Goal: Communication & Community: Answer question/provide support

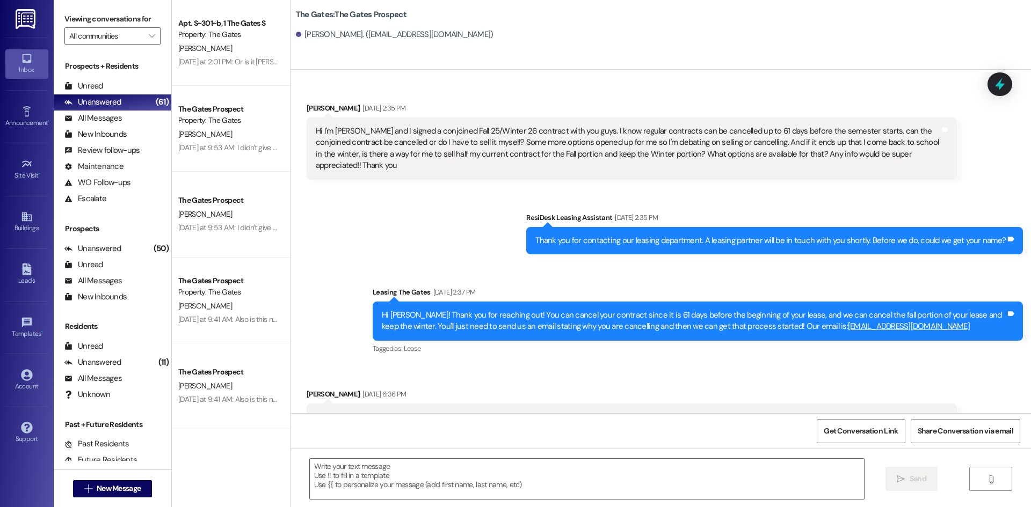
scroll to position [1292, 0]
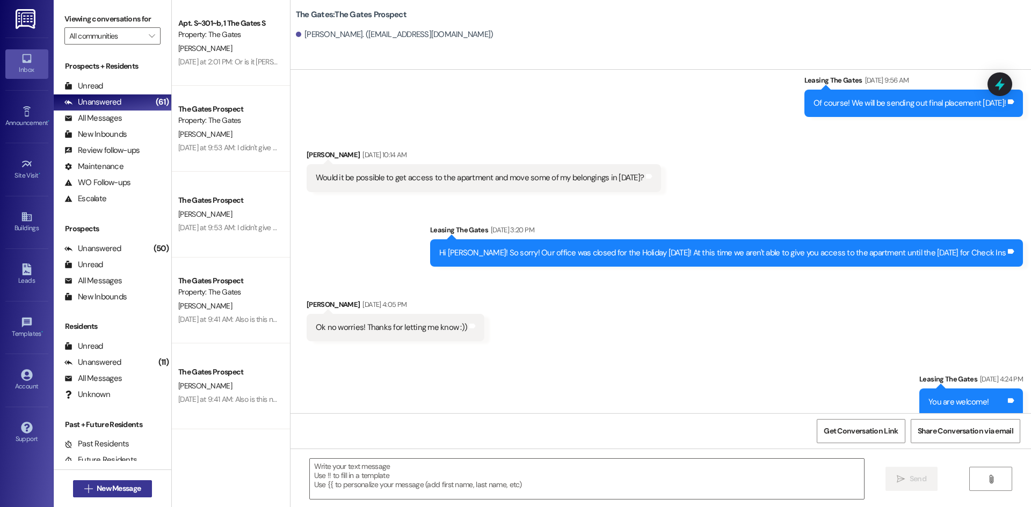
click at [87, 489] on icon "" at bounding box center [88, 489] width 8 height 9
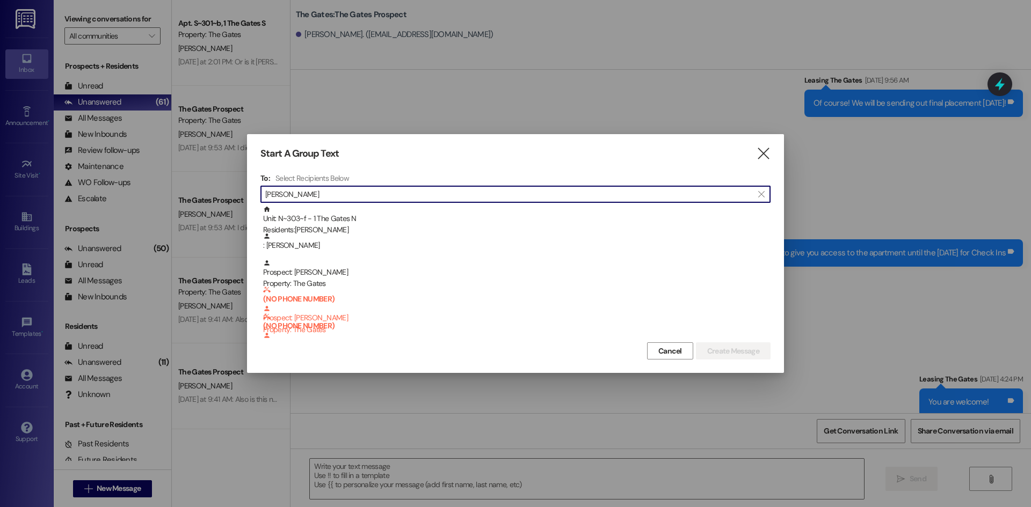
type input "[PERSON_NAME]"
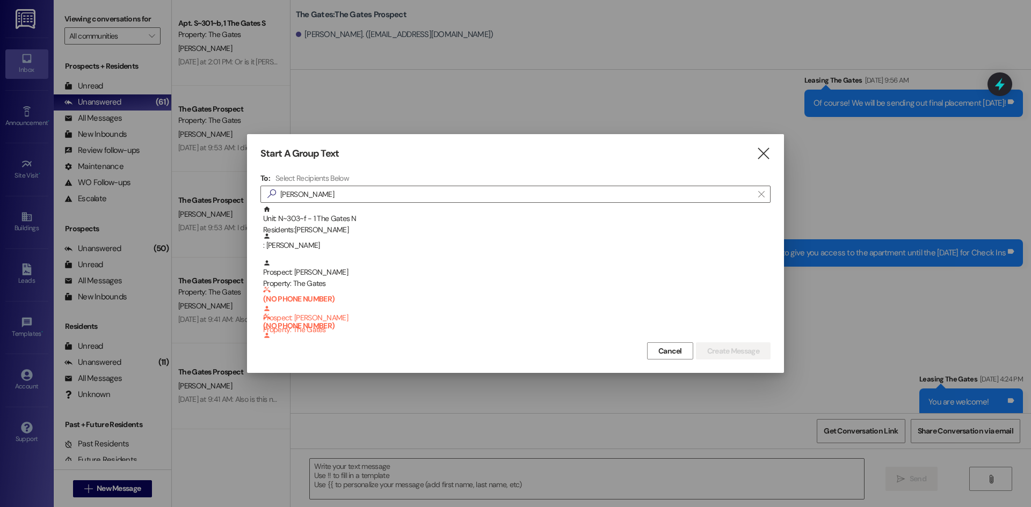
click at [754, 149] on div "Start A Group Text " at bounding box center [515, 154] width 510 height 12
click at [770, 151] on icon "" at bounding box center [763, 153] width 14 height 11
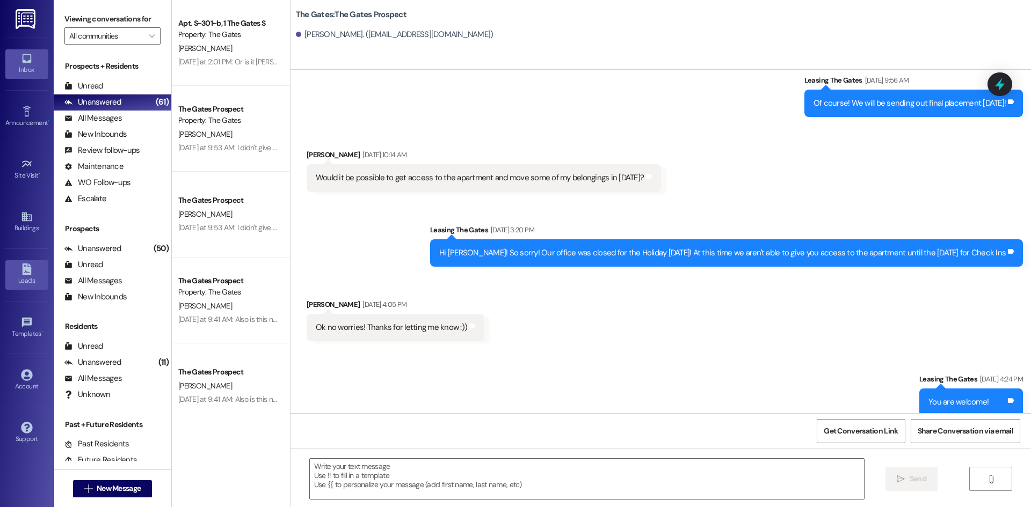
click at [35, 270] on link "Leads" at bounding box center [26, 274] width 43 height 29
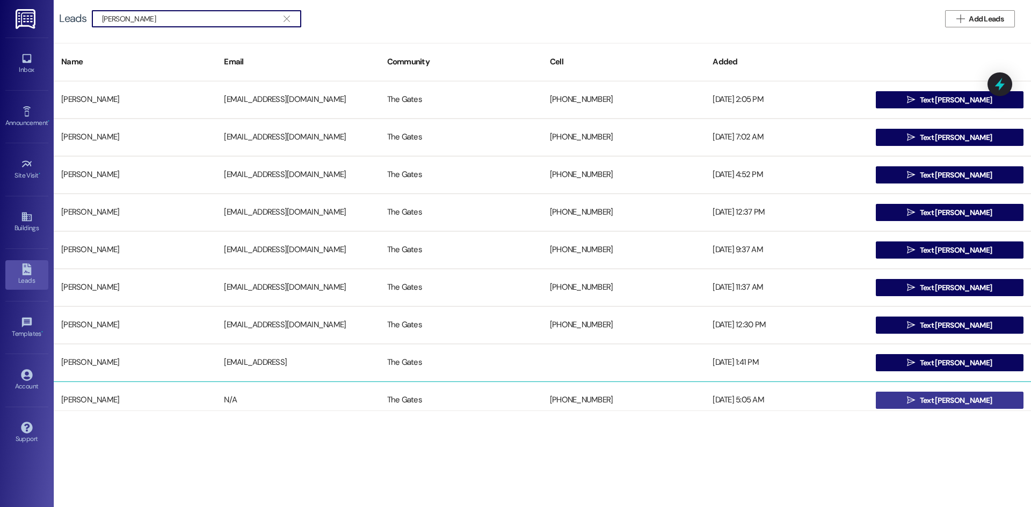
type input "Paige Sullivan"
click at [910, 399] on button " Text Paige" at bounding box center [950, 400] width 148 height 17
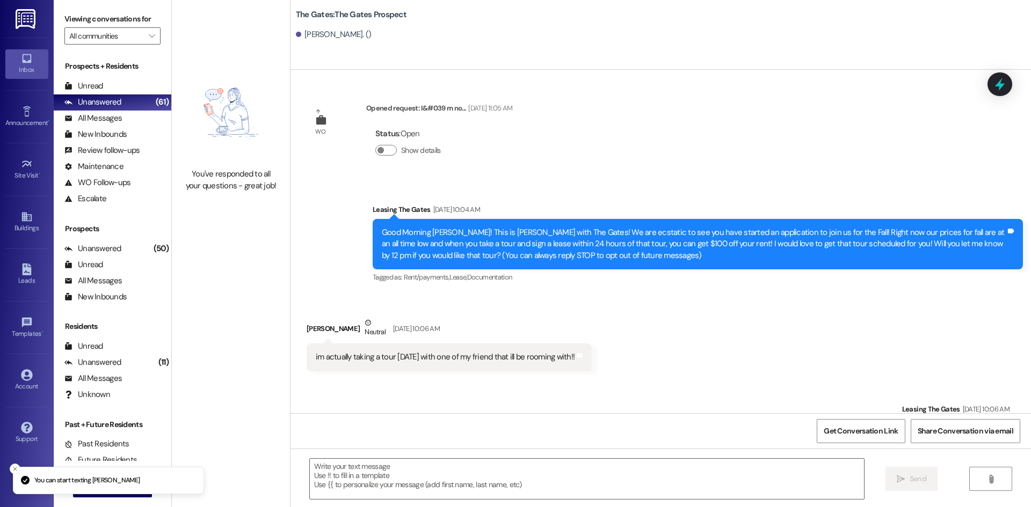
scroll to position [267, 0]
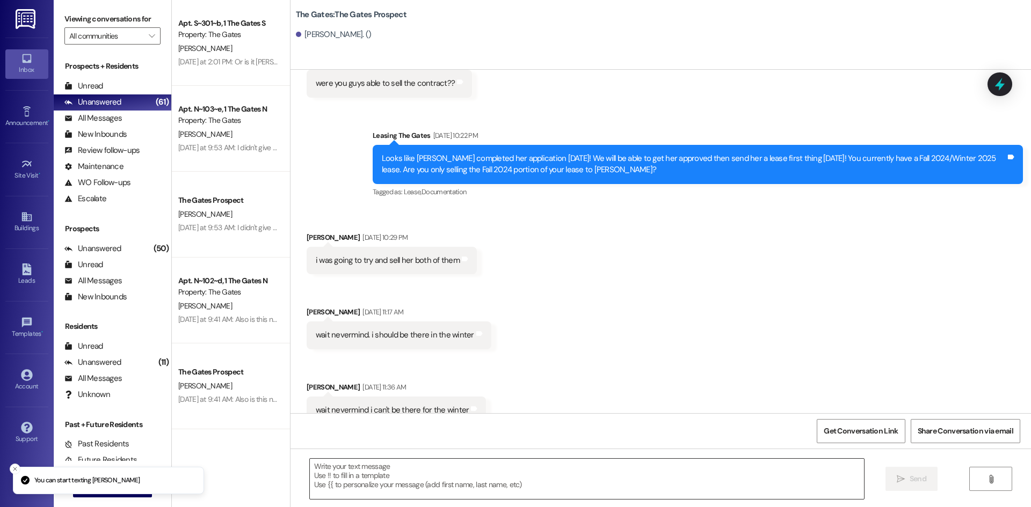
click at [349, 475] on textarea at bounding box center [587, 479] width 554 height 40
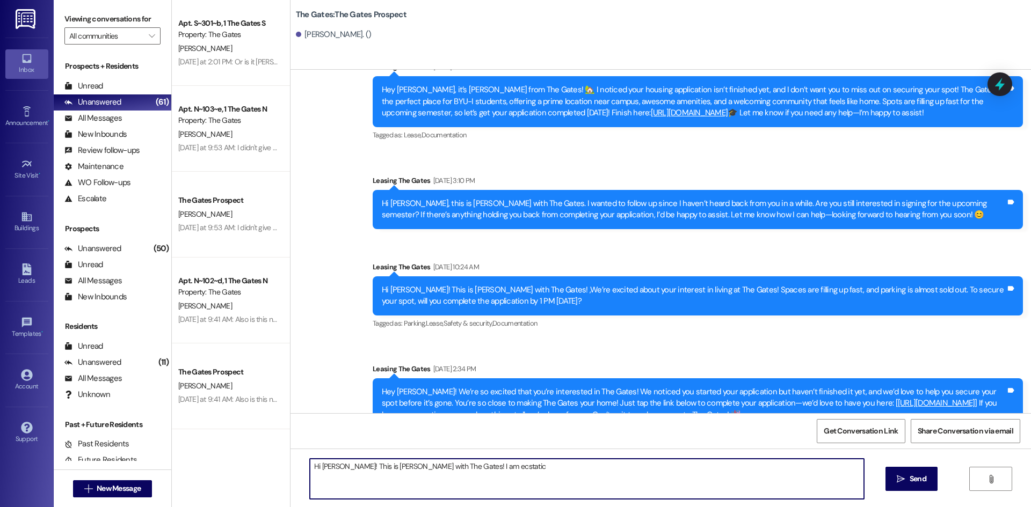
scroll to position [11007, 0]
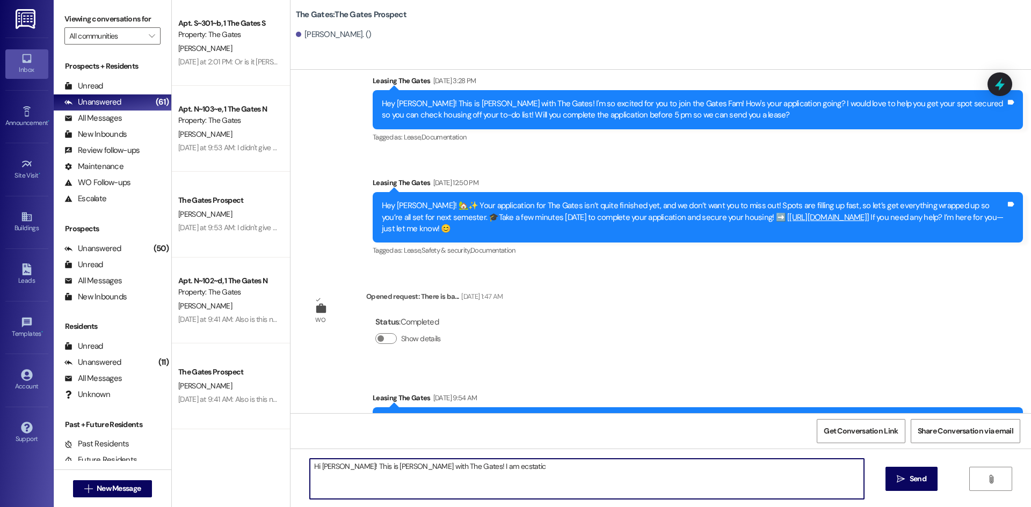
drag, startPoint x: 469, startPoint y: 476, endPoint x: 249, endPoint y: 464, distance: 220.4
click at [249, 464] on div "Apt. S~301~b, 1 The Gates S Property: The Gates I. Wellborn Yesterday at 2:01 P…" at bounding box center [601, 253] width 859 height 507
click at [488, 464] on textarea "Hi Paige! This is Mackenzie with The Gates! I am ecstatic" at bounding box center [587, 479] width 554 height 40
drag, startPoint x: 490, startPoint y: 469, endPoint x: 440, endPoint y: 466, distance: 50.6
click at [440, 466] on textarea "Hi Paige! This is Mackenzie with The Gates! I am ecstatic" at bounding box center [587, 479] width 554 height 40
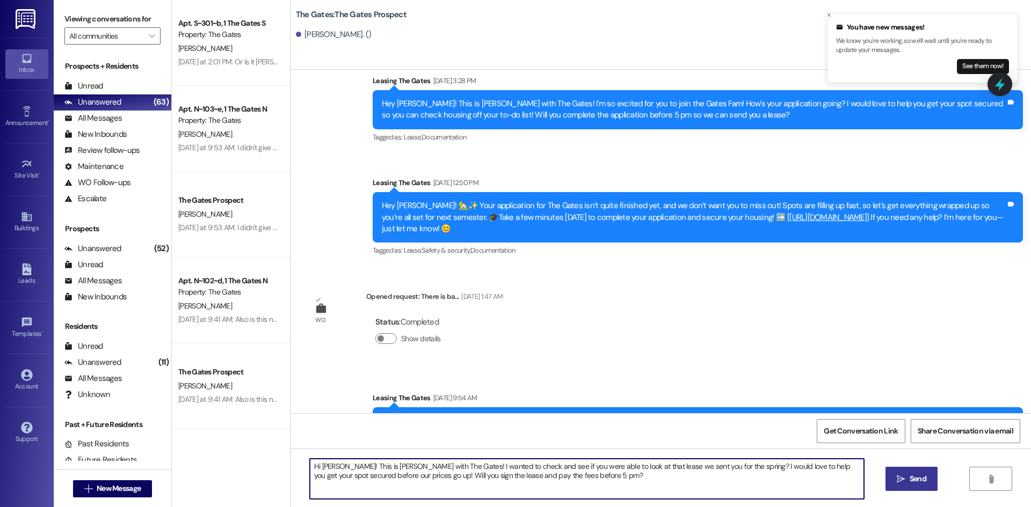
type textarea "Hi Paige! This is Mackenzie with The Gates! I wanted to check and see if you we…"
click at [920, 472] on button " Send" at bounding box center [911, 479] width 52 height 24
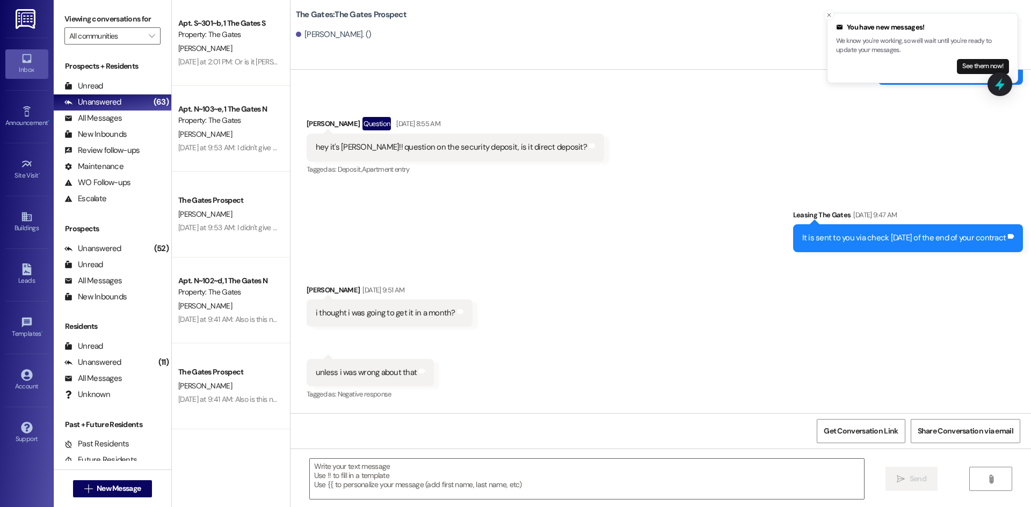
scroll to position [7046, 0]
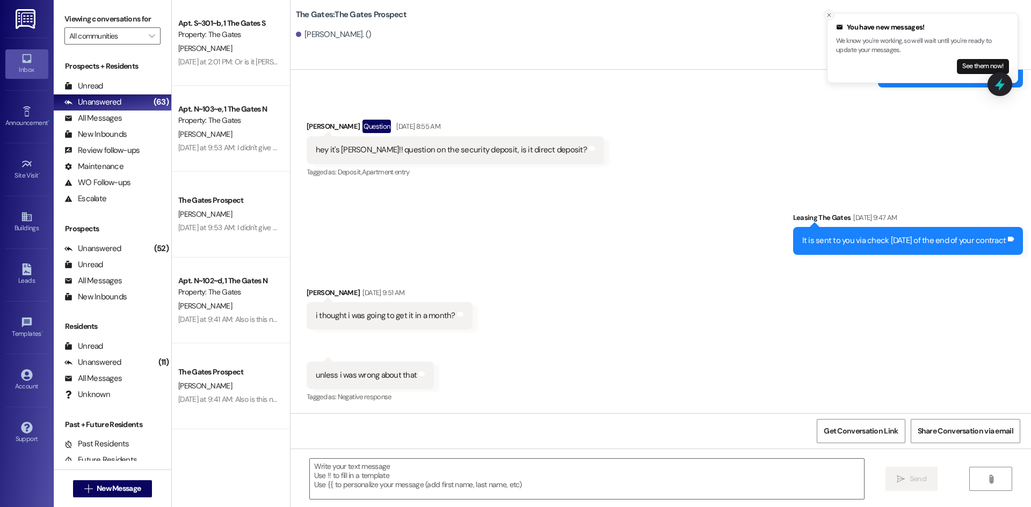
click at [830, 13] on icon "Close toast" at bounding box center [829, 15] width 6 height 6
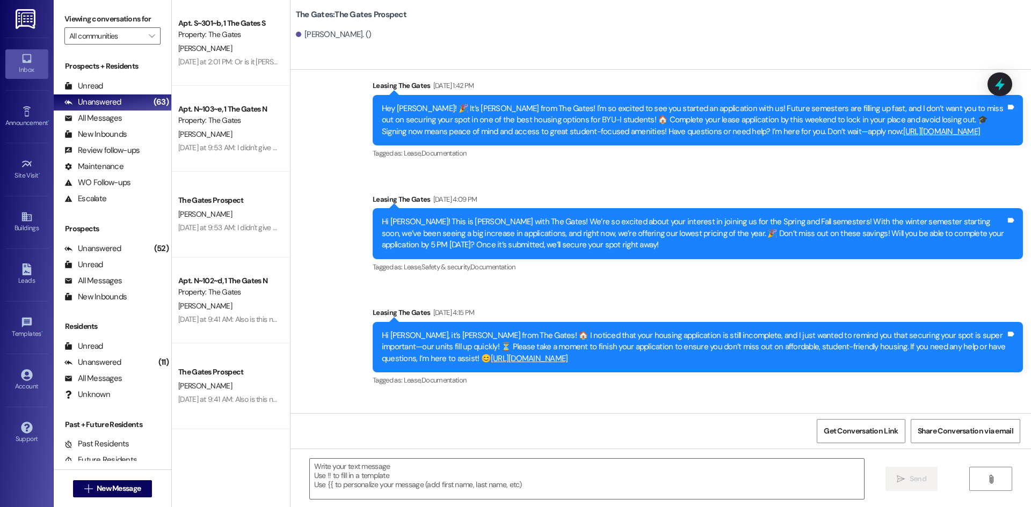
scroll to position [7583, 0]
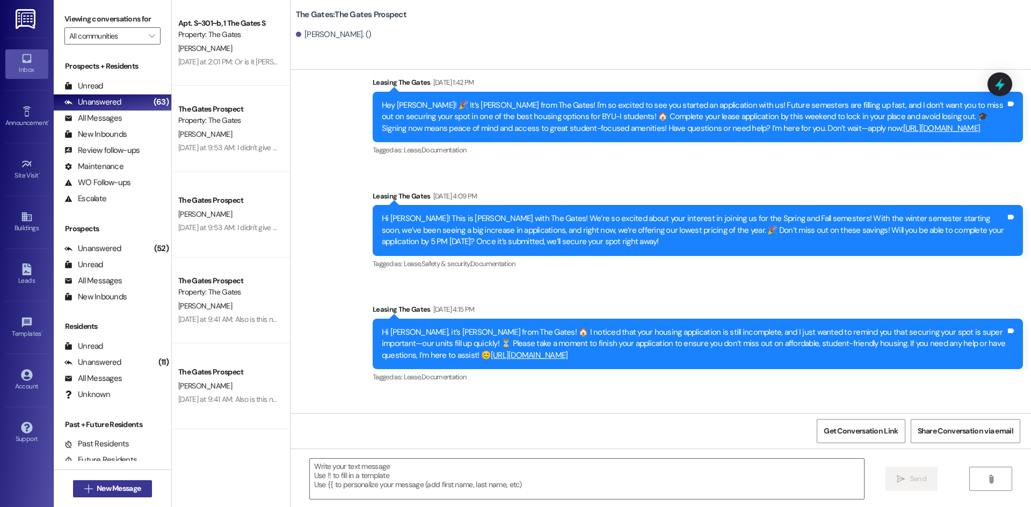
click at [121, 486] on span "New Message" at bounding box center [119, 488] width 44 height 11
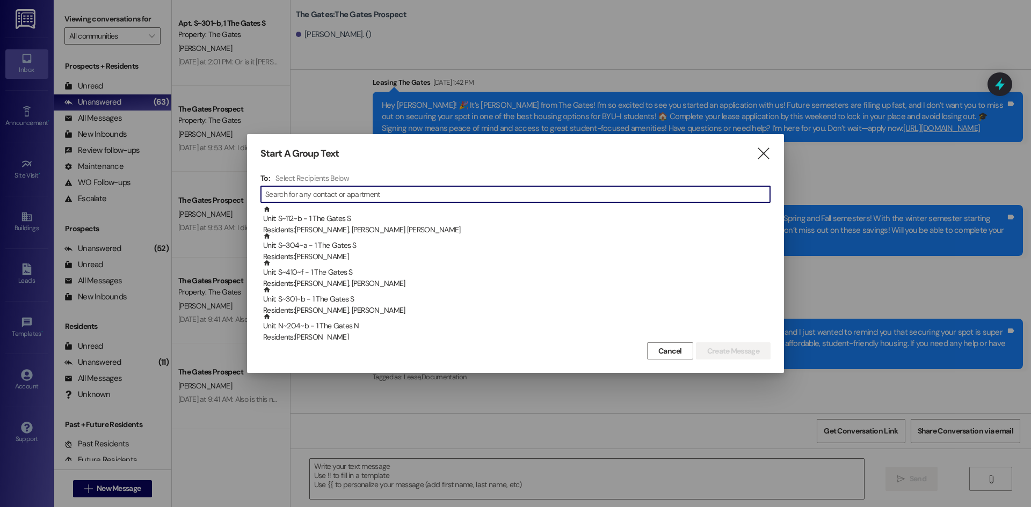
click at [300, 201] on input at bounding box center [517, 194] width 505 height 15
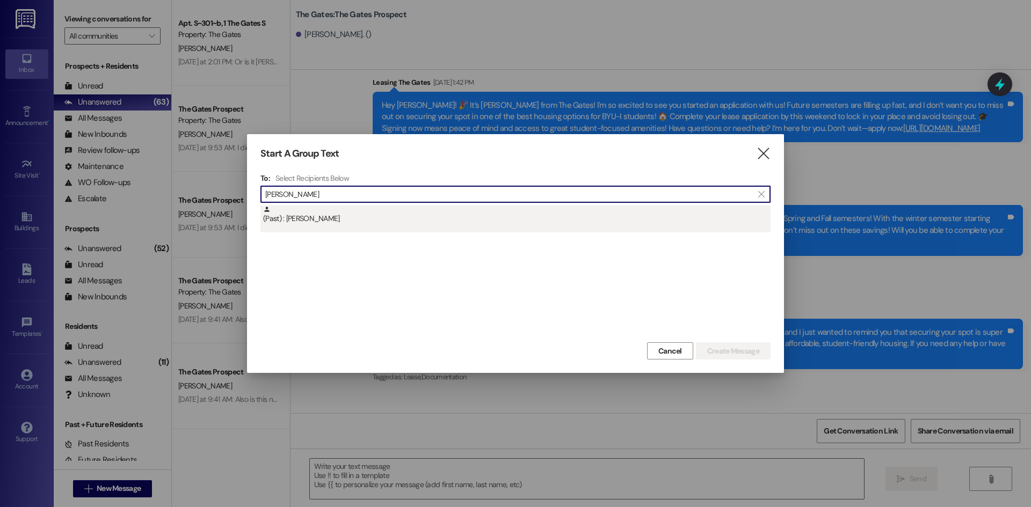
type input "Luke Willi"
click at [317, 222] on div "(Past) : Luke Williams" at bounding box center [516, 215] width 507 height 19
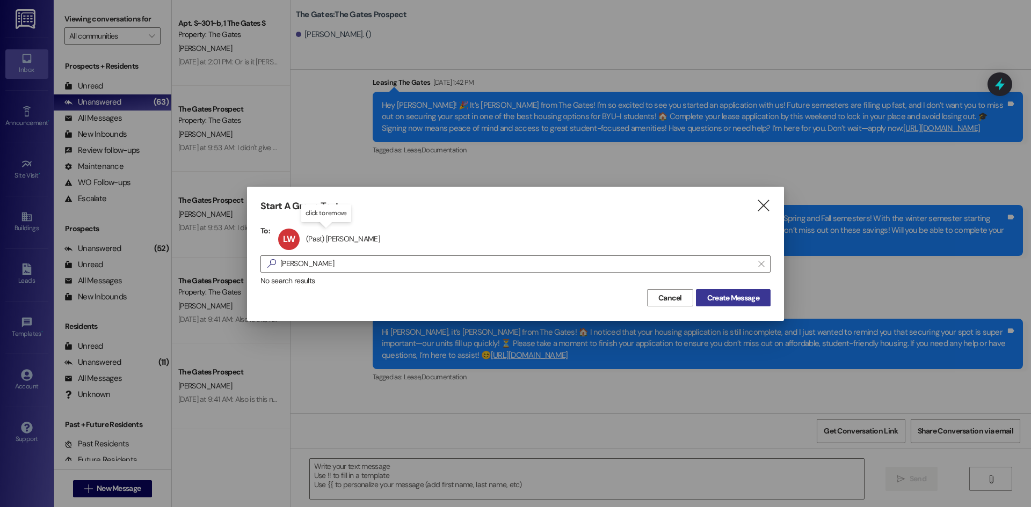
click at [745, 295] on span "Create Message" at bounding box center [733, 298] width 52 height 11
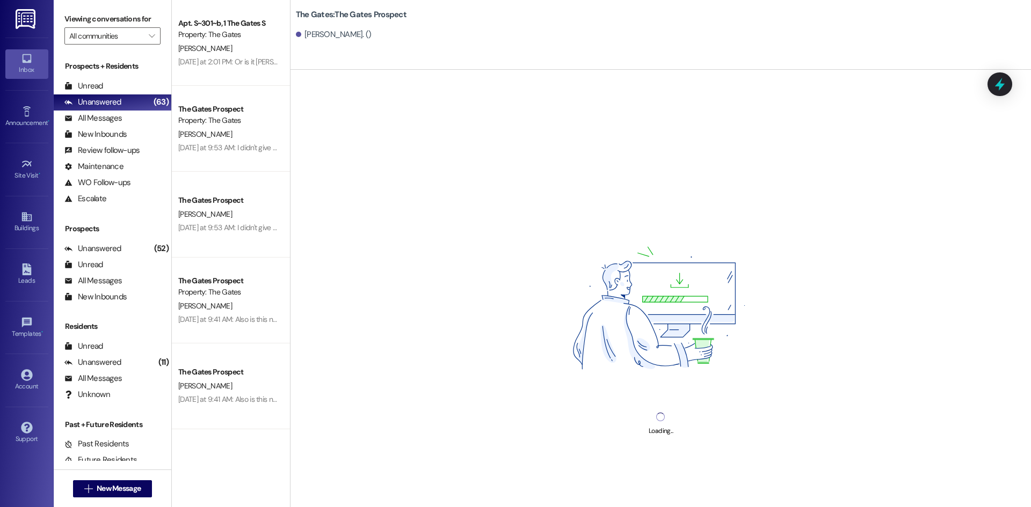
click at [385, 476] on div "Loading..." at bounding box center [660, 323] width 740 height 507
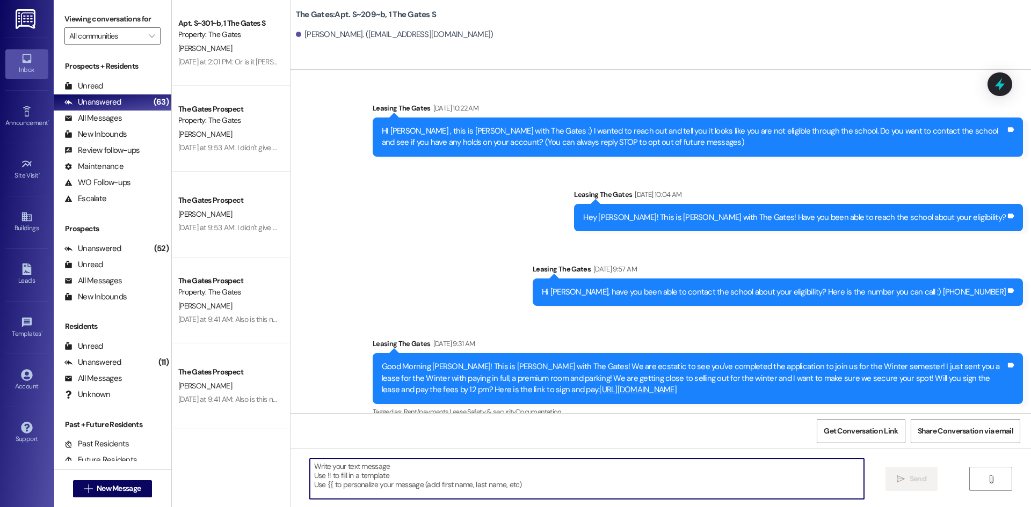
click at [385, 476] on textarea at bounding box center [587, 479] width 554 height 40
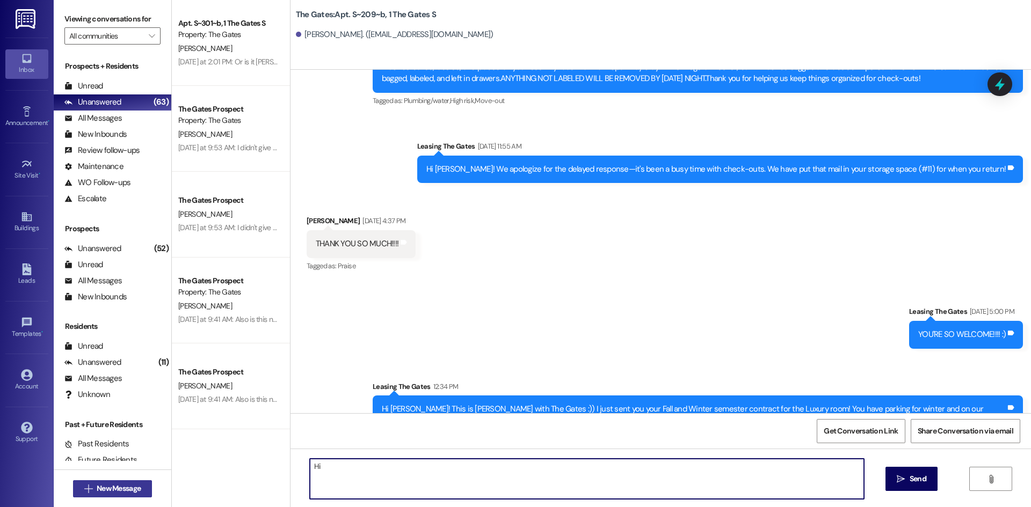
type textarea "Hi"
click at [119, 483] on span "New Message" at bounding box center [119, 488] width 44 height 11
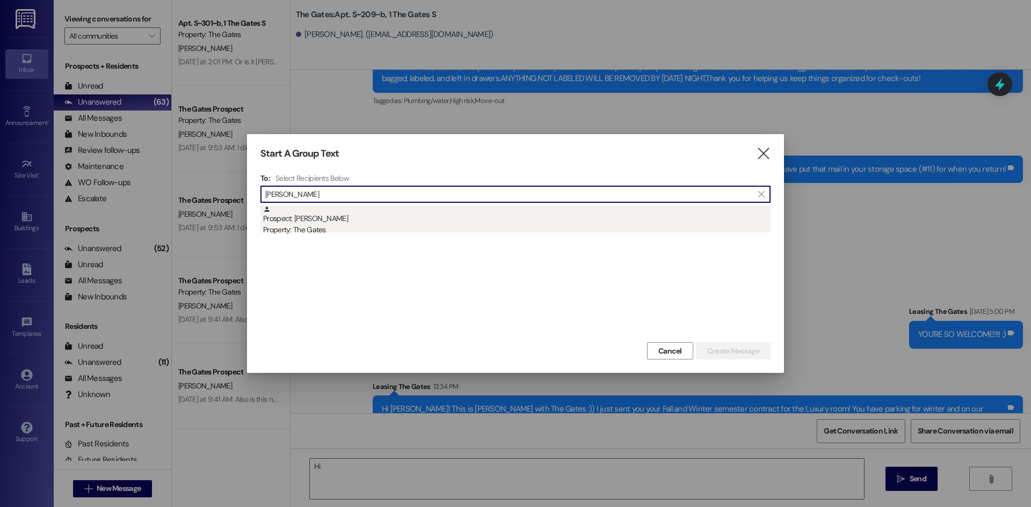
type input "Carter Bell"
click at [346, 227] on div "Property: The Gates" at bounding box center [516, 229] width 507 height 11
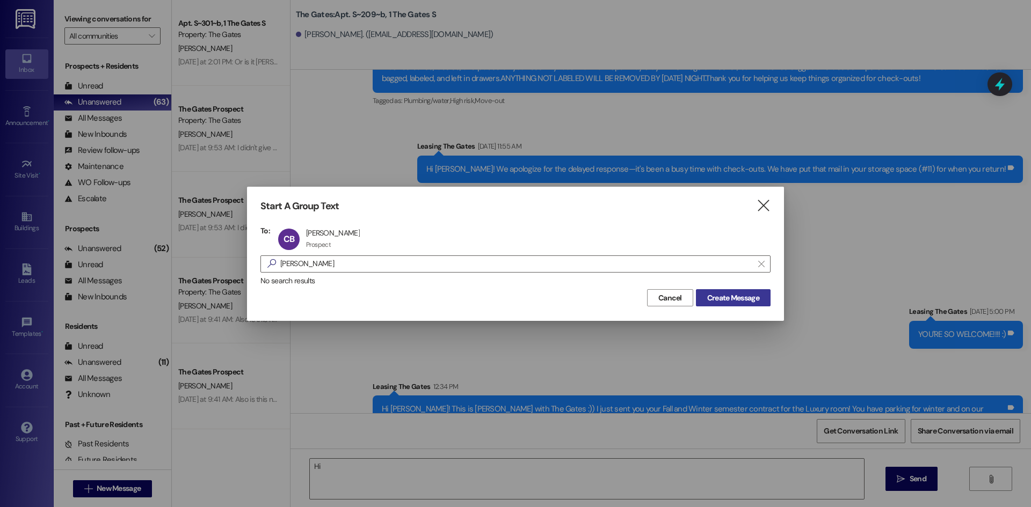
click at [711, 294] on span "Create Message" at bounding box center [733, 298] width 52 height 11
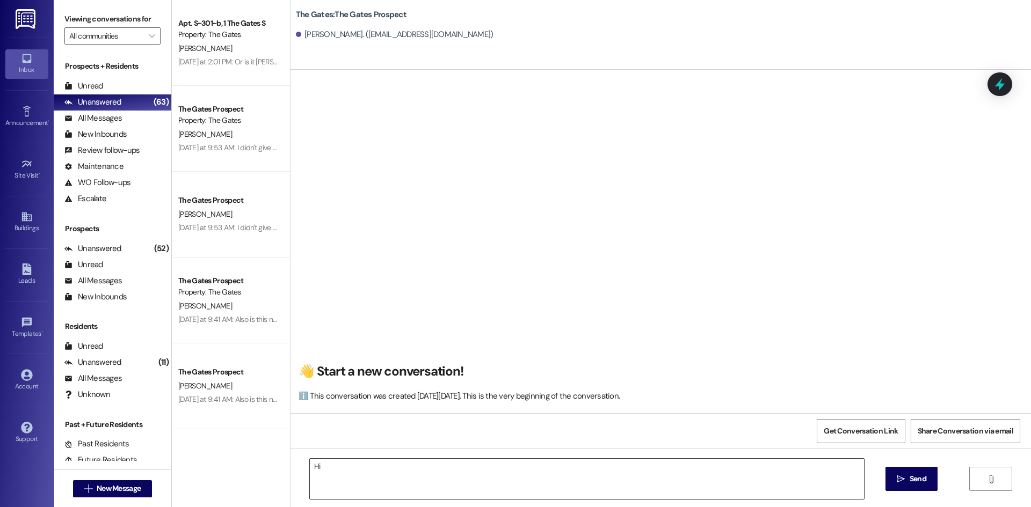
scroll to position [1, 0]
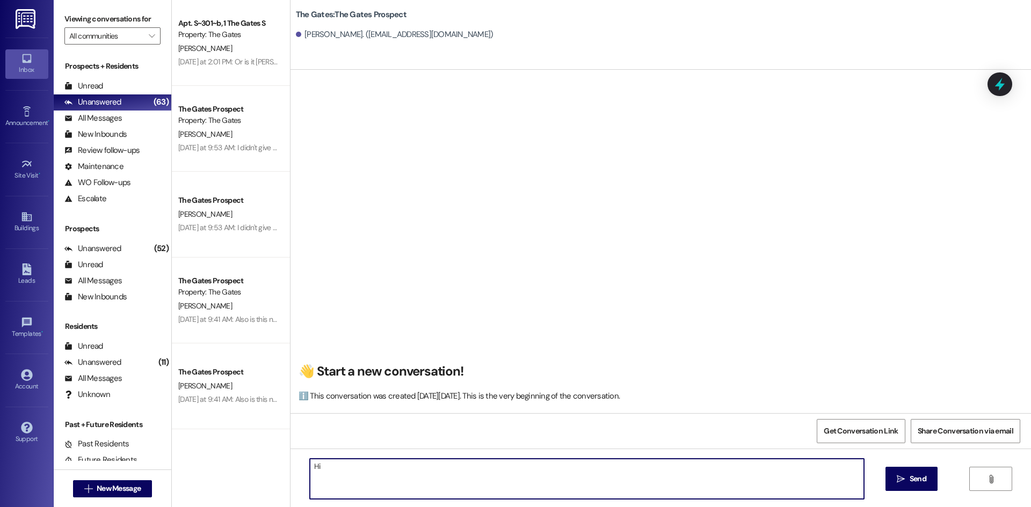
click at [339, 466] on textarea "Hi" at bounding box center [587, 479] width 554 height 40
type textarea "Hi Carter! This is Mackezie with"
click at [898, 127] on div "👋 Start a new conversation! ℹ️ This conversation was created on Tuesday, Septem…" at bounding box center [660, 245] width 740 height 335
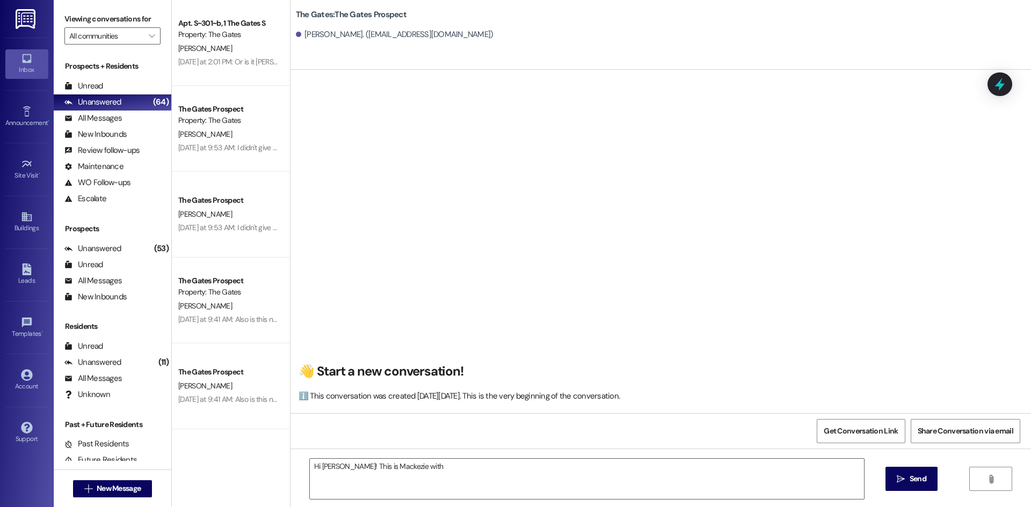
click at [122, 474] on div " New Message" at bounding box center [113, 489] width 118 height 38
click at [123, 478] on div " New Message" at bounding box center [112, 489] width 79 height 27
click at [123, 488] on span "New Message" at bounding box center [119, 488] width 44 height 11
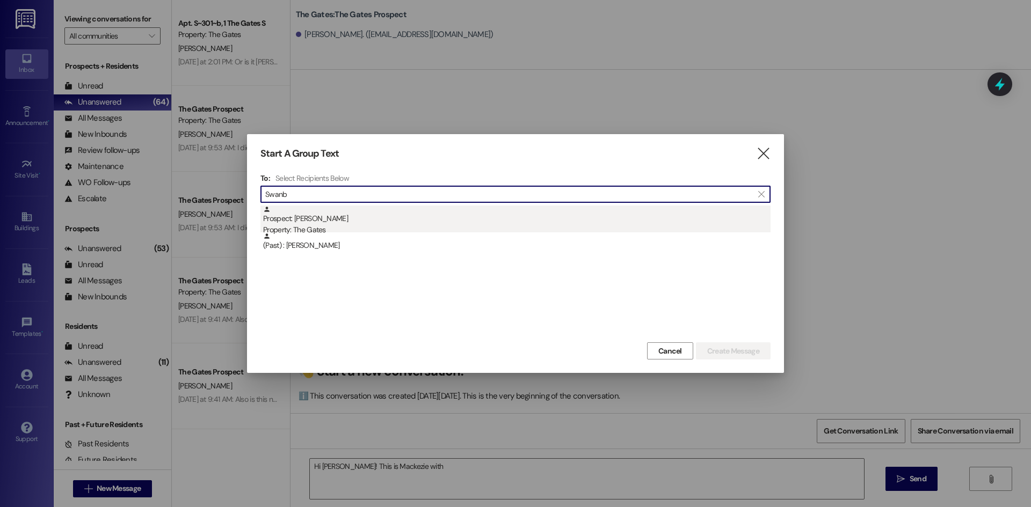
type input "Swanb"
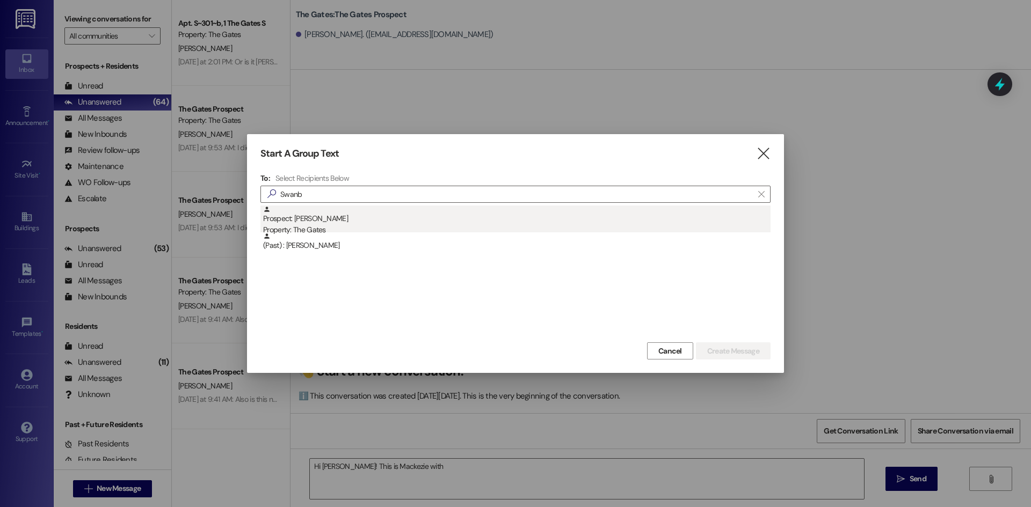
click at [307, 223] on div "Prospect: Emily Swanberg Property: The Gates" at bounding box center [516, 221] width 507 height 31
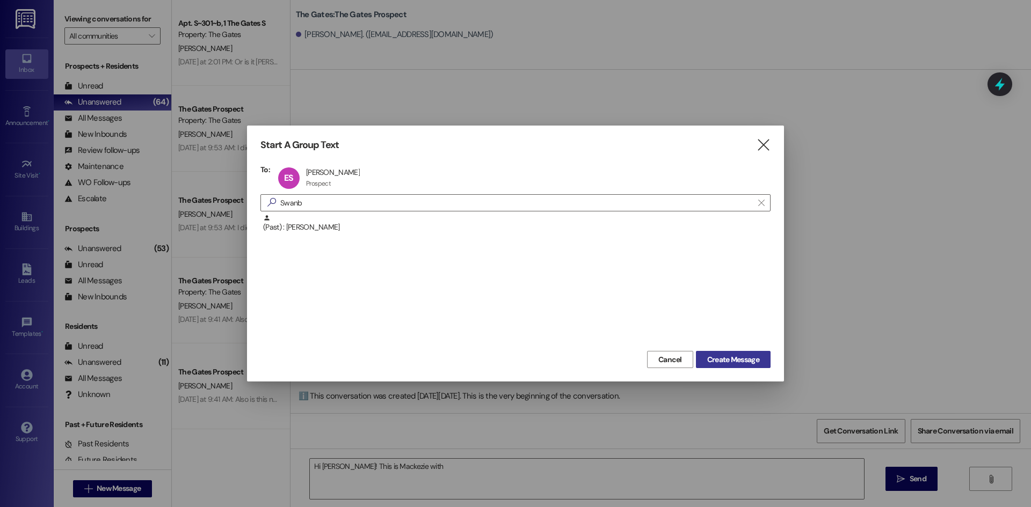
click at [717, 358] on span "Create Message" at bounding box center [733, 359] width 52 height 11
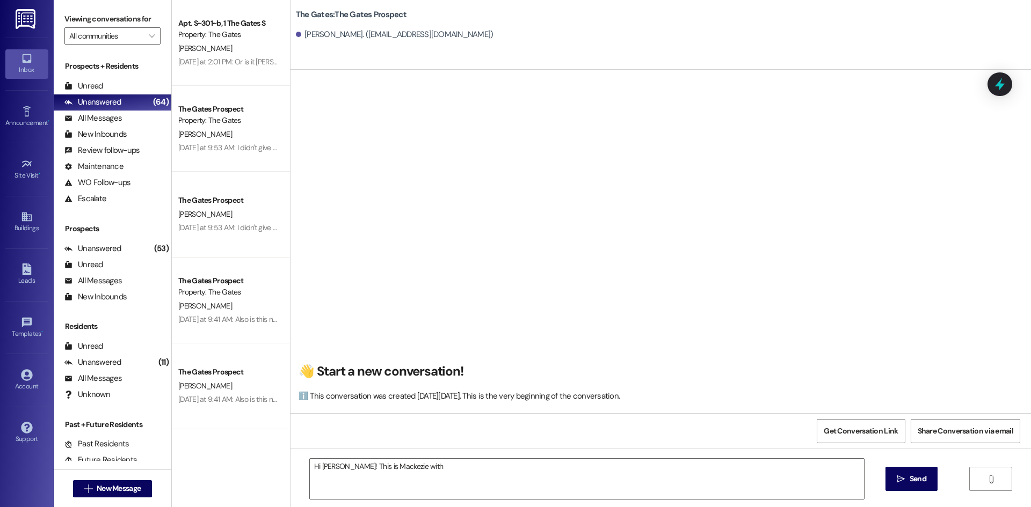
scroll to position [0, 0]
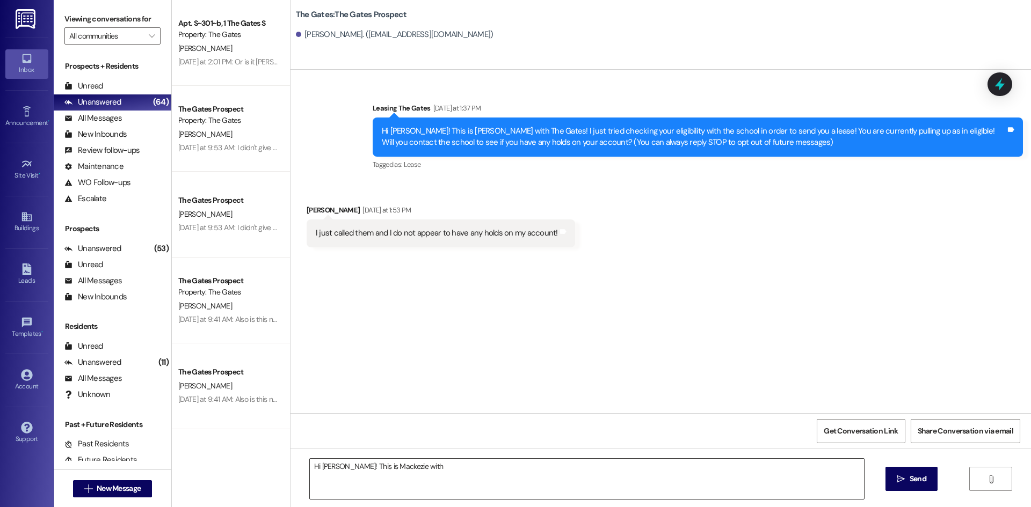
click at [453, 478] on textarea "Hi Carter! This is Mackezie with" at bounding box center [587, 479] width 554 height 40
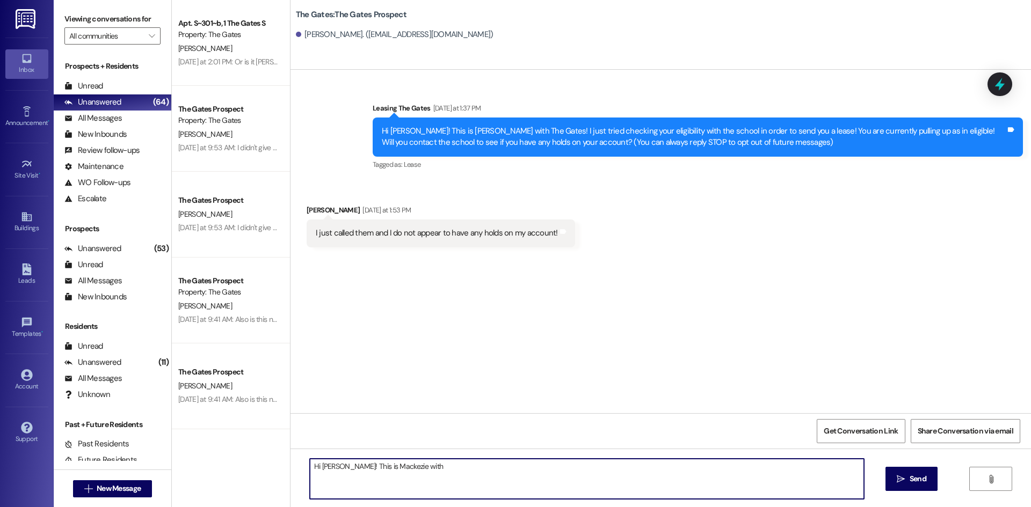
drag, startPoint x: 458, startPoint y: 476, endPoint x: 349, endPoint y: 268, distance: 234.6
click at [247, 446] on div "Apt. S~301~b, 1 The Gates S Property: The Gates I. Wellborn Yesterday at 2:01 P…" at bounding box center [601, 253] width 859 height 507
type textarea "Hi Emily! This is Mackenzie with The Gates! I just checked and you are still pu…"
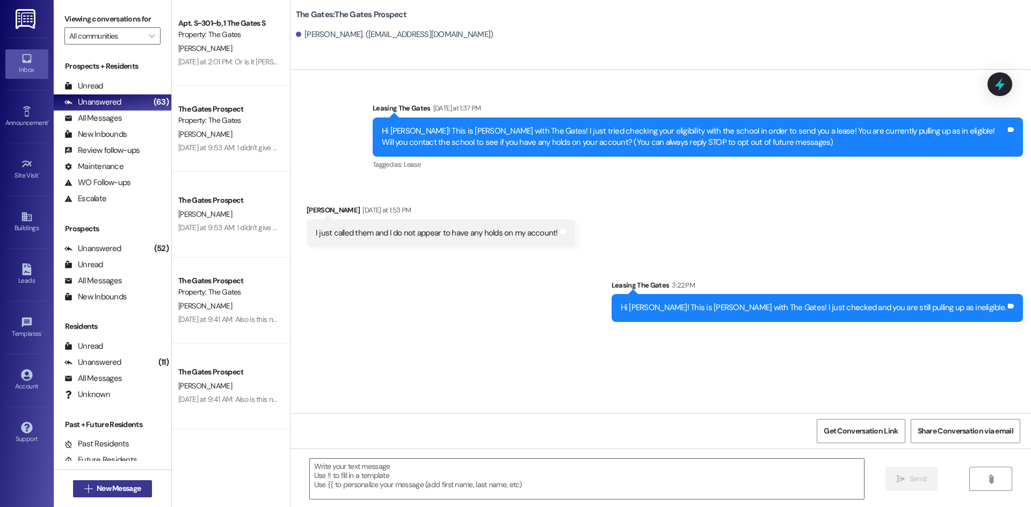
click at [118, 491] on span "New Message" at bounding box center [119, 488] width 44 height 11
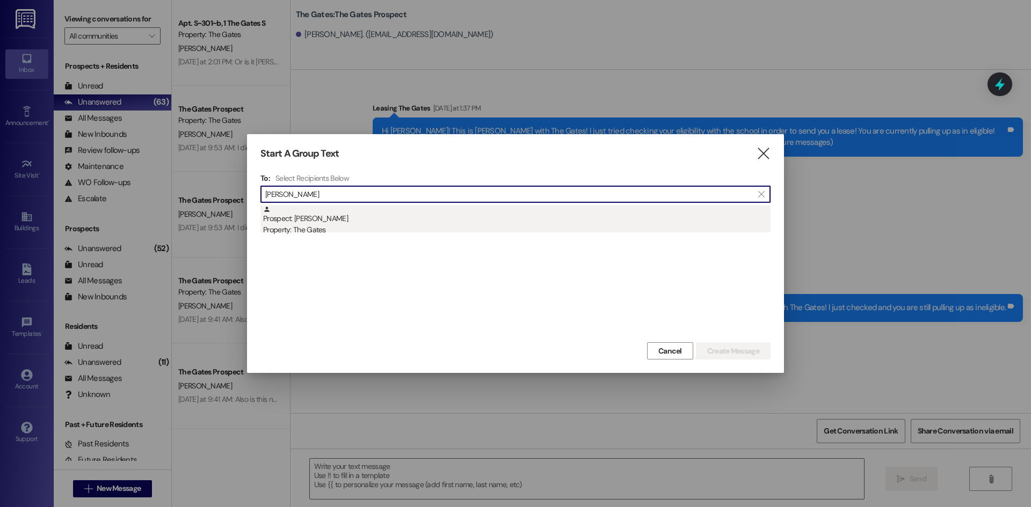
type input "Marwin Hebdon"
click at [396, 223] on div "Prospect: Marwin Hebdon Property: The Gates" at bounding box center [516, 221] width 507 height 31
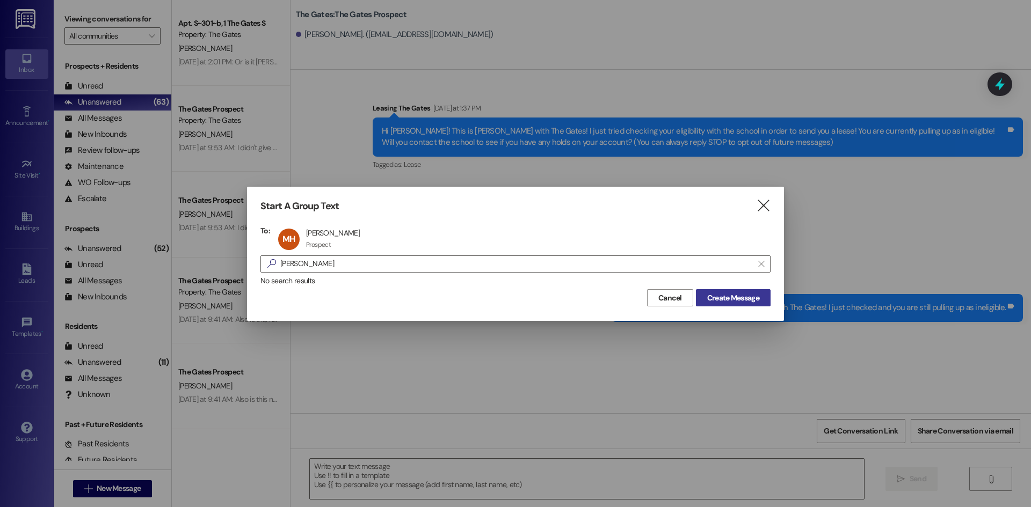
click at [721, 301] on span "Create Message" at bounding box center [733, 298] width 52 height 11
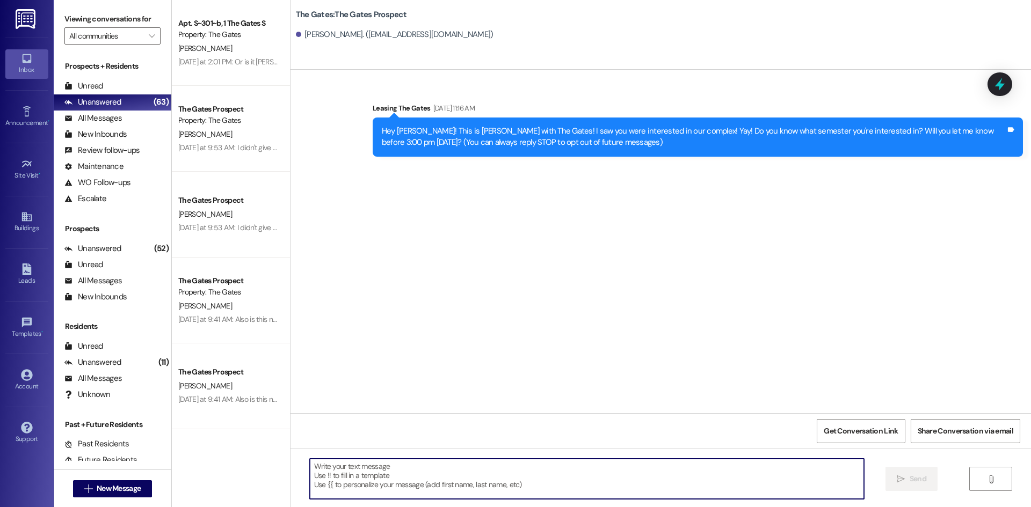
click at [419, 466] on textarea at bounding box center [587, 479] width 554 height 40
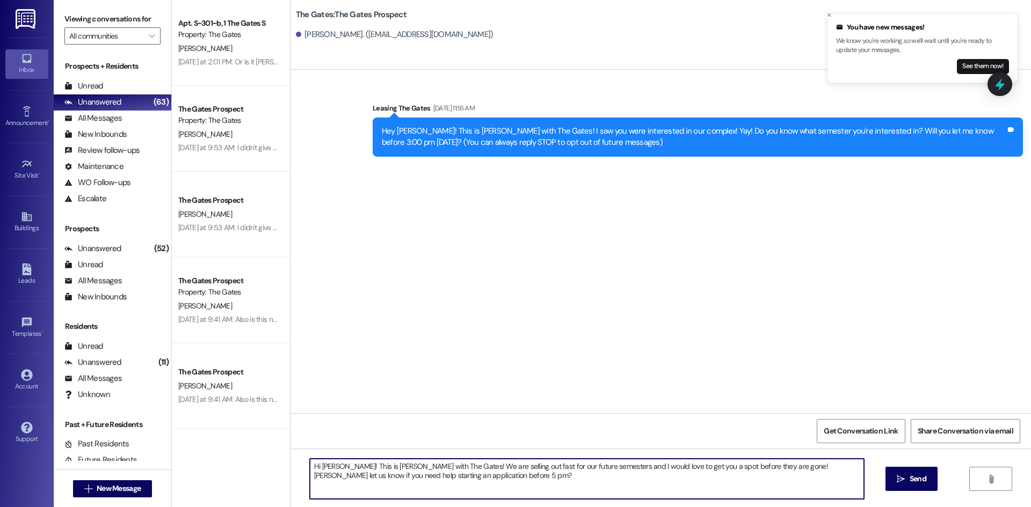
click at [777, 467] on textarea "Hi Marwin! This is Mackenzie with The Gates! We are selling out fast for our fu…" at bounding box center [587, 479] width 554 height 40
type textarea "Hi Marwin! This is Mackenzie with The Gates! We are selling out fast for our fu…"
click at [909, 485] on span "Send" at bounding box center [917, 478] width 17 height 11
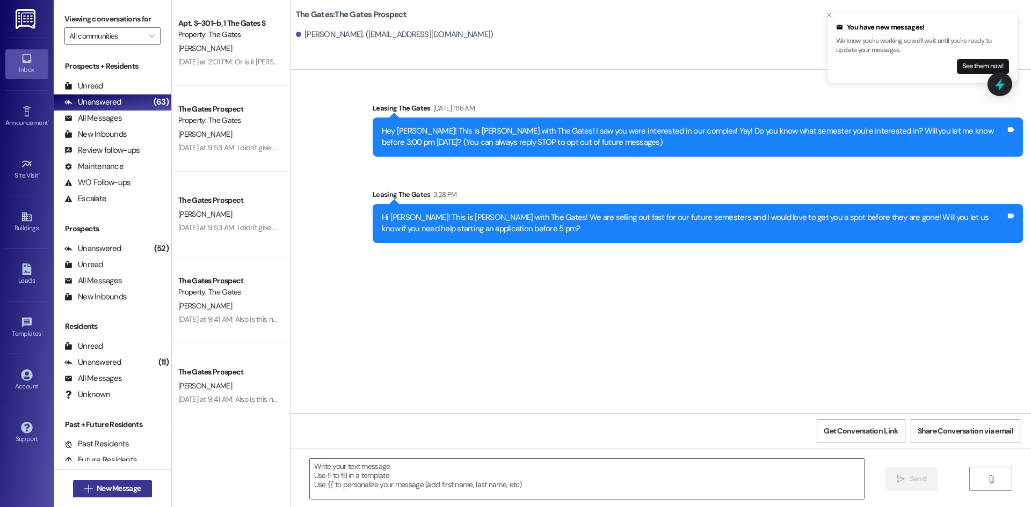
click at [108, 490] on span "New Message" at bounding box center [119, 488] width 44 height 11
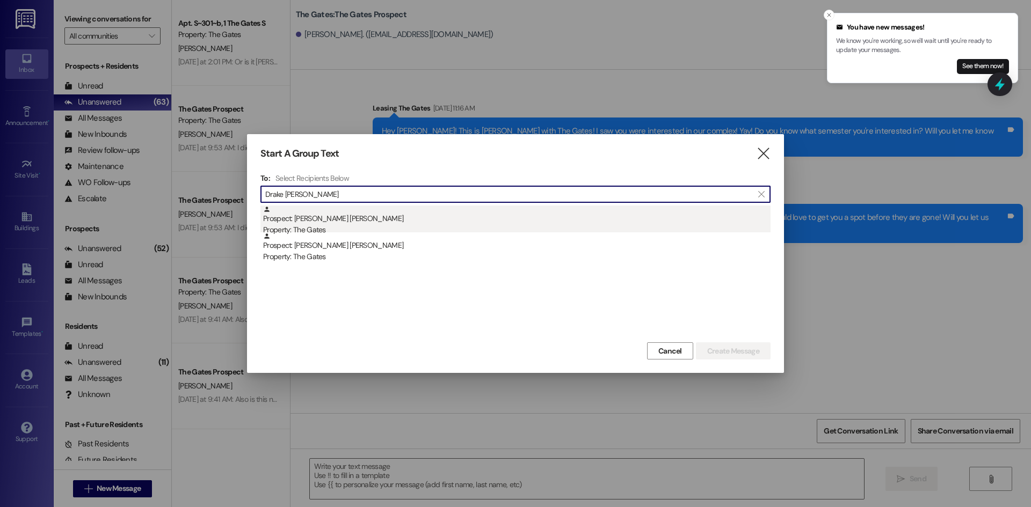
type input "Drake Buttars"
click at [355, 230] on div "Property: The Gates" at bounding box center [516, 229] width 507 height 11
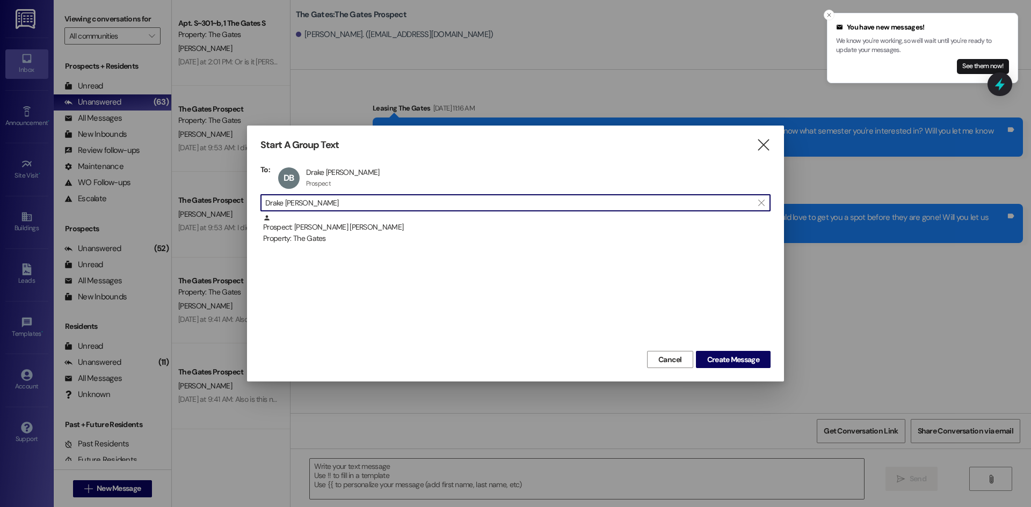
drag, startPoint x: 359, startPoint y: 206, endPoint x: 183, endPoint y: 190, distance: 176.8
click at [180, 193] on div "Start A Group Text  To: DB Drake Buttars Drake Buttars Prospect Prospect click…" at bounding box center [515, 253] width 1031 height 507
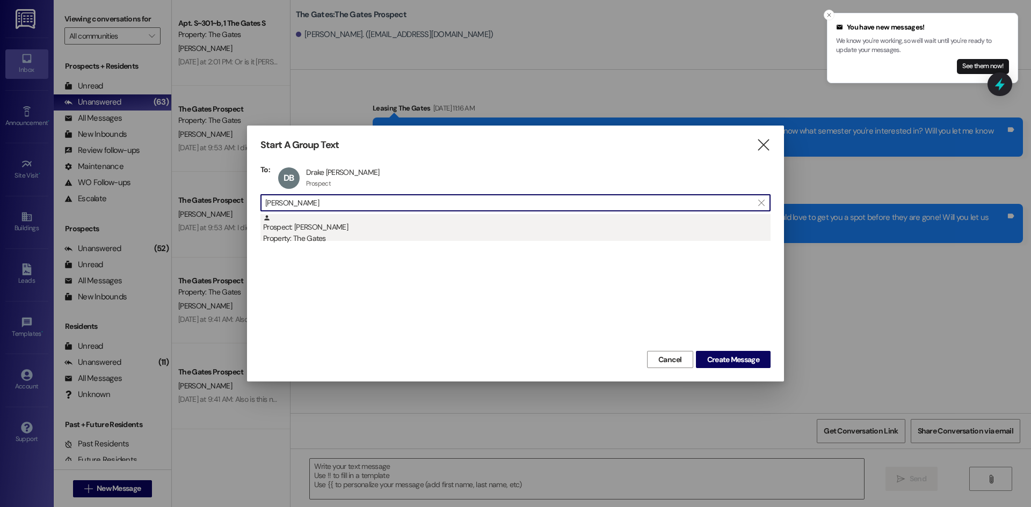
type input "Alisa Green"
click at [343, 230] on div "Prospect: Alisa Green Property: The Gates" at bounding box center [516, 229] width 507 height 31
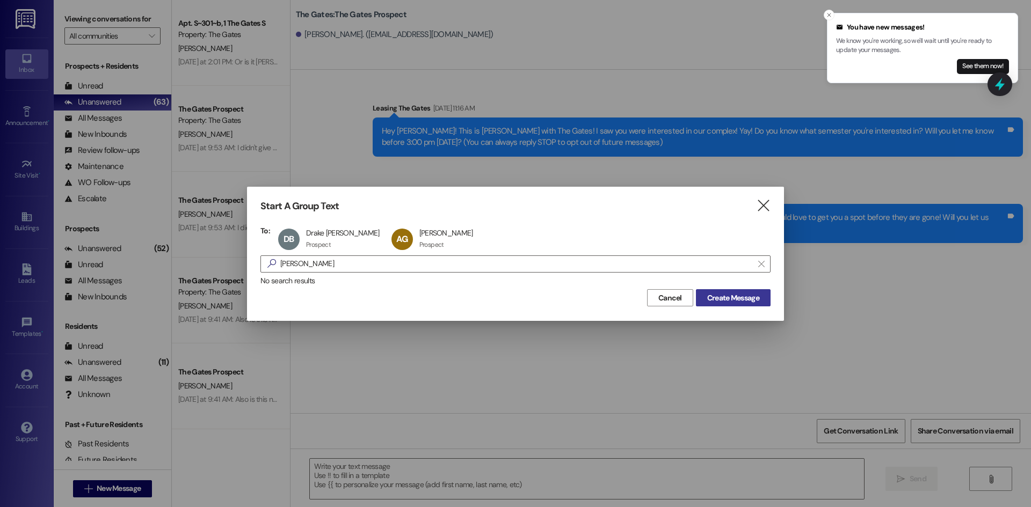
click at [718, 301] on span "Create Message" at bounding box center [733, 298] width 52 height 11
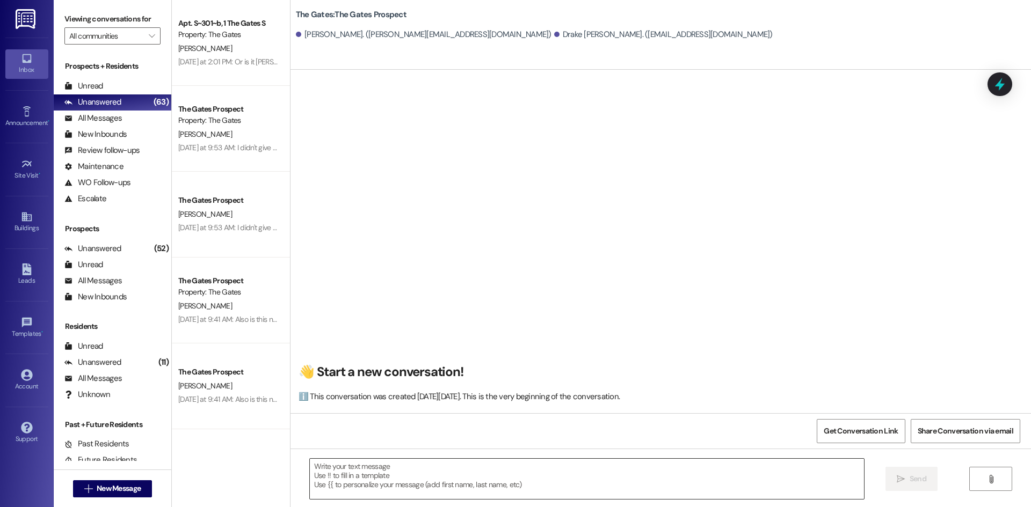
click at [343, 472] on textarea at bounding box center [587, 479] width 554 height 40
paste textarea "Hi Marwin! This is Mackenzie with The Gates! We are selling out fast for our fu…"
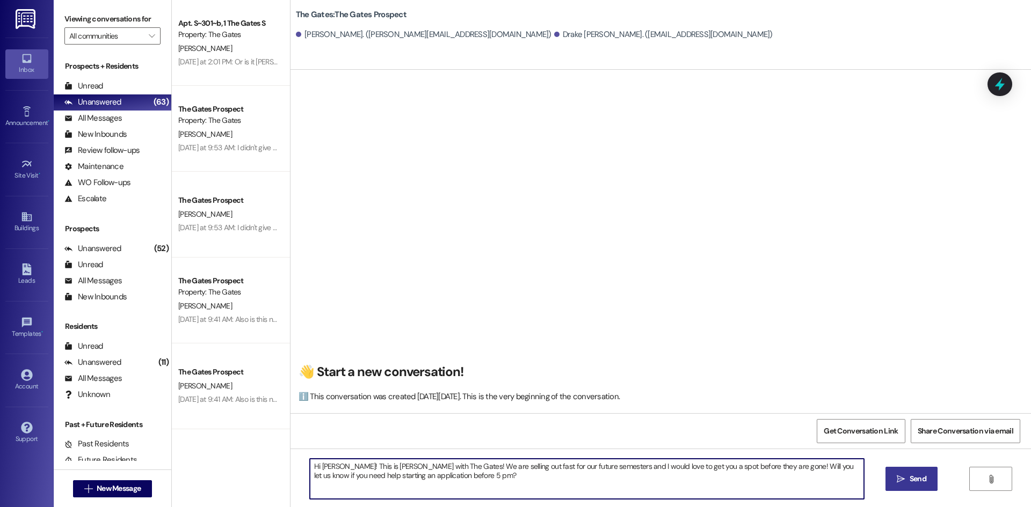
click at [336, 467] on textarea "Hi Marwin! This is Mackenzie with The Gates! We are selling out fast for our fu…" at bounding box center [587, 479] width 554 height 40
type textarea "Hi Alisa! This is Mackenzie with The Gates! We are selling out fast for our fut…"
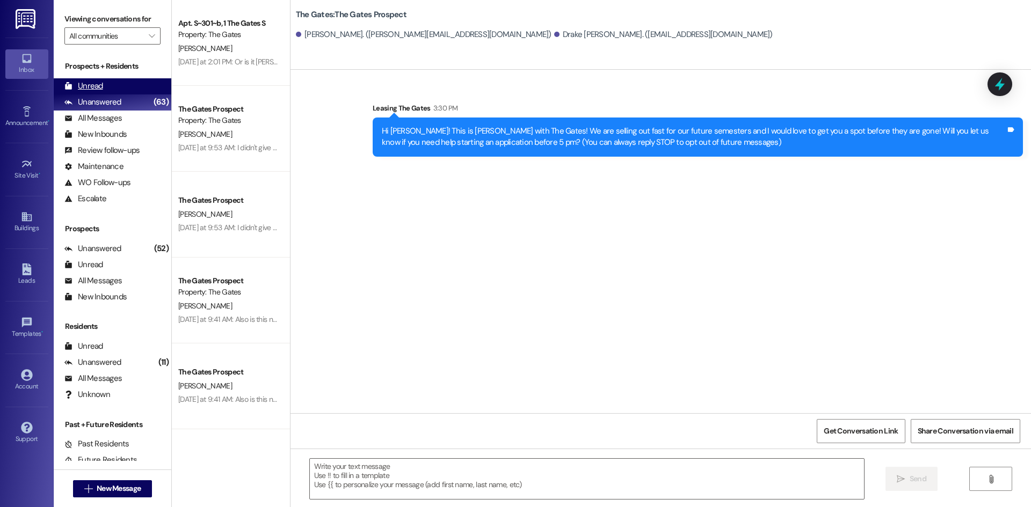
click at [96, 86] on div "Unread" at bounding box center [83, 86] width 39 height 11
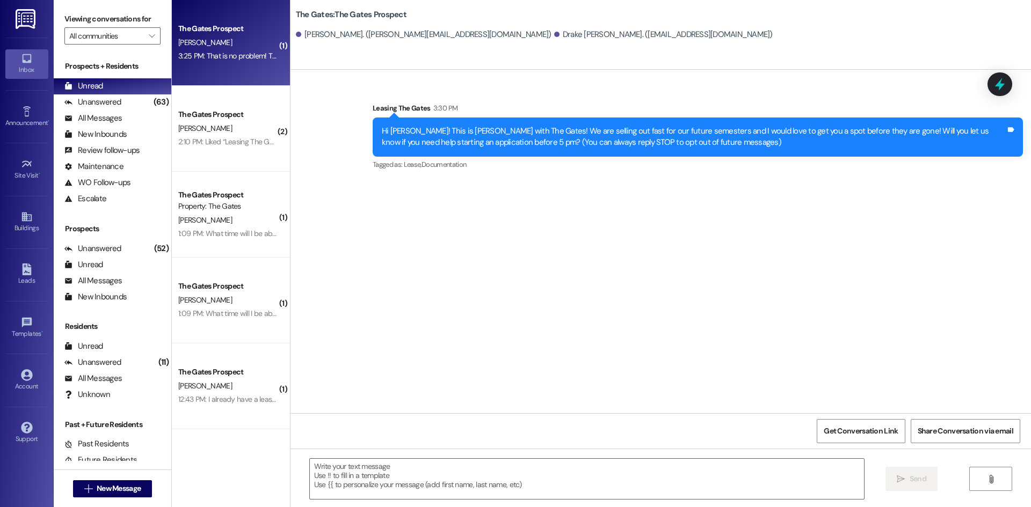
click at [184, 32] on div "The Gates Prospect" at bounding box center [227, 28] width 99 height 11
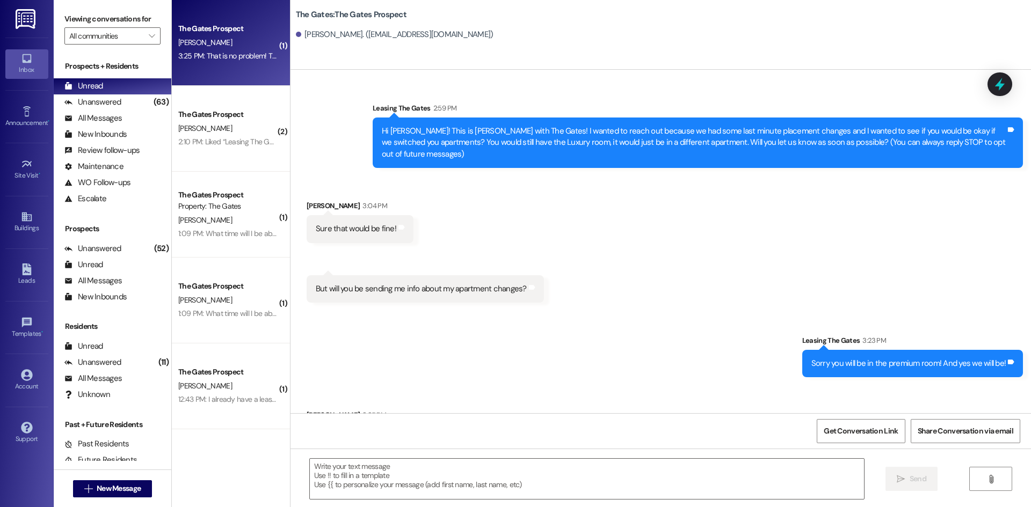
scroll to position [47, 0]
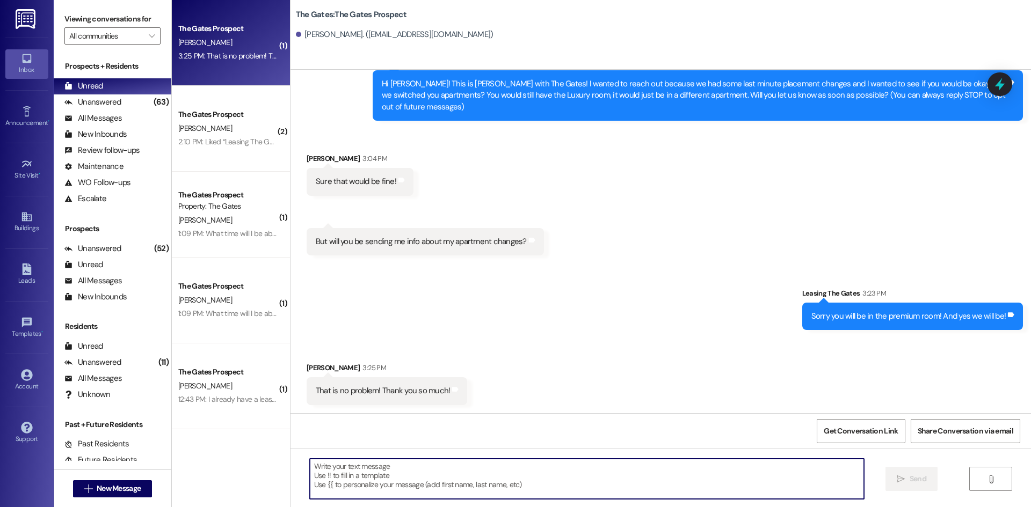
click at [409, 468] on textarea at bounding box center [587, 479] width 554 height 40
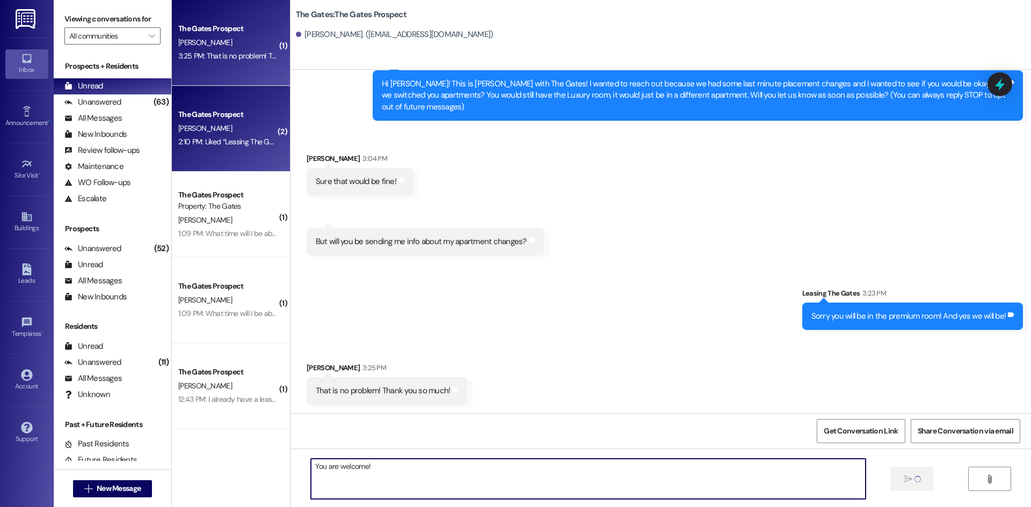
type textarea "You are welcome!"
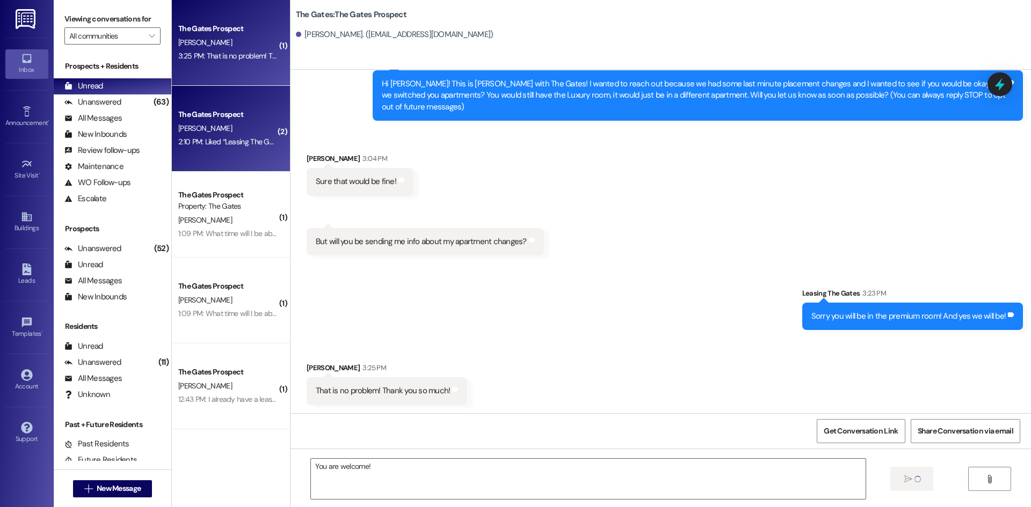
click at [228, 144] on div "2:10 PM: Liked “Leasing The Gates (The Gates): Thanks for sending that!! You sh…" at bounding box center [357, 142] width 358 height 10
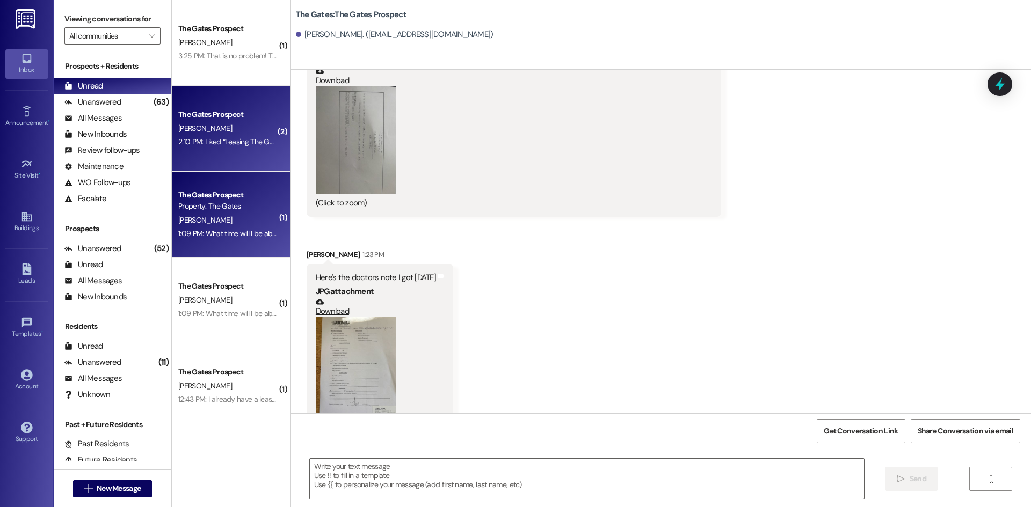
scroll to position [1229, 0]
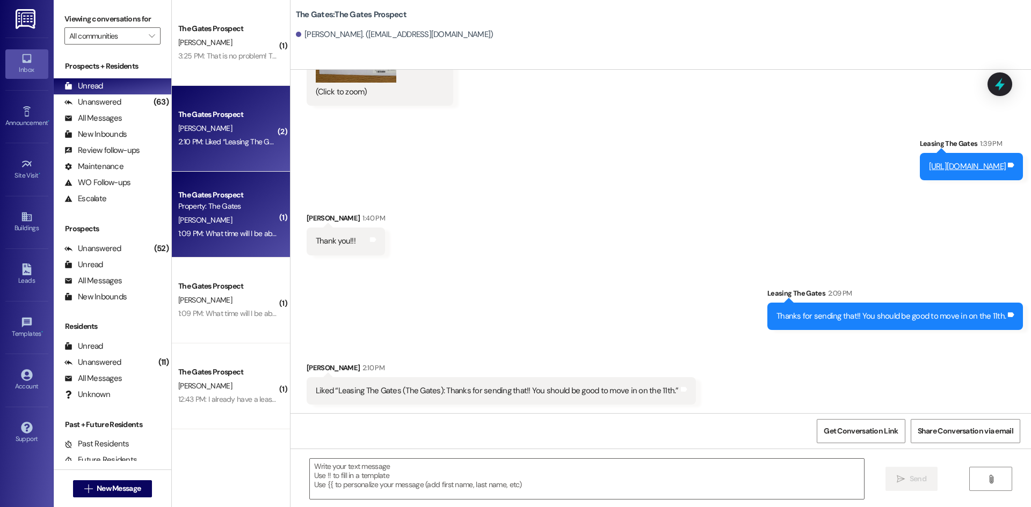
click at [210, 202] on div "Property: The Gates" at bounding box center [227, 206] width 99 height 11
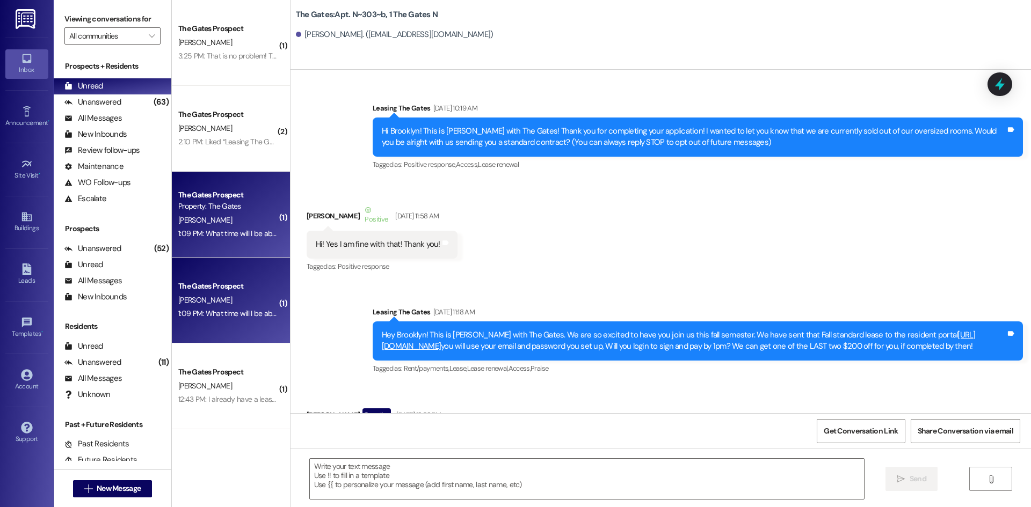
scroll to position [29983, 0]
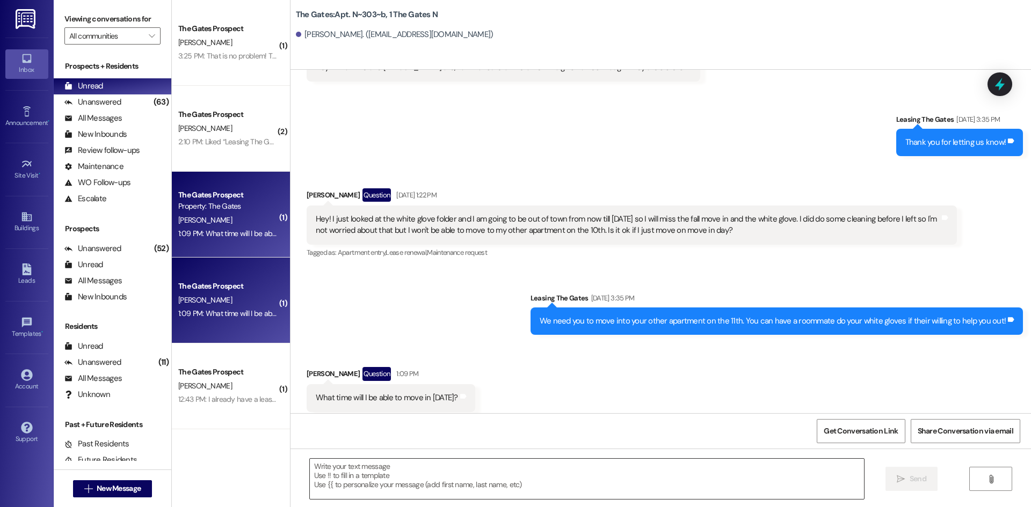
click at [366, 477] on textarea at bounding box center [587, 479] width 554 height 40
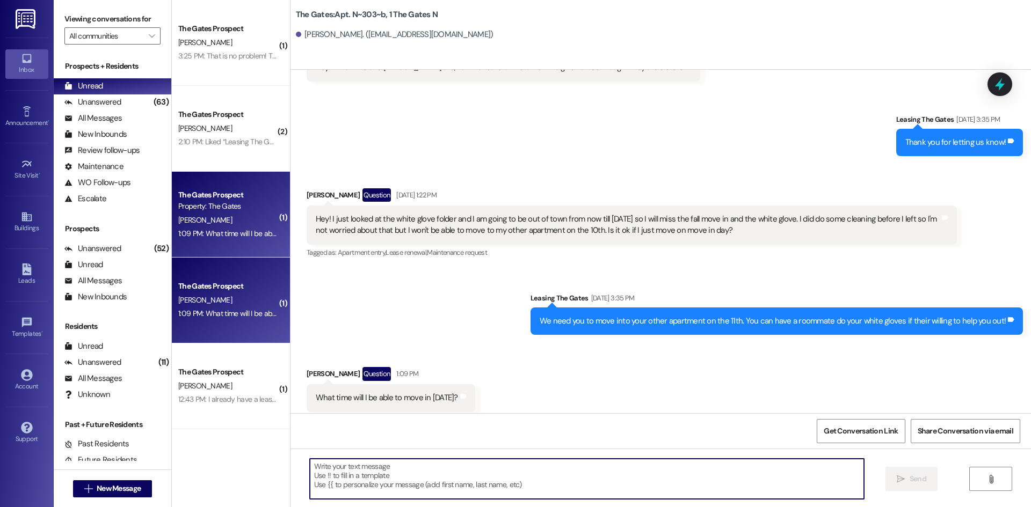
type textarea "Y"
type textarea "You can come switch your keys at 10 AM when we open!"
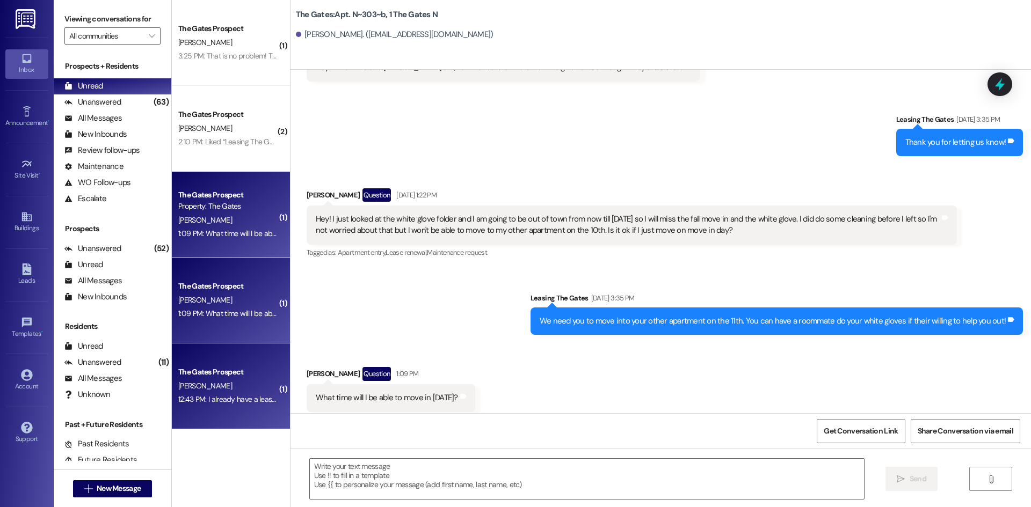
scroll to position [29983, 0]
click at [246, 386] on div "E. Hernandez" at bounding box center [227, 386] width 101 height 13
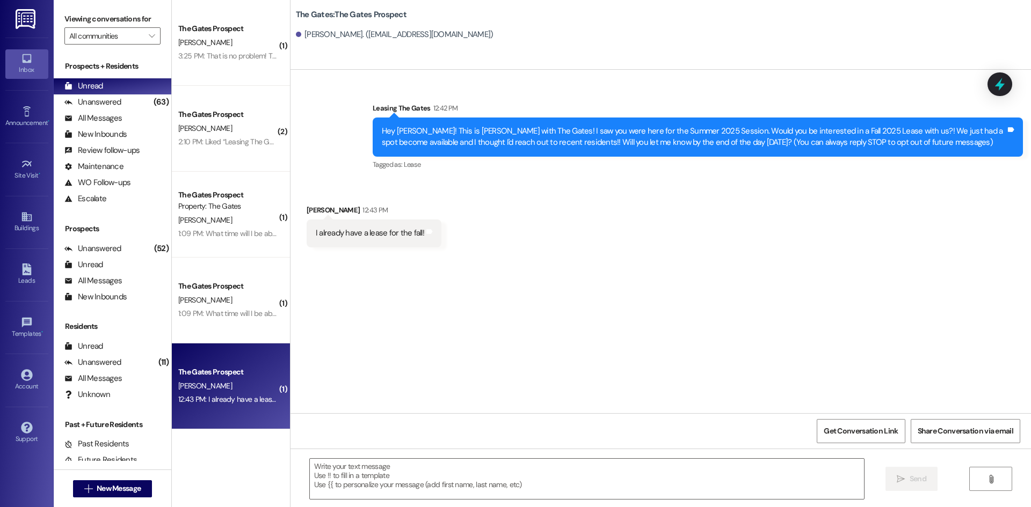
scroll to position [0, 0]
click at [348, 470] on textarea at bounding box center [587, 479] width 554 height 40
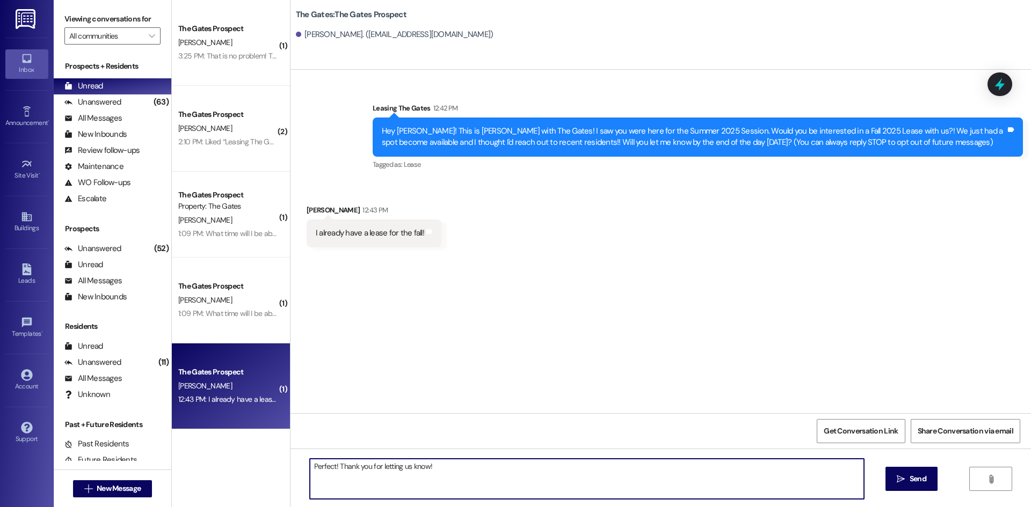
type textarea "Perfect! Thank you for letting us know!"
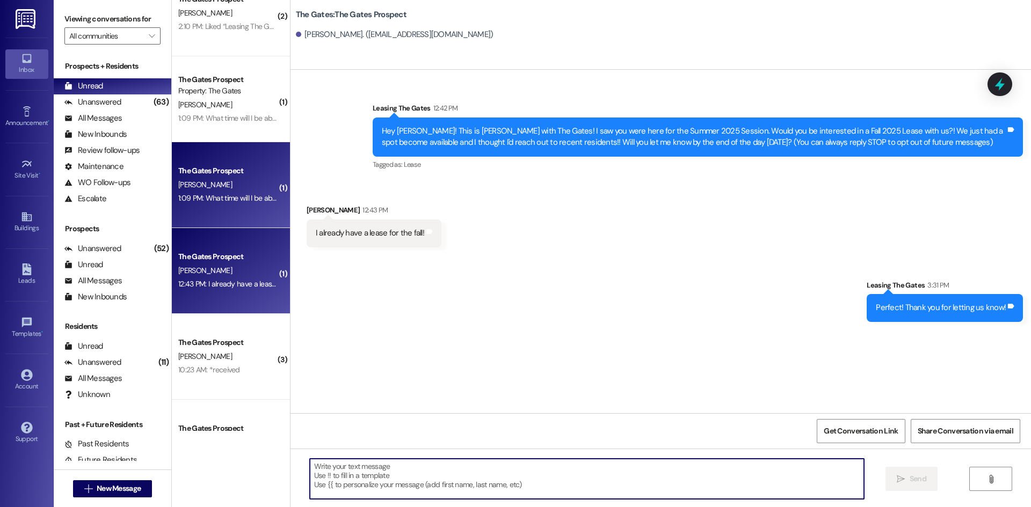
scroll to position [215, 0]
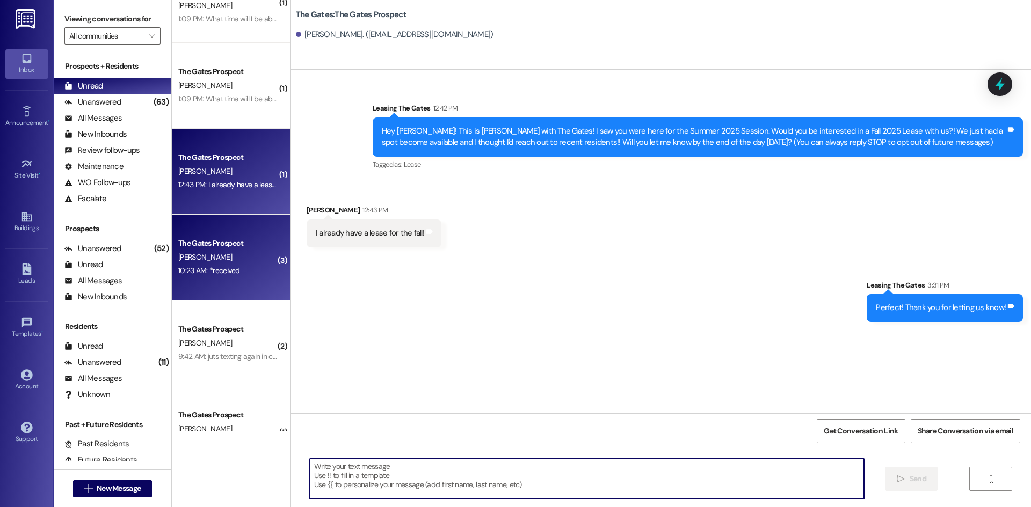
click at [209, 253] on div "[PERSON_NAME]" at bounding box center [227, 257] width 101 height 13
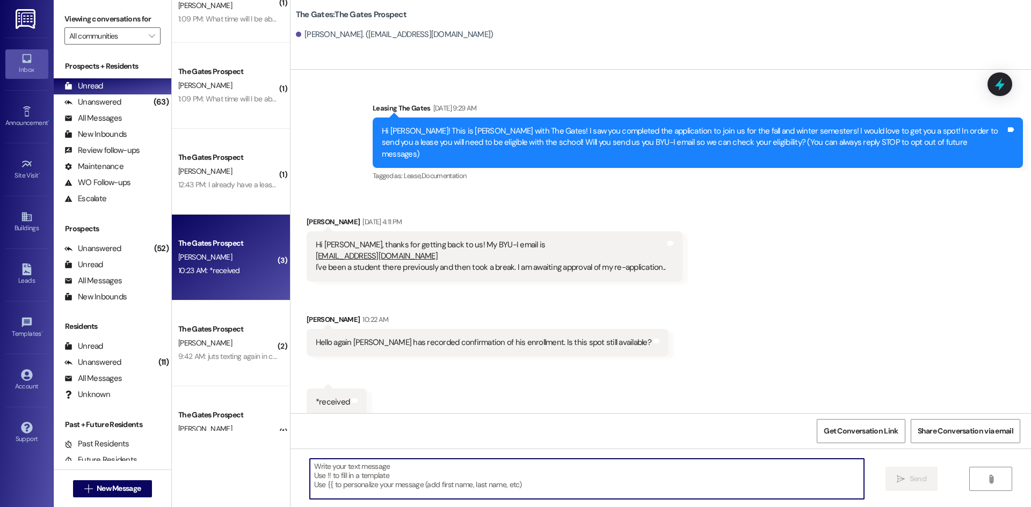
click at [384, 480] on textarea at bounding box center [587, 479] width 554 height 40
type textarea "Hi! Yes! We do have a spot available!"
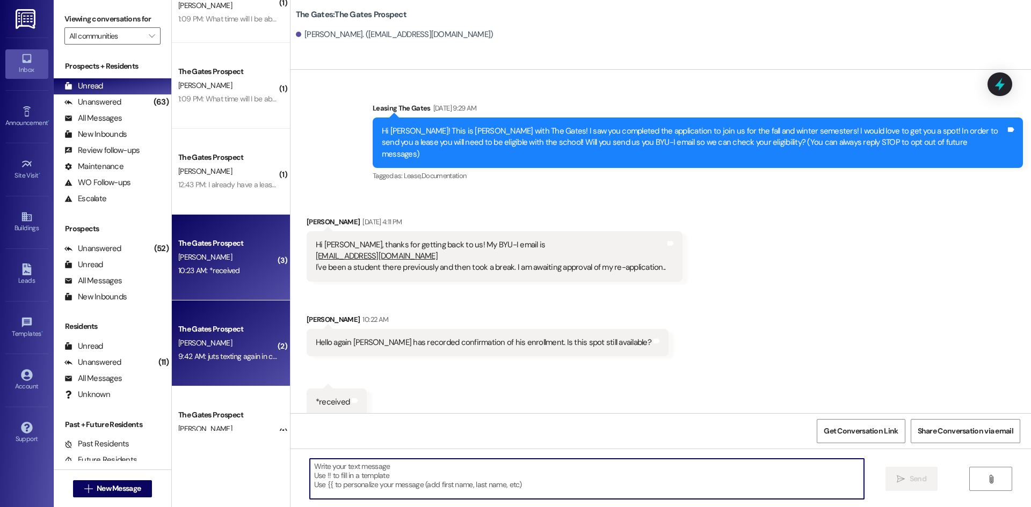
click at [254, 354] on div "9:42 AM: juts texting again in case my last text didn't go through, do we have …" at bounding box center [318, 357] width 281 height 10
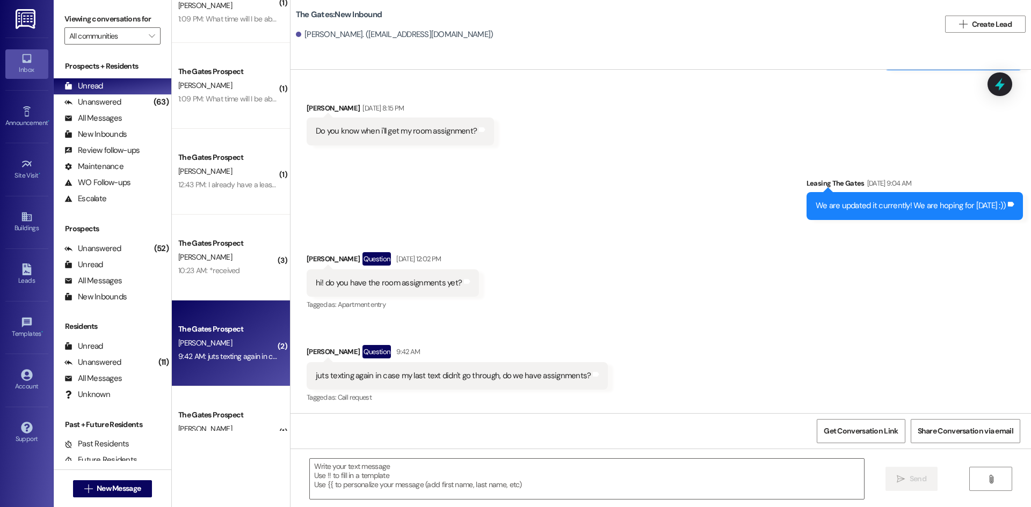
scroll to position [530, 0]
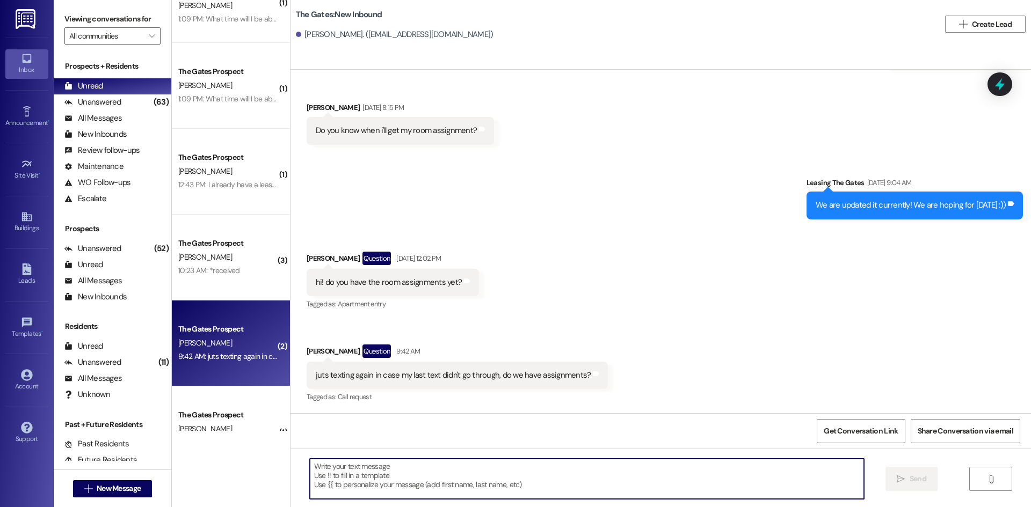
click at [334, 471] on textarea at bounding box center [587, 479] width 554 height 40
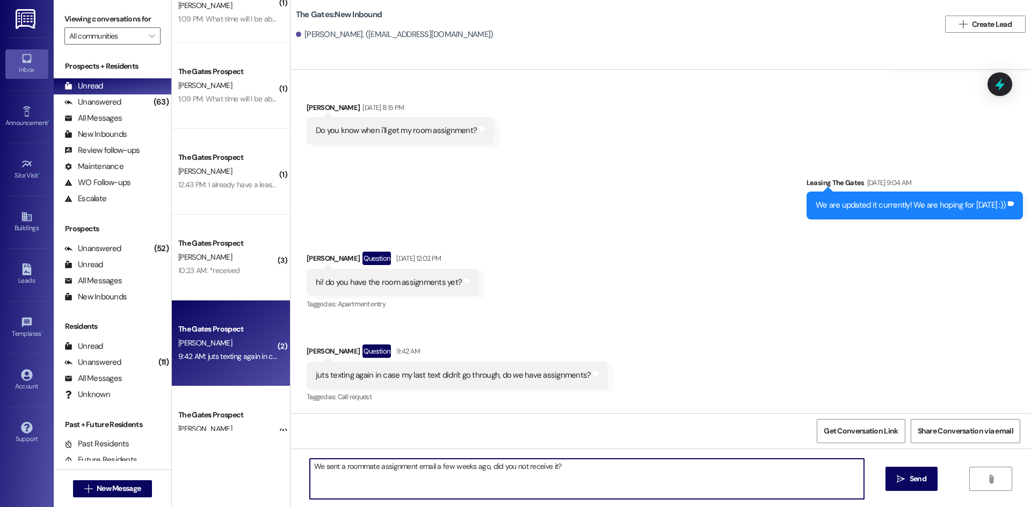
type textarea "We sent a roommate assignment email a few weeks ago, did you not receive it?"
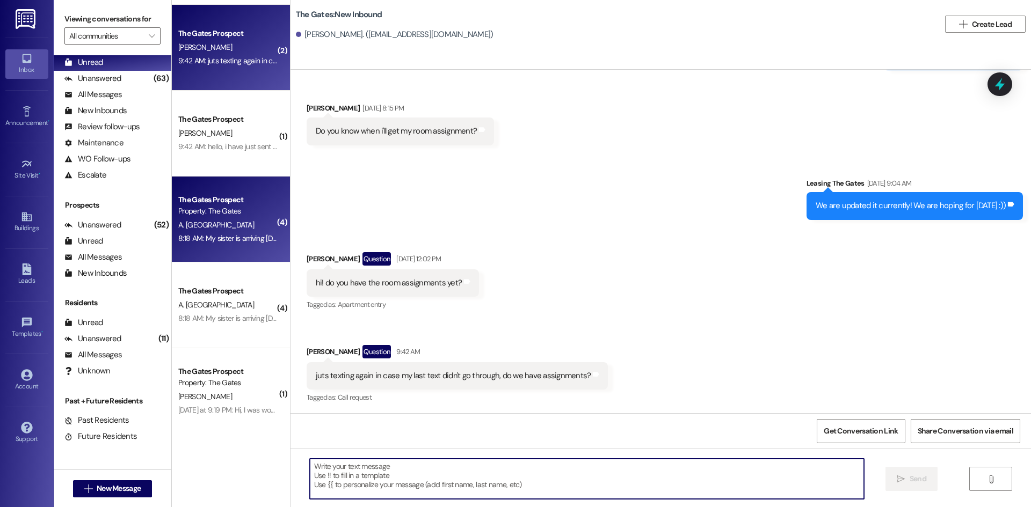
scroll to position [537, 0]
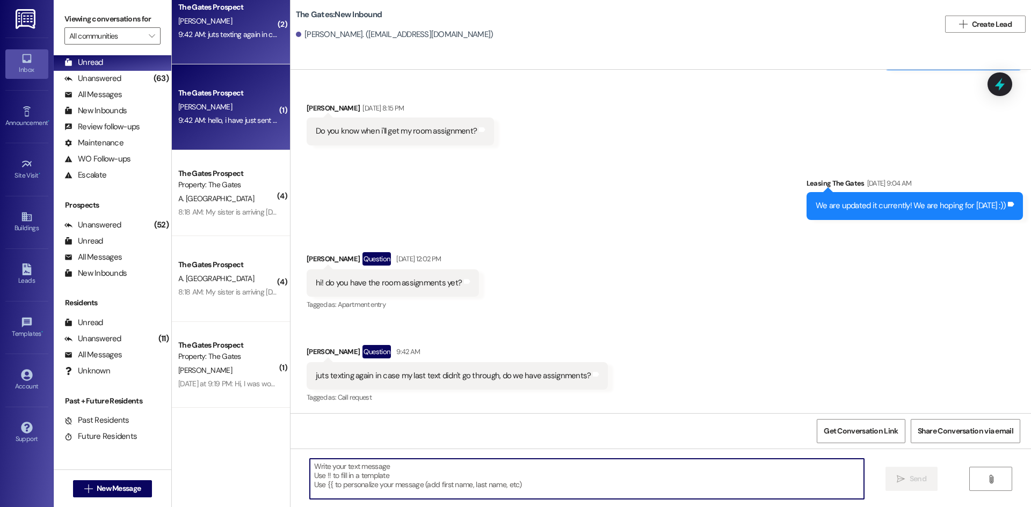
click at [204, 138] on div "The Gates Prospect E. Bird 9:42 AM: hello, i have just sent you a esa request e…" at bounding box center [231, 107] width 118 height 86
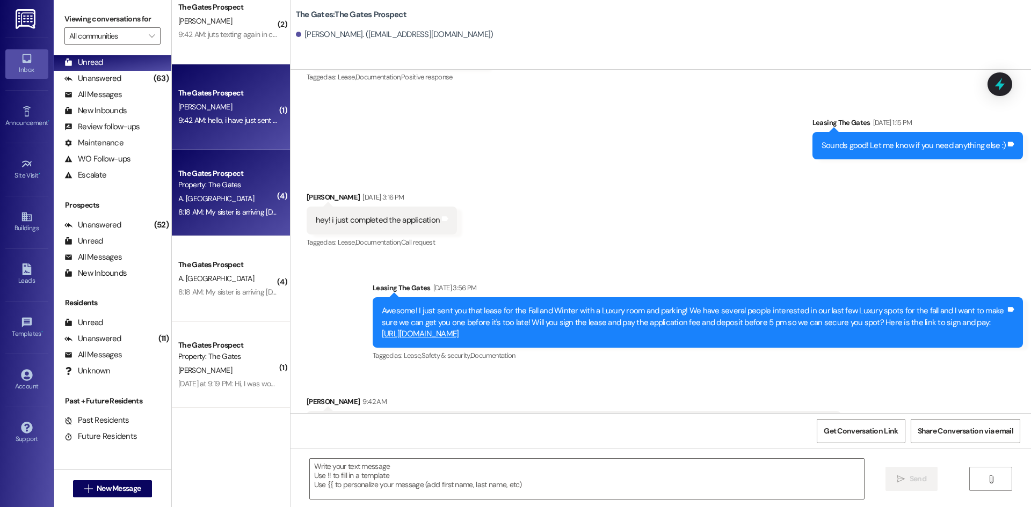
scroll to position [563, 0]
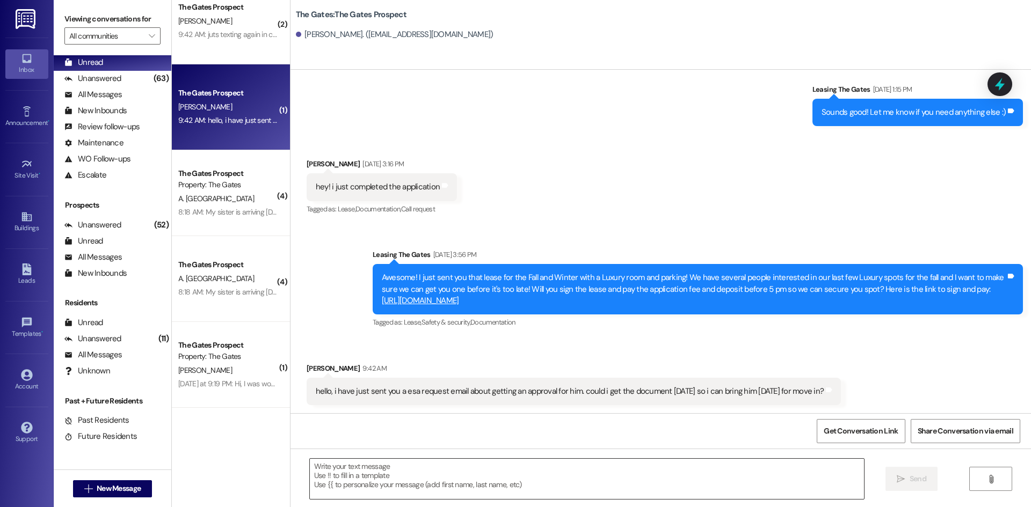
click at [347, 472] on textarea at bounding box center [587, 479] width 554 height 40
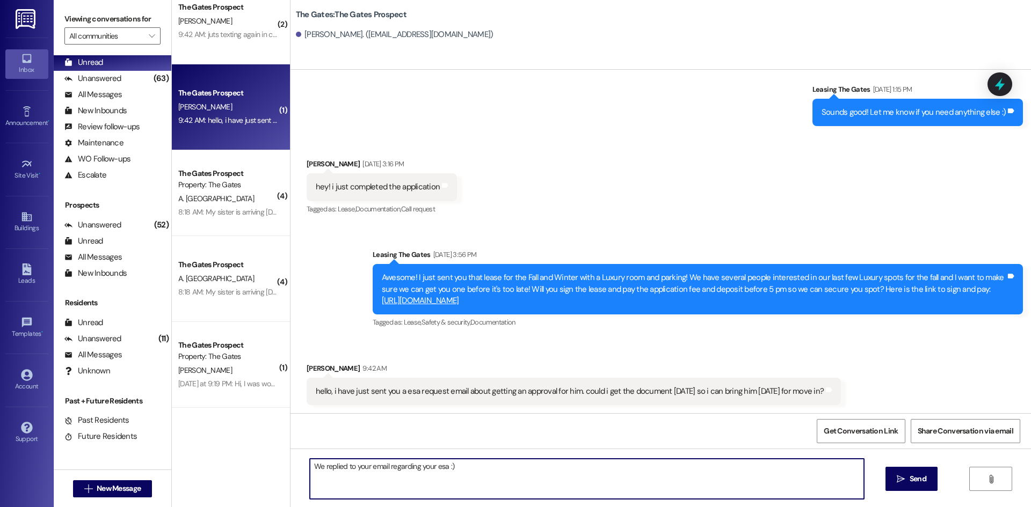
type textarea "We replied to your email regarding your esa :)"
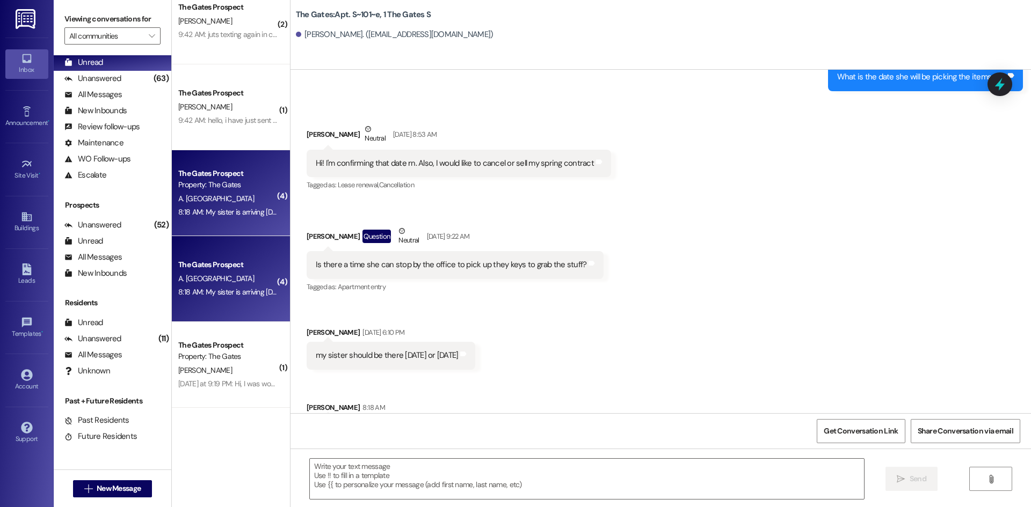
scroll to position [16910, 0]
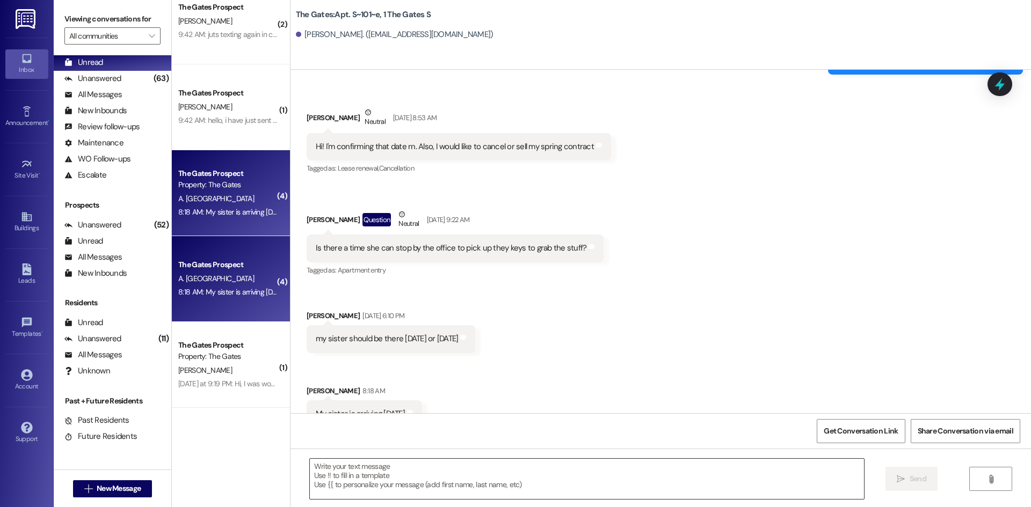
click at [391, 471] on textarea at bounding box center [587, 479] width 554 height 40
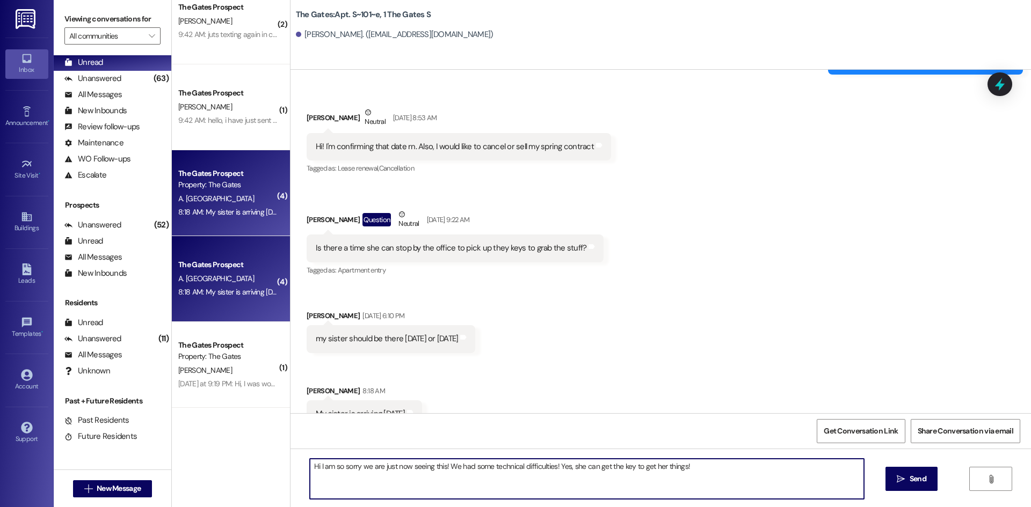
type textarea "Hi I am so sorry we are just now seeing this! We had some technical difficultie…"
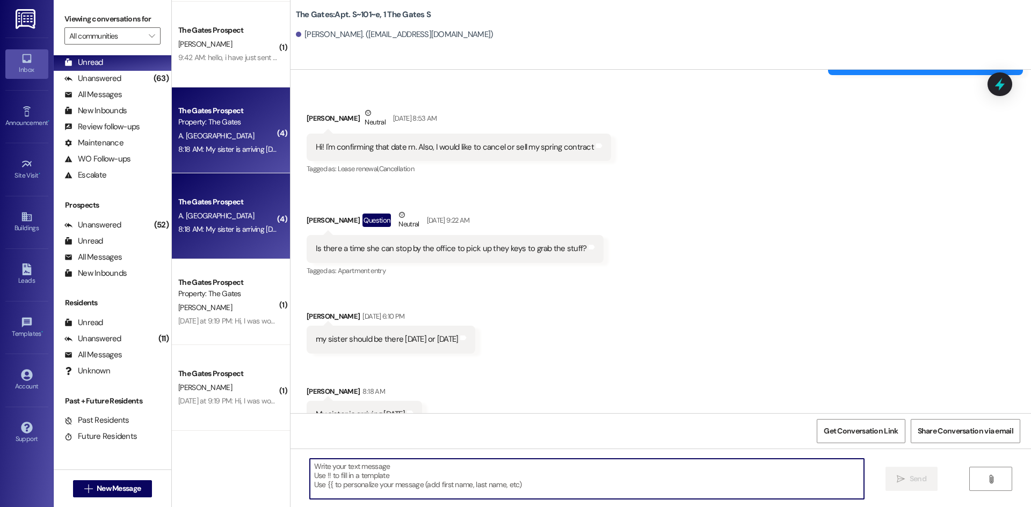
scroll to position [698, 0]
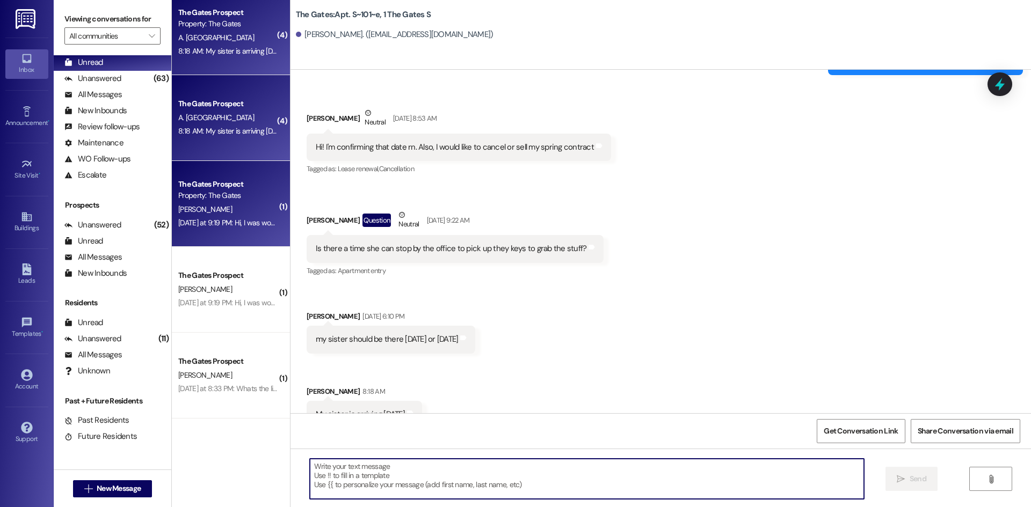
click at [216, 169] on div "The Gates Prospect Property: The Gates J. Purcell Yesterday at 9:19 PM: Hi, I w…" at bounding box center [231, 204] width 118 height 86
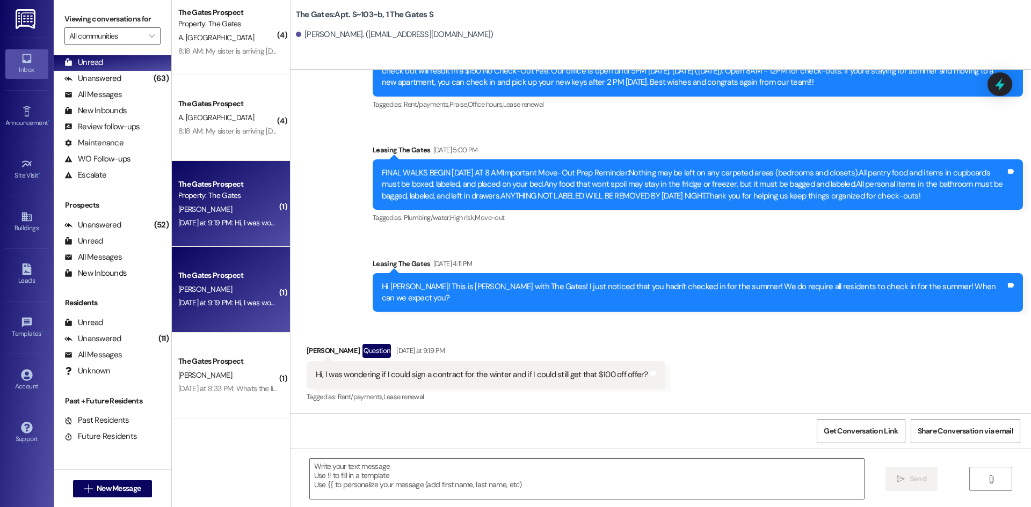
scroll to position [7750, 0]
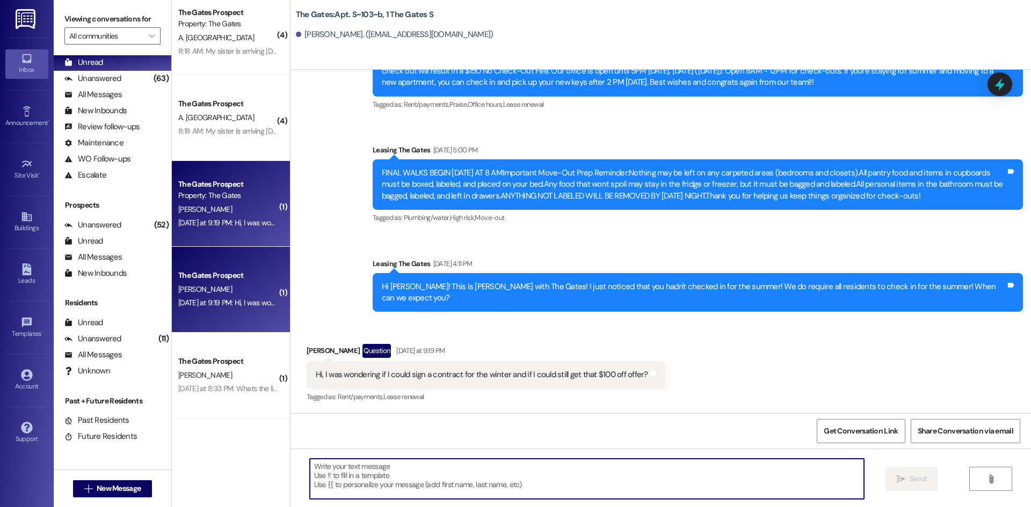
click at [472, 470] on textarea at bounding box center [587, 479] width 554 height 40
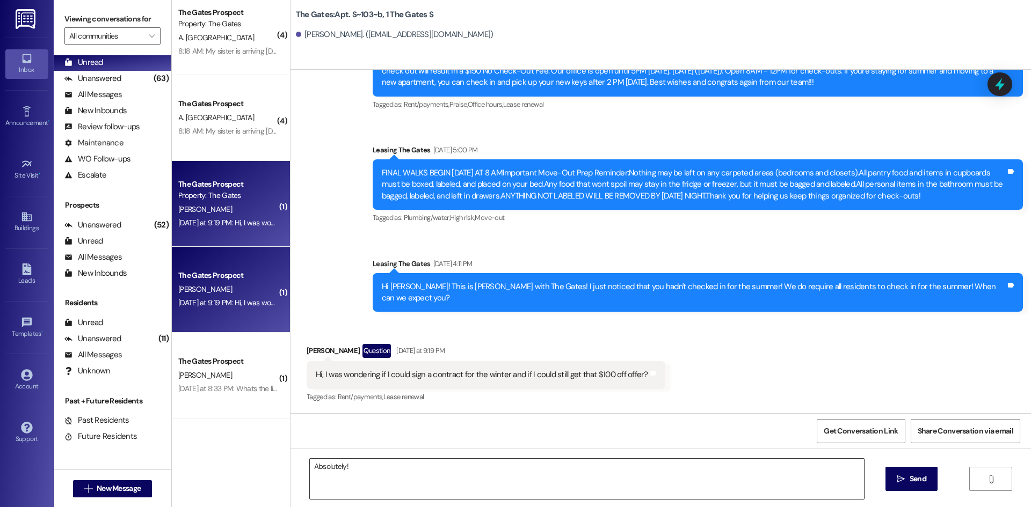
click at [442, 475] on textarea "Absolutely!" at bounding box center [587, 479] width 554 height 40
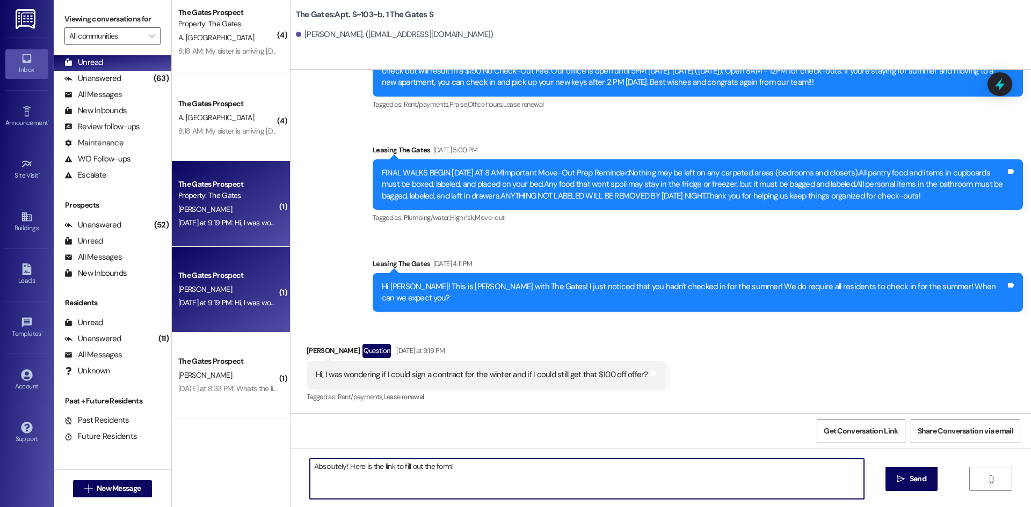
paste textarea "https://docs.google.com/forms/d/e/1FAIpQLSdN01dLsm9g6xkm8Zcd30oROGM9dJCeVK7MhGo…"
type textarea "Absolutely! Here is the link to fill out the form! https://docs.google.com/form…"
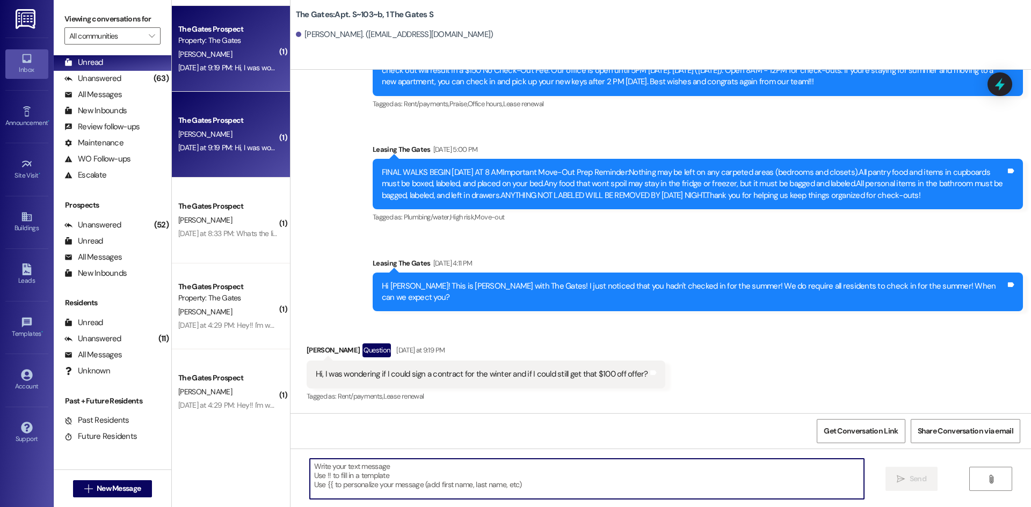
scroll to position [859, 0]
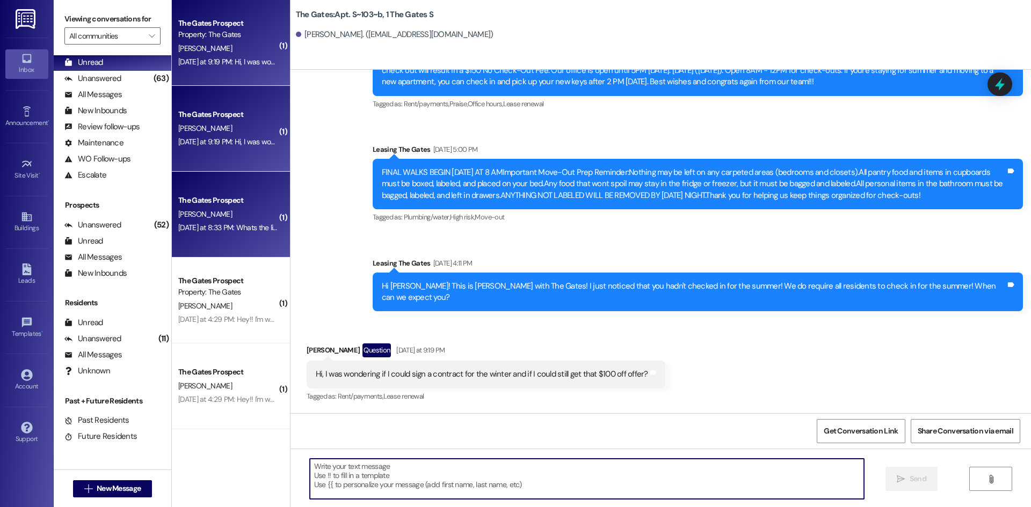
click at [236, 223] on div "Yesterday at 8:33 PM: Whats the link to the guarantor application? Yesterday at…" at bounding box center [275, 228] width 194 height 10
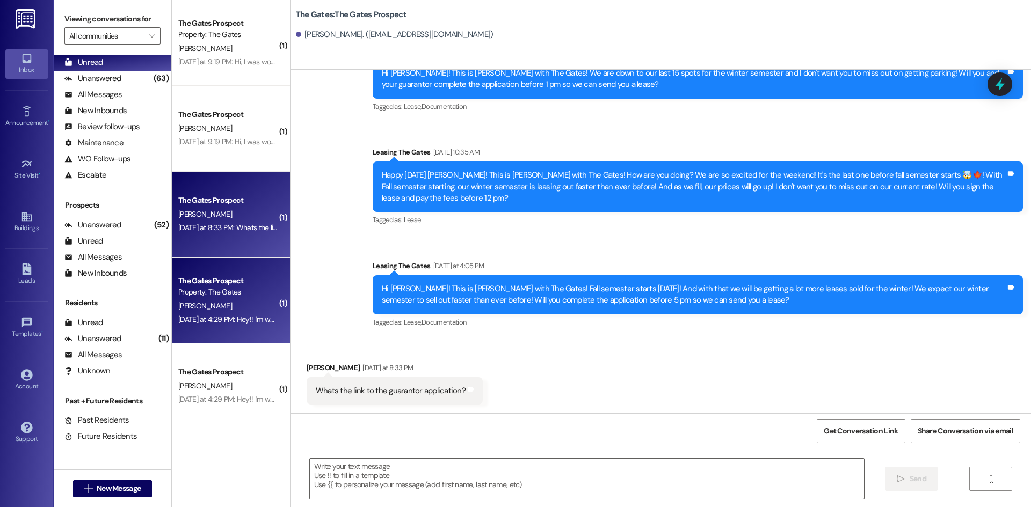
scroll to position [376, 0]
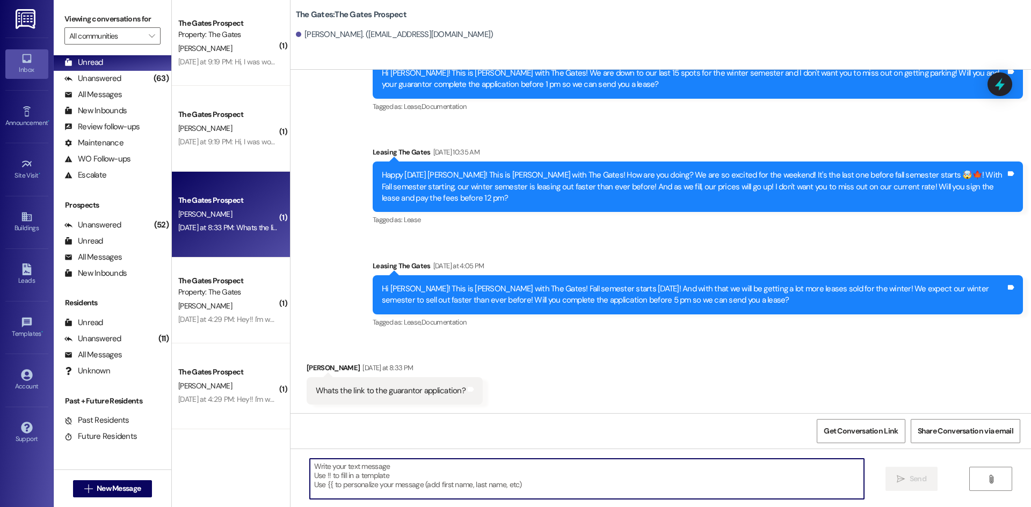
click at [396, 487] on textarea at bounding box center [587, 479] width 554 height 40
type textarea "We'll send it to them via email!"
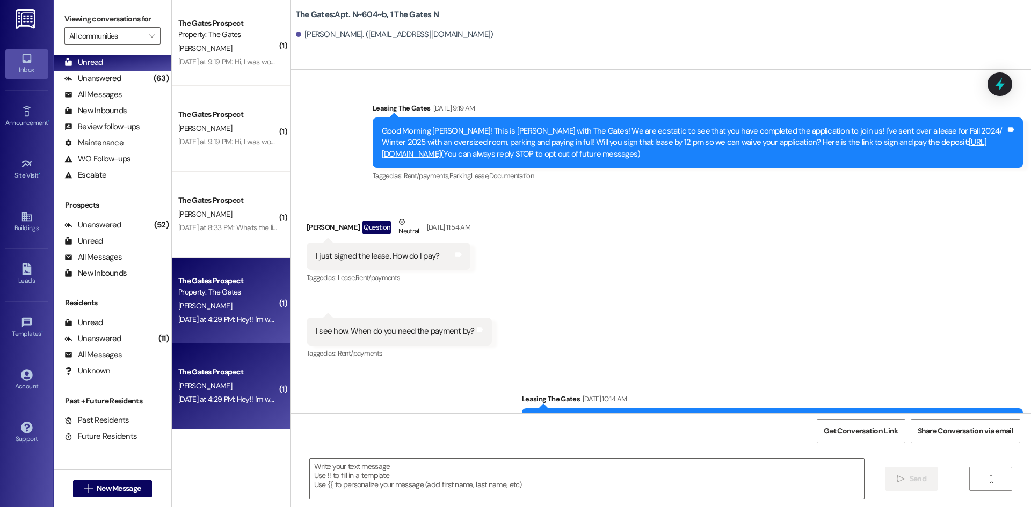
scroll to position [17306, 0]
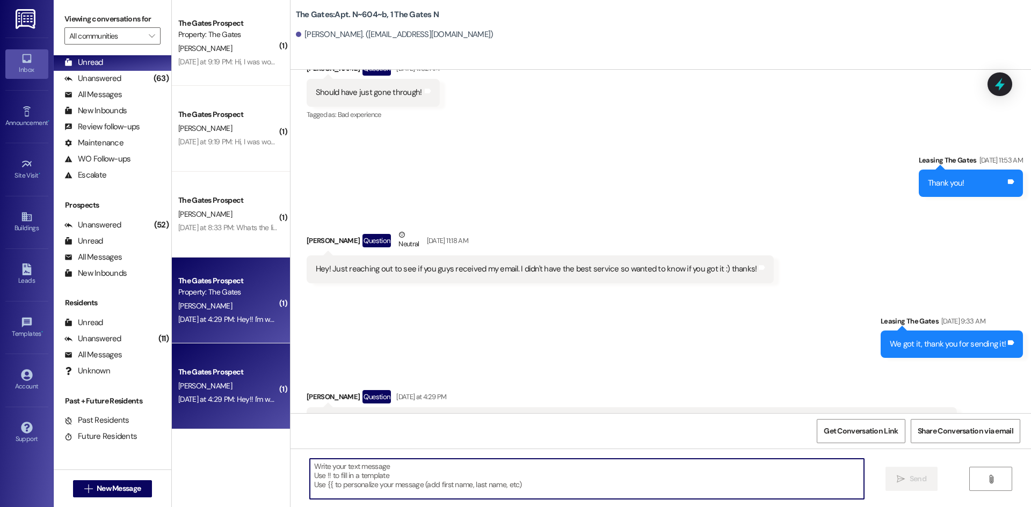
click at [350, 463] on textarea at bounding box center [587, 479] width 554 height 40
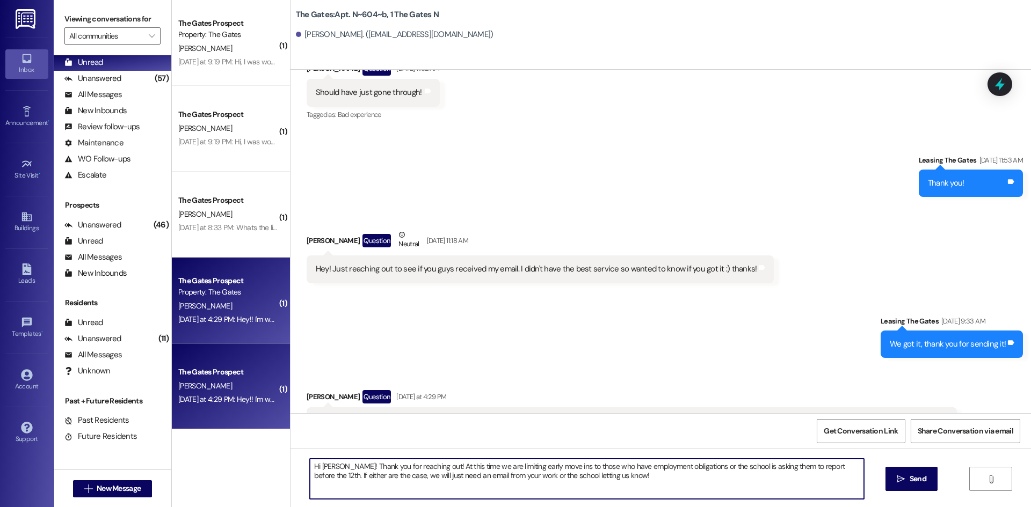
type textarea "Hi Erika! Thank you for reaching out! At this time we are limiting early move i…"
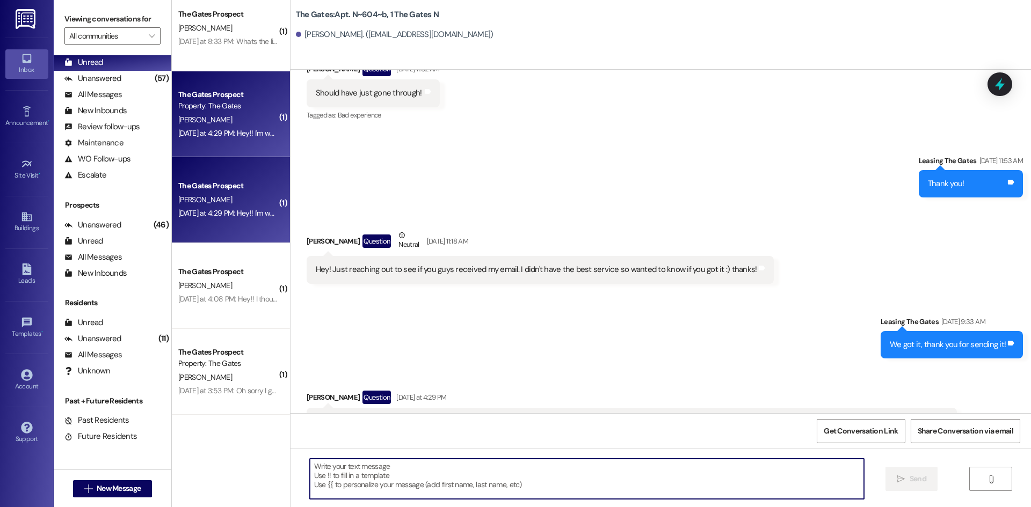
scroll to position [1181, 0]
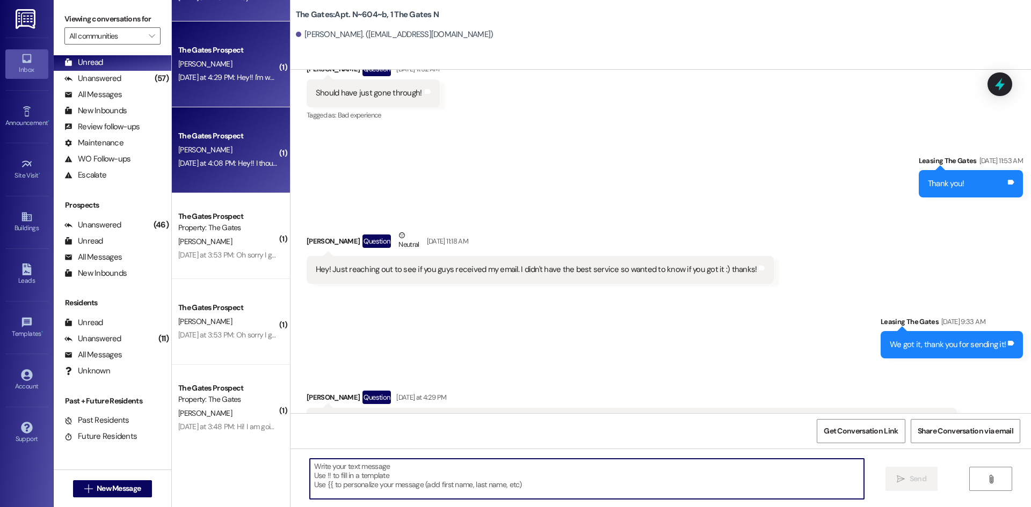
click at [213, 121] on div "The Gates Prospect A. Green Yesterday at 4:08 PM: Hey!! I thought I got a year …" at bounding box center [231, 150] width 118 height 86
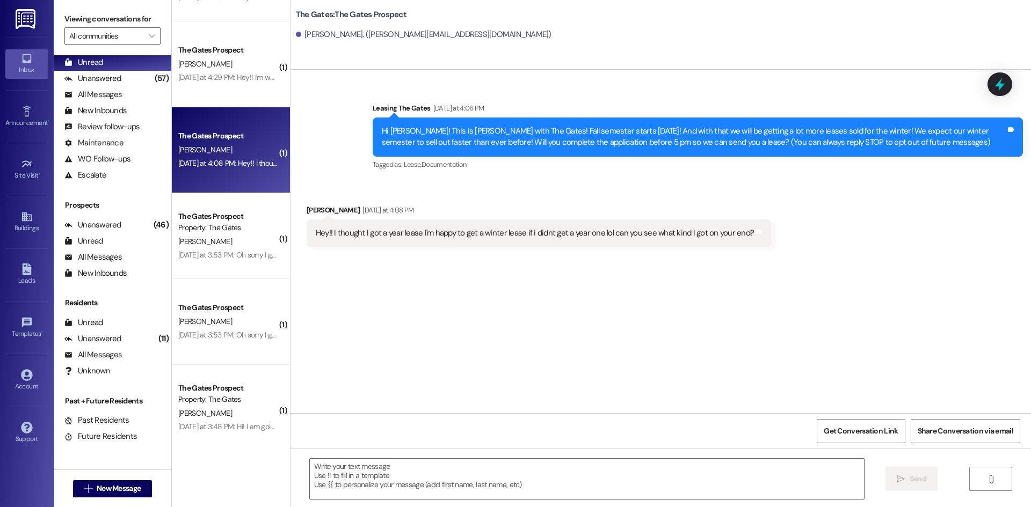
scroll to position [0, 0]
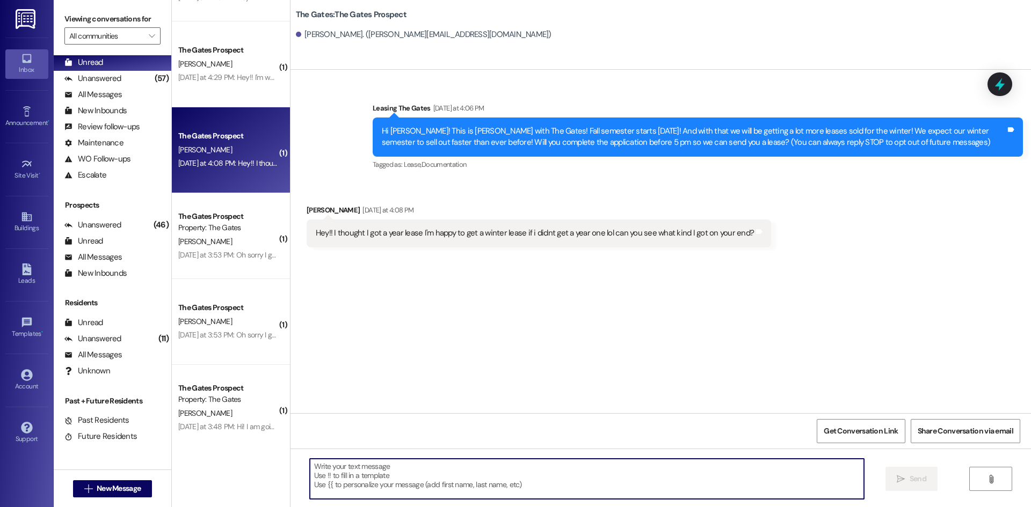
click at [385, 473] on textarea at bounding box center [587, 479] width 554 height 40
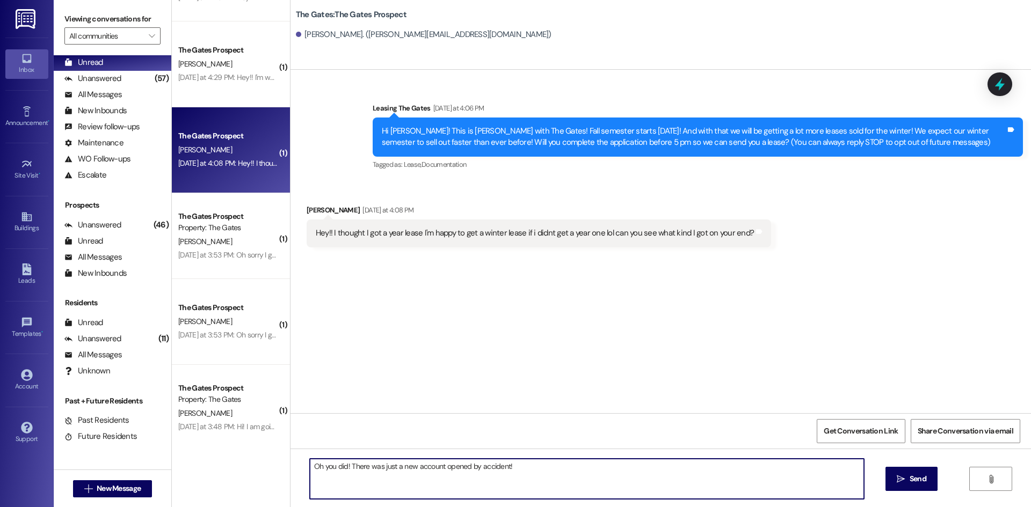
type textarea "Oh you did! There was just a new account opened by accident!"
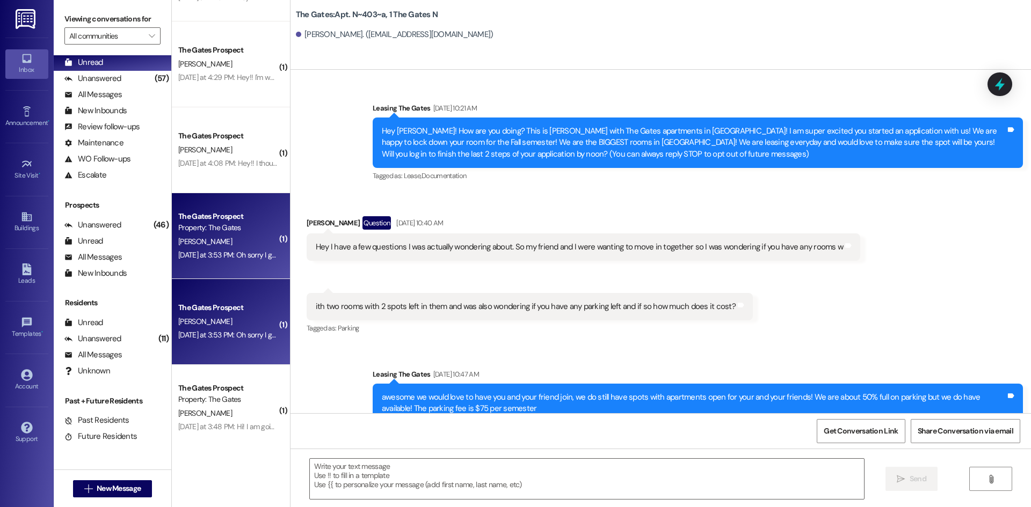
scroll to position [14276, 0]
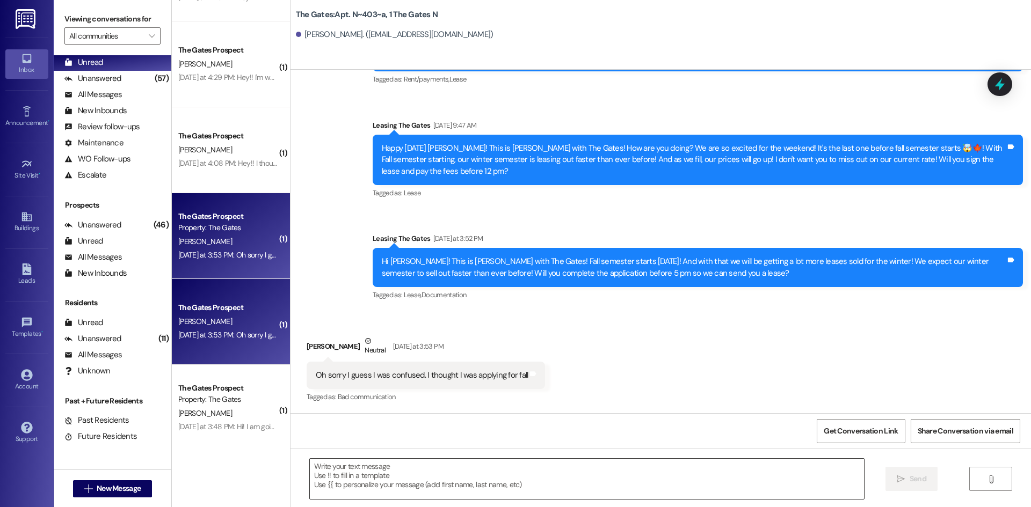
click at [410, 483] on textarea at bounding box center [587, 479] width 554 height 40
click at [332, 465] on textarea at bounding box center [587, 479] width 554 height 40
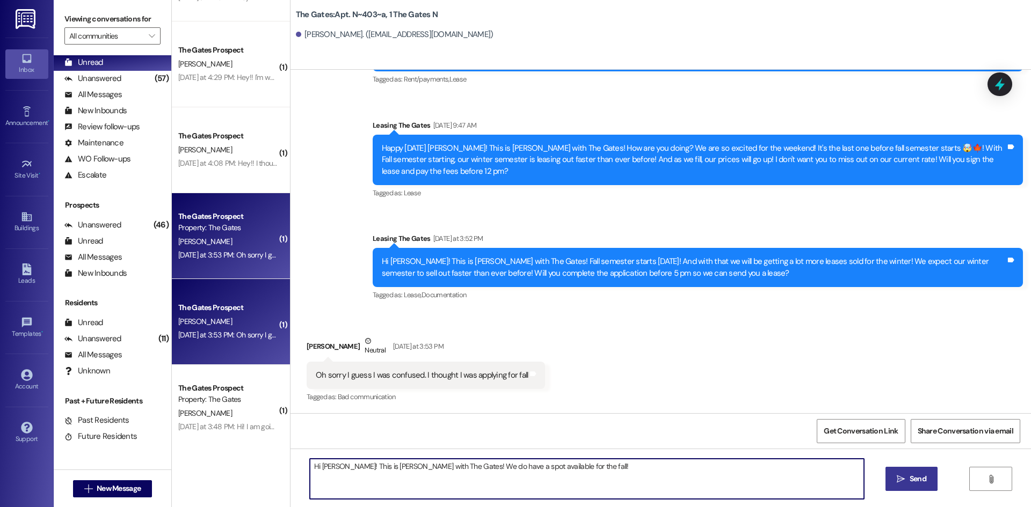
type textarea "Hi Katelyn! This is Mackenzie with The Gates! We do have a spot available for t…"
click at [897, 471] on button " Send" at bounding box center [911, 479] width 52 height 24
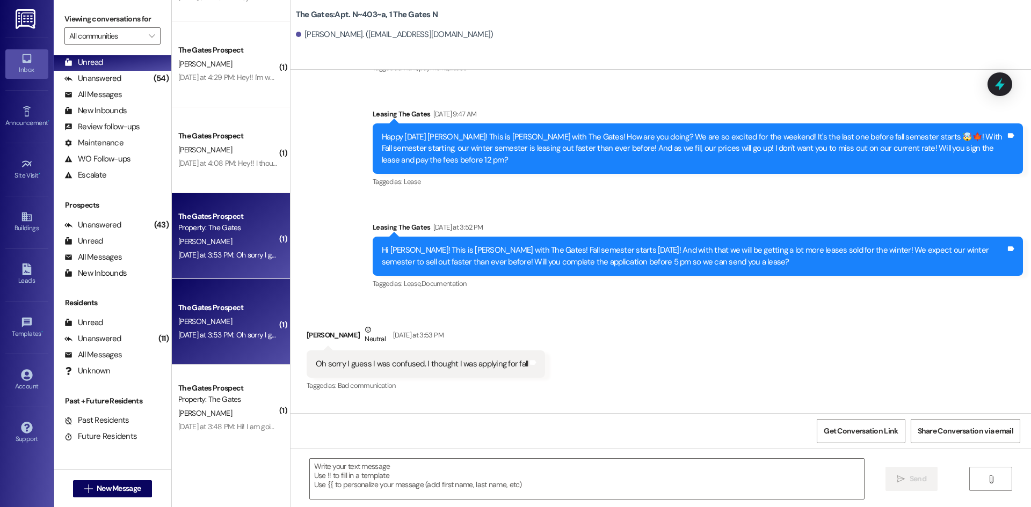
scroll to position [14351, 0]
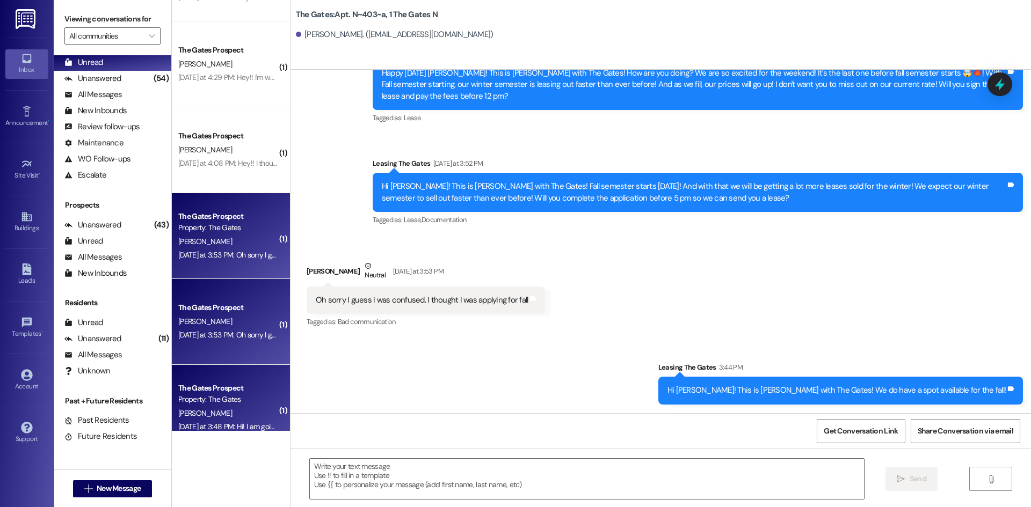
click at [186, 395] on div "Property: The Gates" at bounding box center [227, 399] width 99 height 11
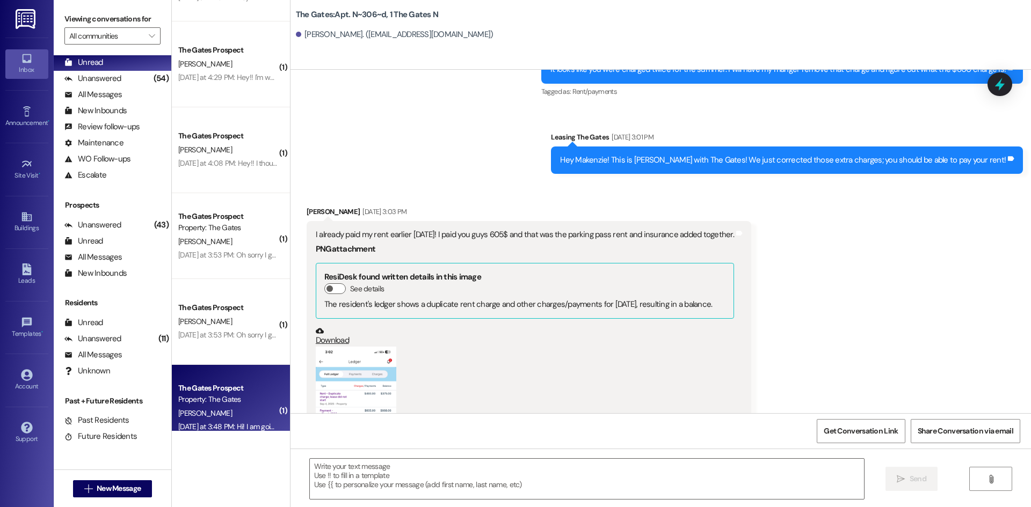
scroll to position [17344, 0]
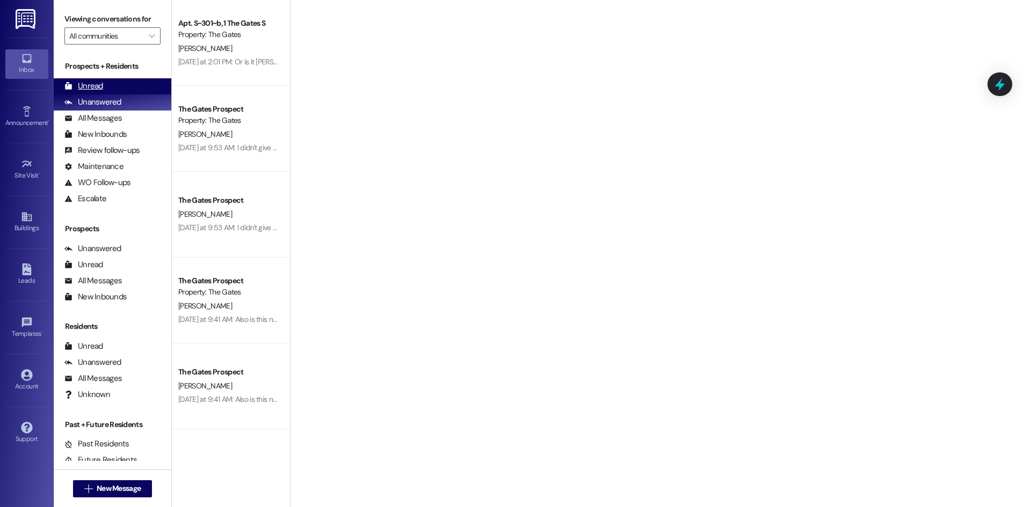
click at [107, 87] on div "Unread (0)" at bounding box center [113, 86] width 118 height 16
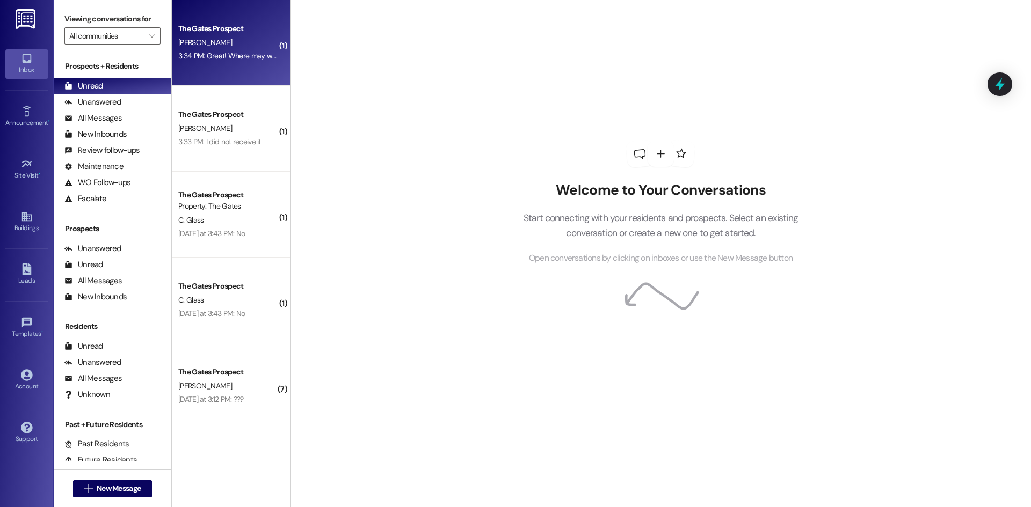
click at [206, 73] on div "The Gates Prospect [PERSON_NAME] 3:34 PM: Great! Where may we find the lease? 3…" at bounding box center [231, 43] width 118 height 86
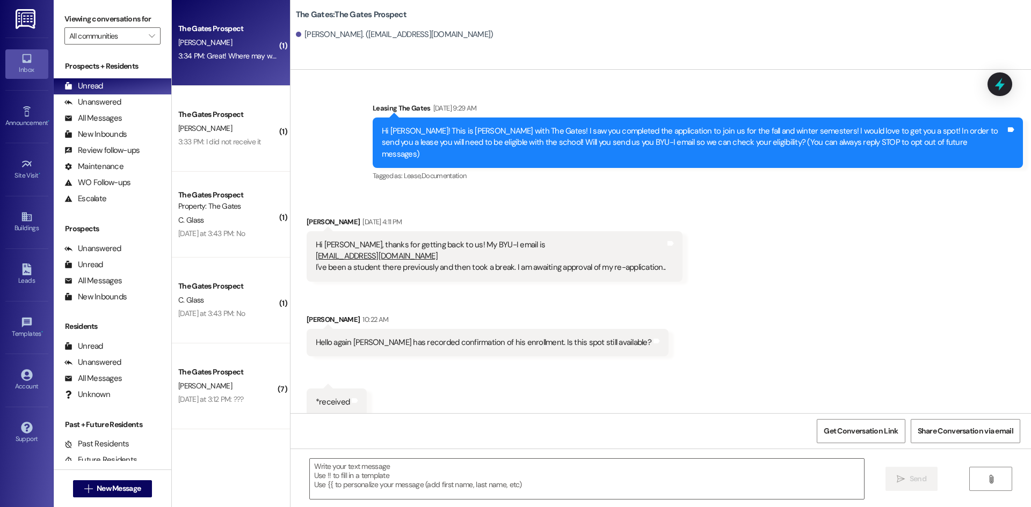
scroll to position [149, 0]
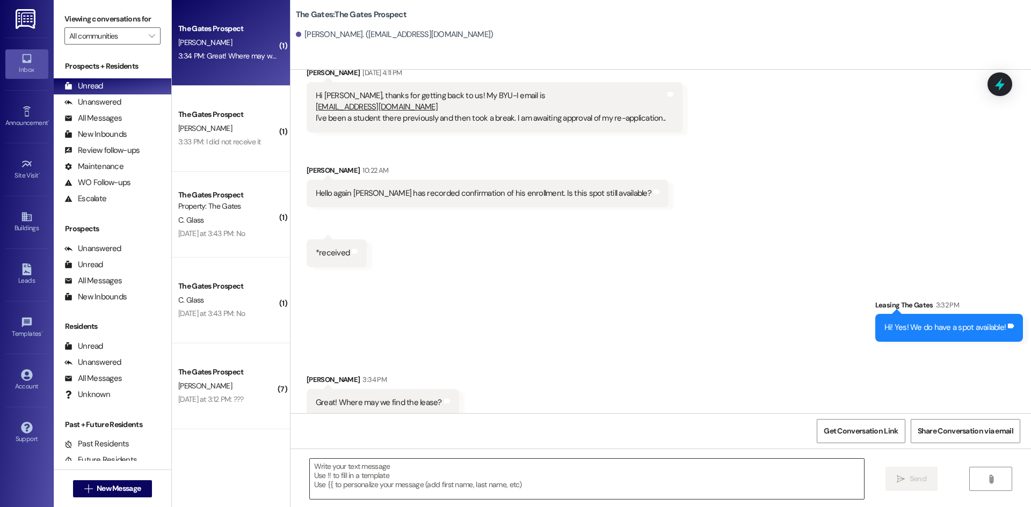
click at [453, 470] on textarea at bounding box center [587, 479] width 554 height 40
click at [376, 475] on textarea at bounding box center [587, 479] width 554 height 40
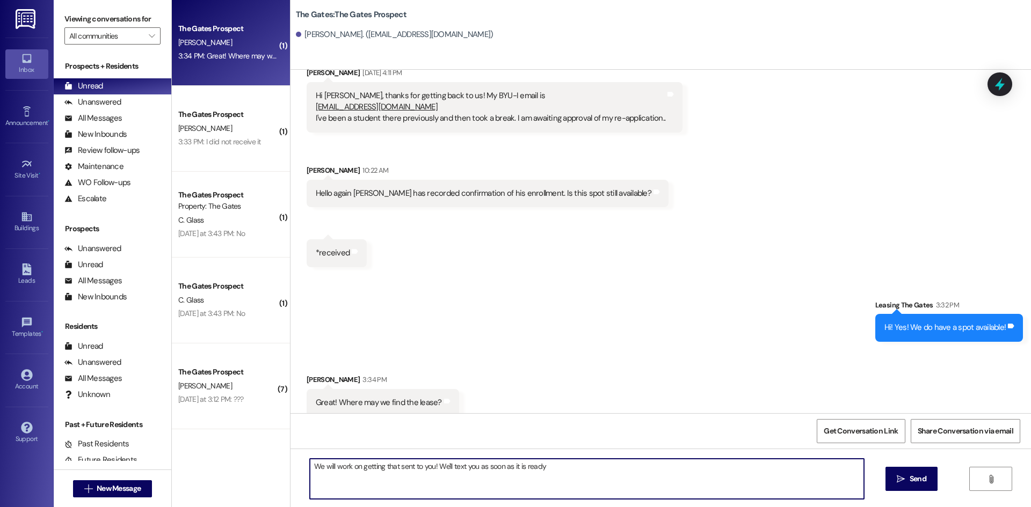
type textarea "We will work on getting that sent to you! We'll text you as soon as it is ready"
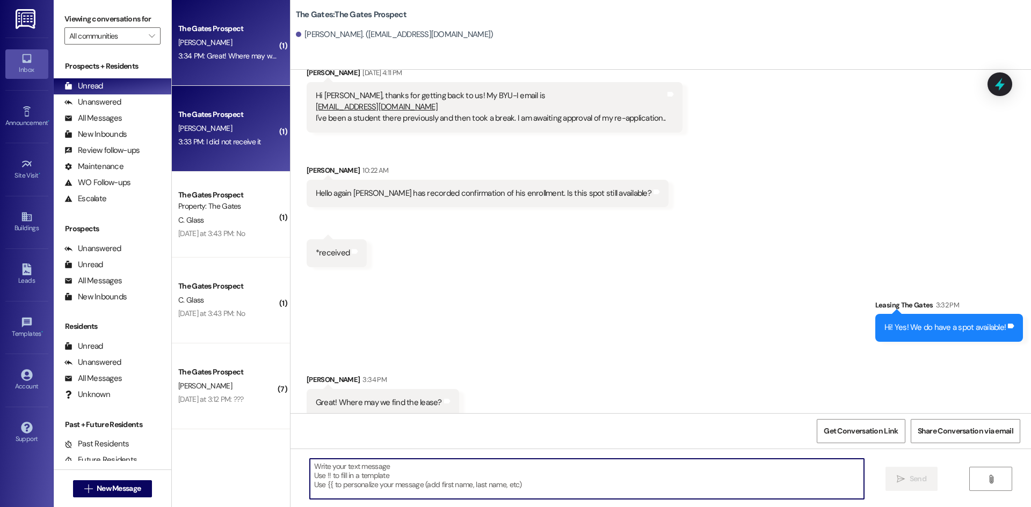
click at [209, 135] on div "3:33 PM: I did not receive it 3:33 PM: I did not receive it" at bounding box center [227, 141] width 101 height 13
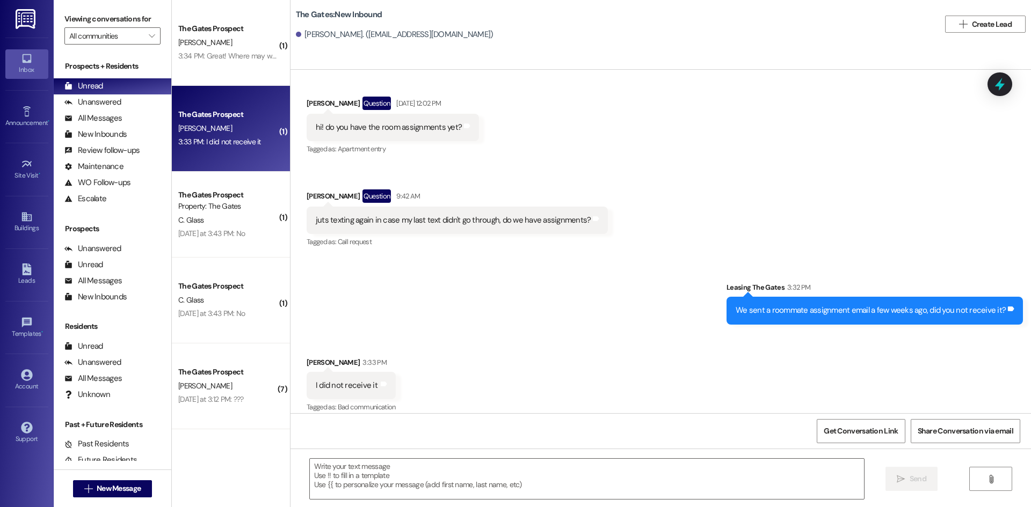
scroll to position [696, 0]
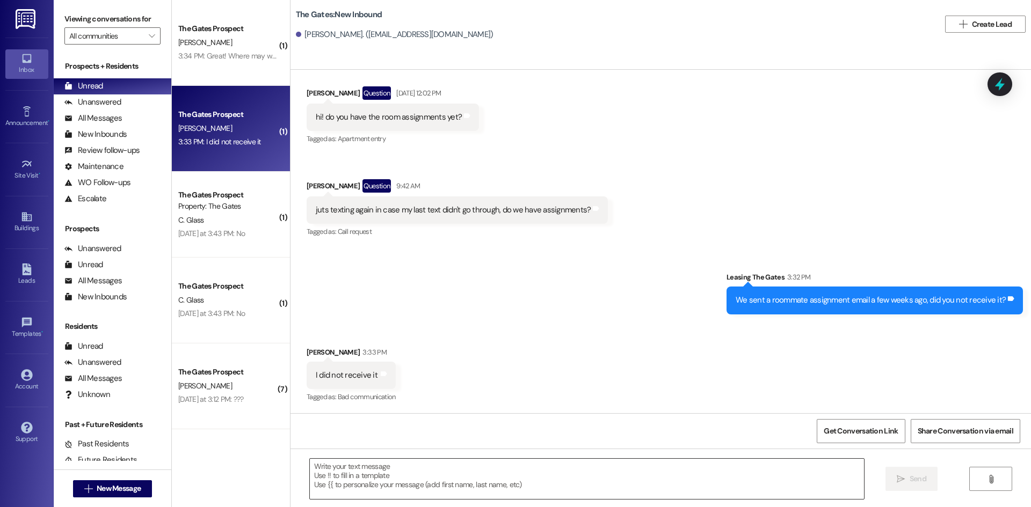
click at [355, 468] on textarea at bounding box center [587, 479] width 554 height 40
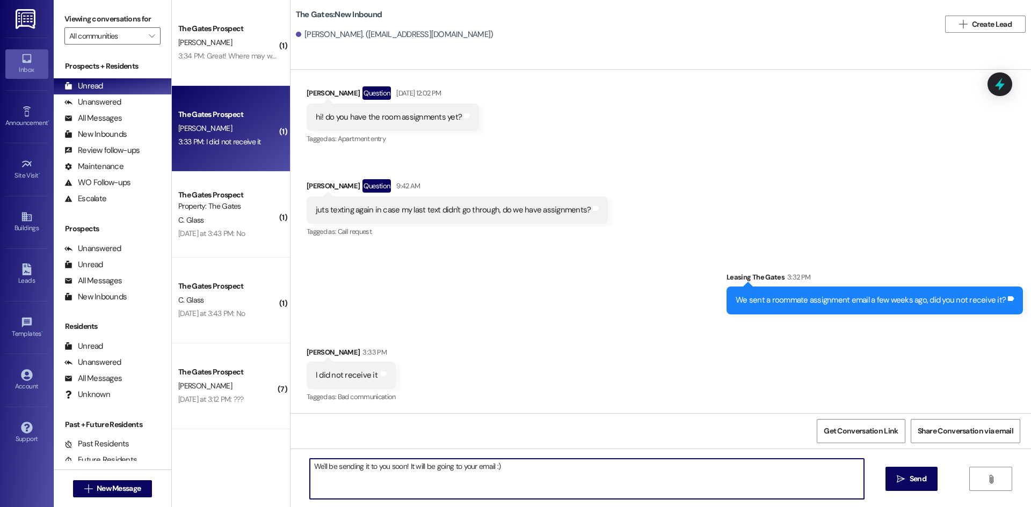
type textarea "We'll be sending it to you soon! It will be going to your email :)"
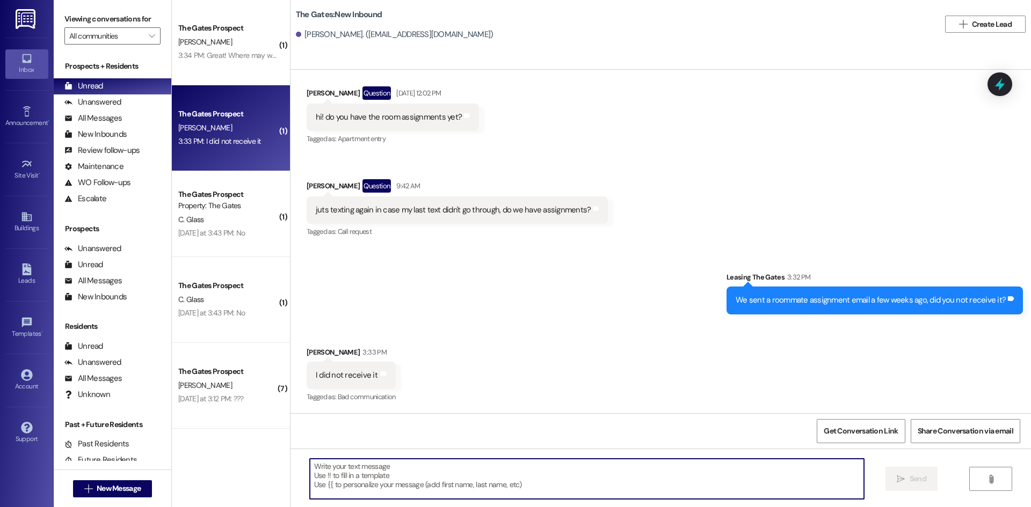
scroll to position [0, 0]
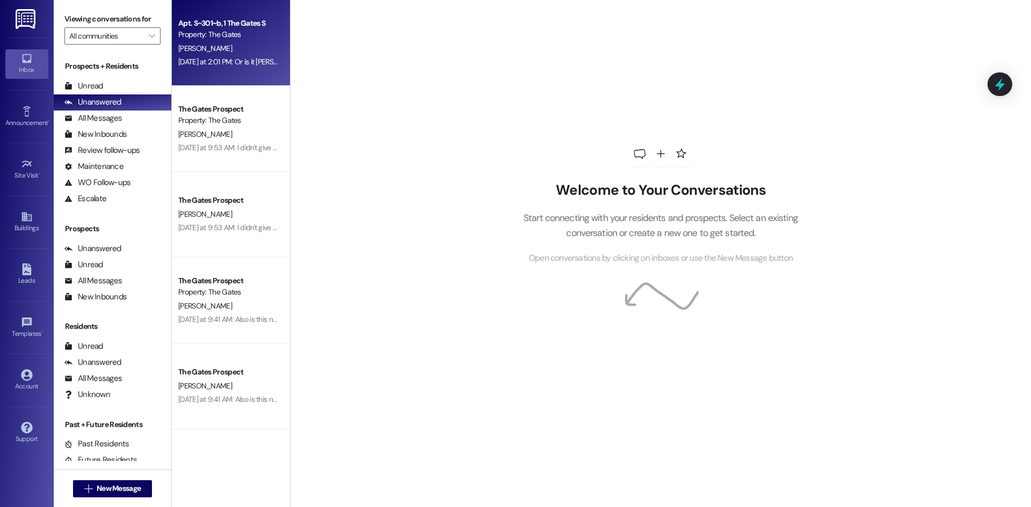
click at [214, 42] on div "[PERSON_NAME]" at bounding box center [227, 48] width 101 height 13
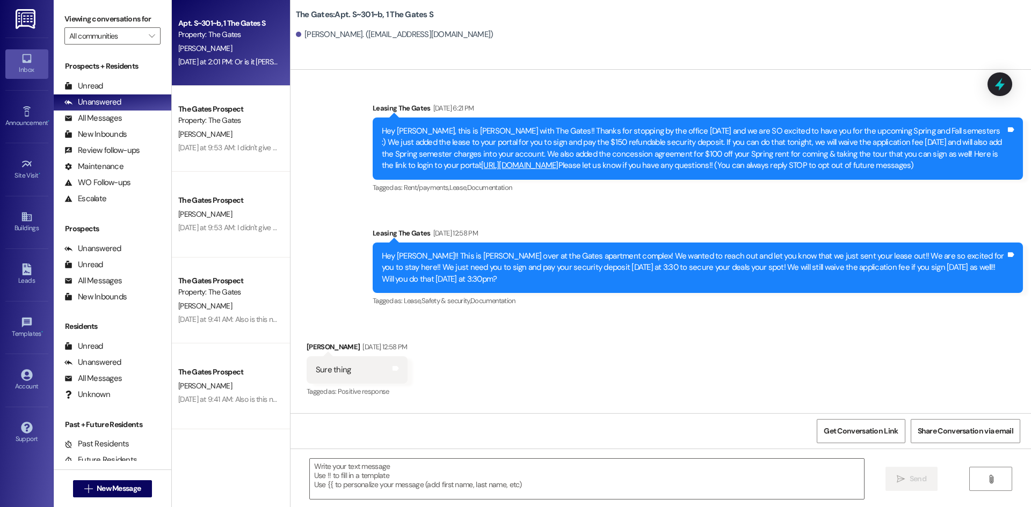
scroll to position [20244, 0]
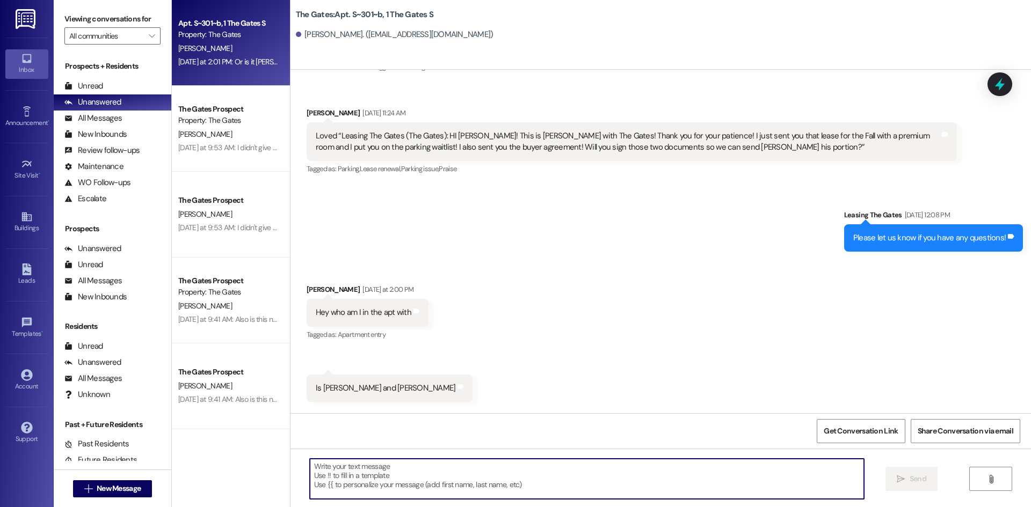
click at [381, 465] on textarea at bounding box center [587, 479] width 554 height 40
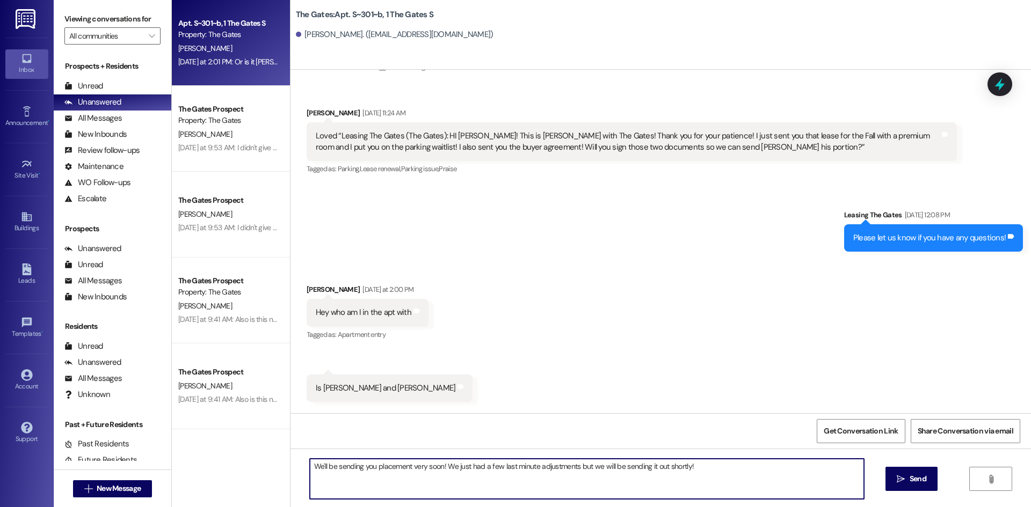
type textarea "We'll be sending you placement very soon! We just had a few last minute adjustm…"
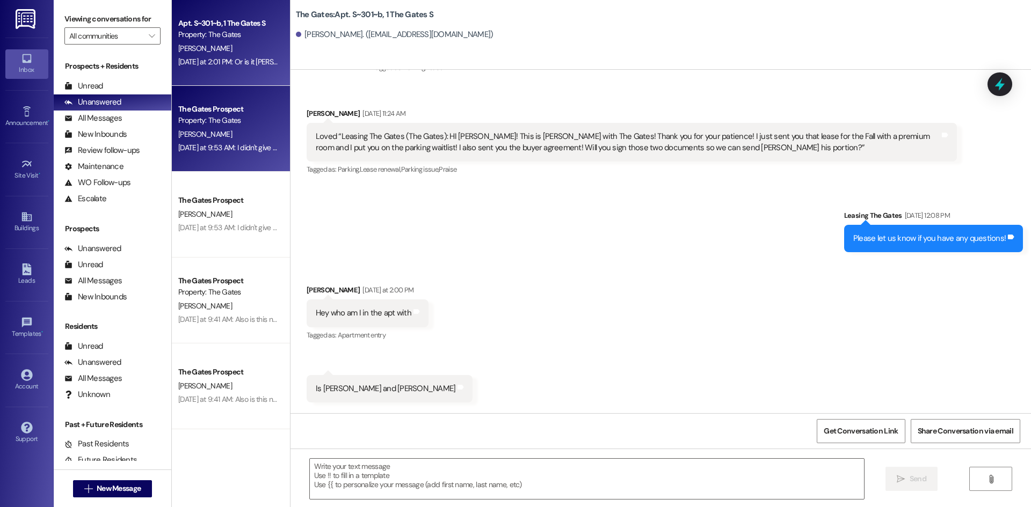
click at [250, 116] on div "Property: The Gates" at bounding box center [227, 120] width 99 height 11
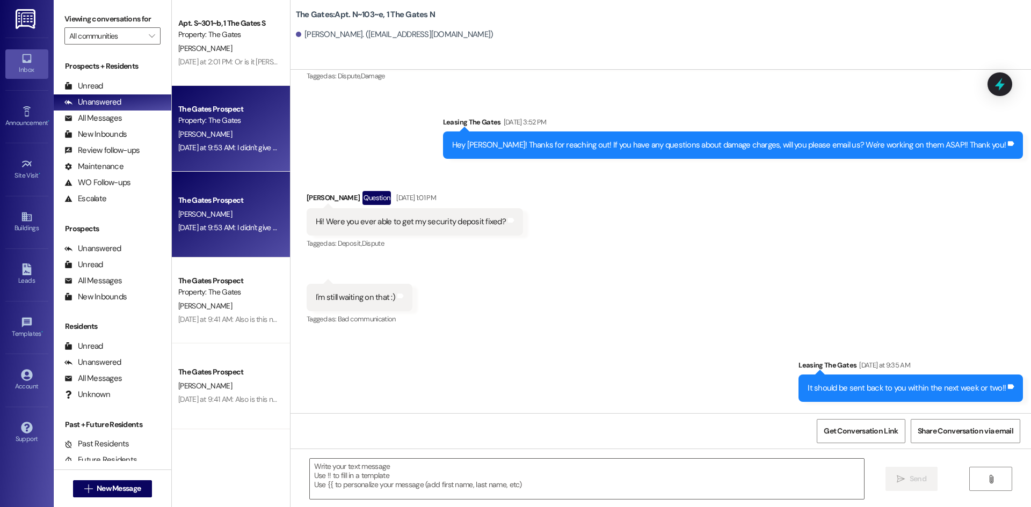
scroll to position [6355, 0]
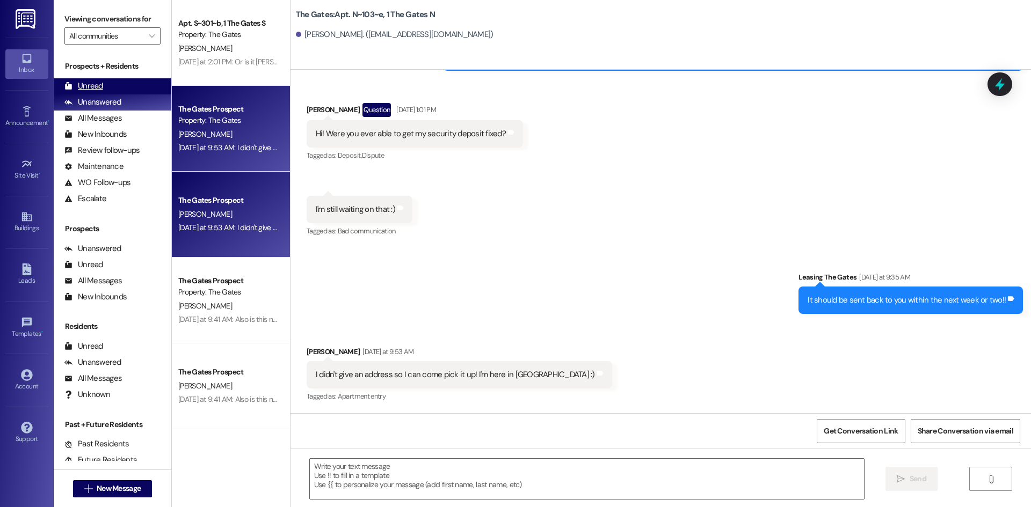
click at [86, 82] on div "Unread" at bounding box center [83, 86] width 39 height 11
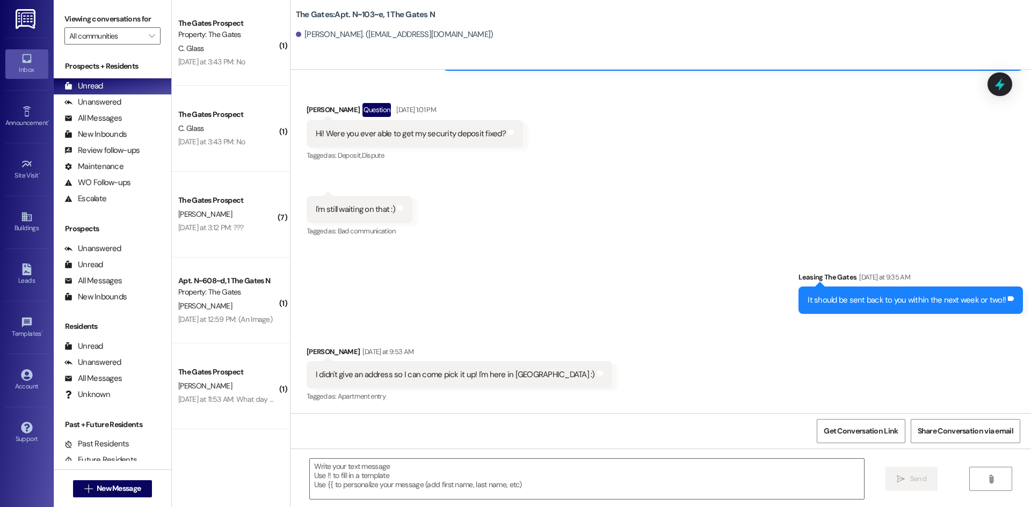
click at [230, 35] on div "Property: The Gates" at bounding box center [227, 34] width 99 height 11
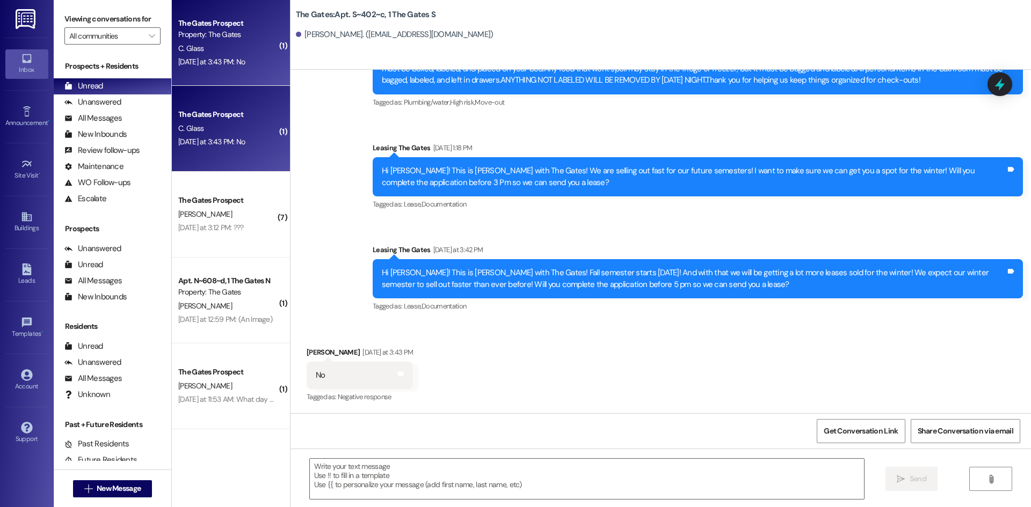
scroll to position [4087, 0]
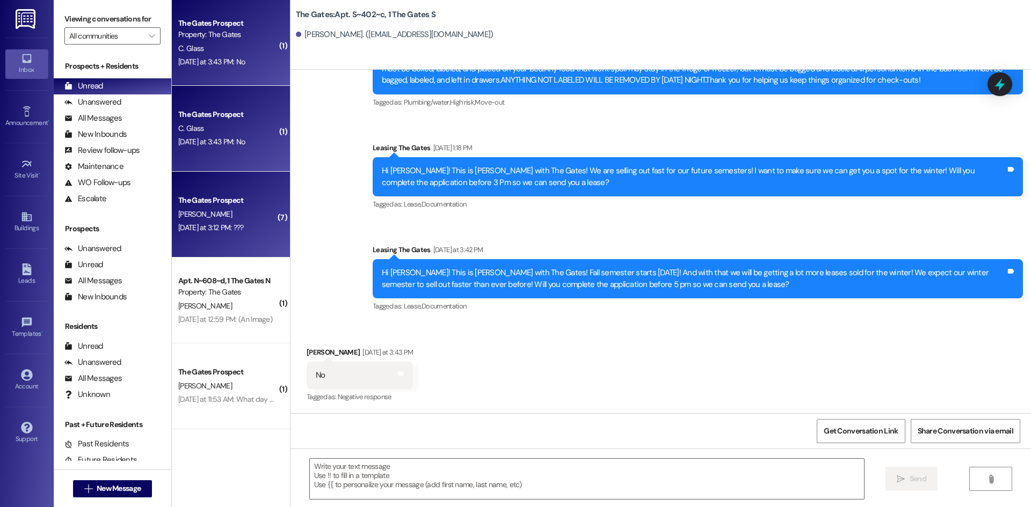
click at [182, 230] on div "Yesterday at 3:12 PM: ??? Yesterday at 3:12 PM: ???" at bounding box center [210, 228] width 65 height 10
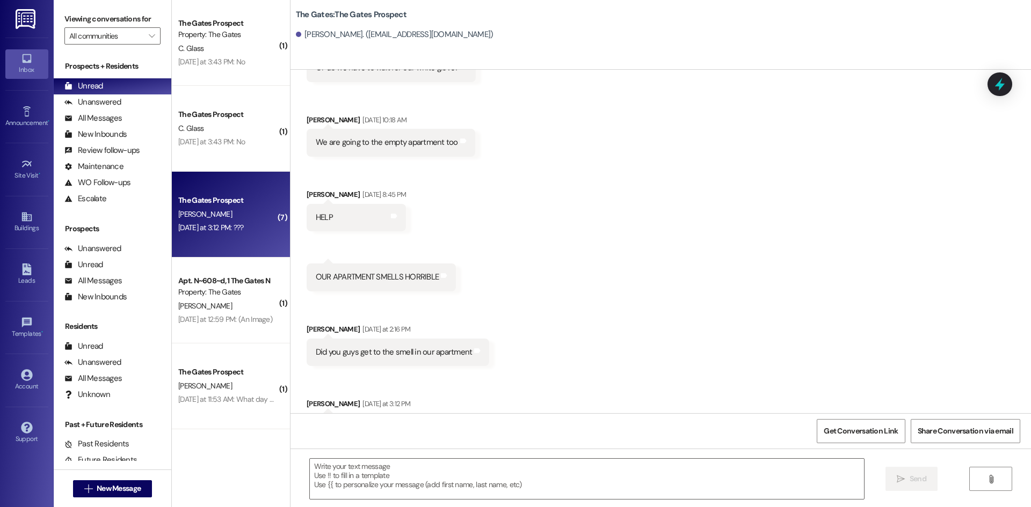
scroll to position [4816, 0]
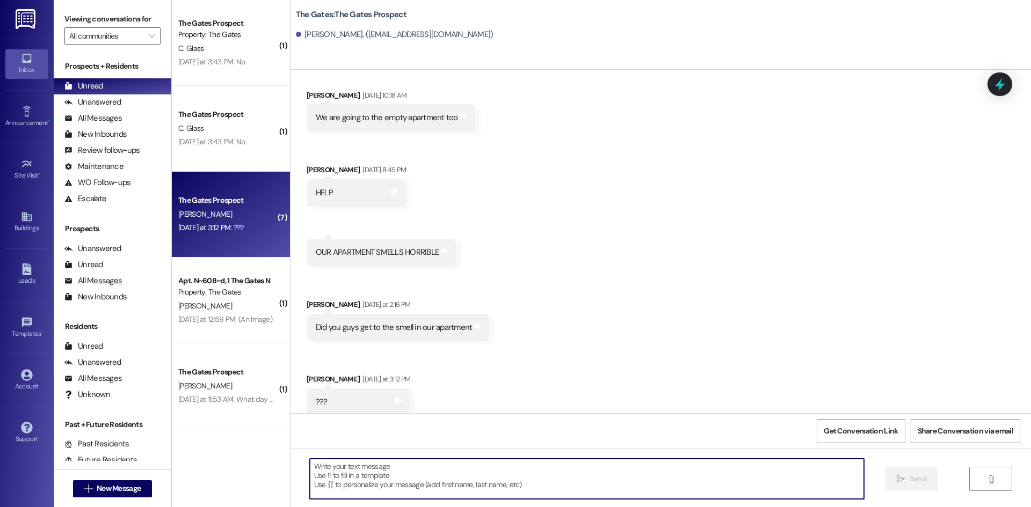
click at [409, 468] on textarea at bounding box center [587, 479] width 554 height 40
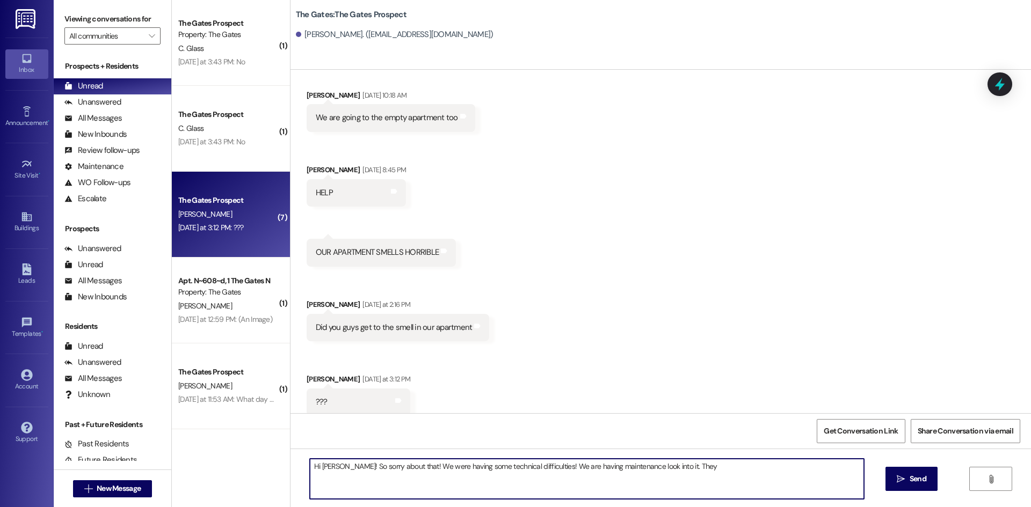
click at [686, 468] on textarea "Hi Ryann! So sorry about that! We were having some technical difficulties! We a…" at bounding box center [587, 479] width 554 height 40
drag, startPoint x: 715, startPoint y: 466, endPoint x: 688, endPoint y: 462, distance: 27.2
click at [688, 462] on textarea "Hi Ryann! So sorry about that! We were having some technical difficulties! We a…" at bounding box center [587, 479] width 554 height 40
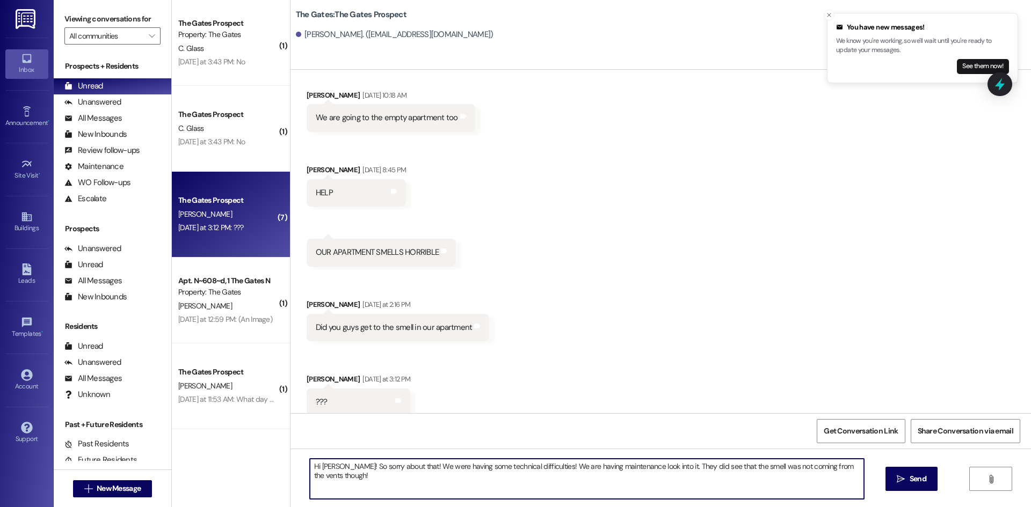
type textarea "Hi Ryann! So sorry about that! We were having some technical difficulties! We a…"
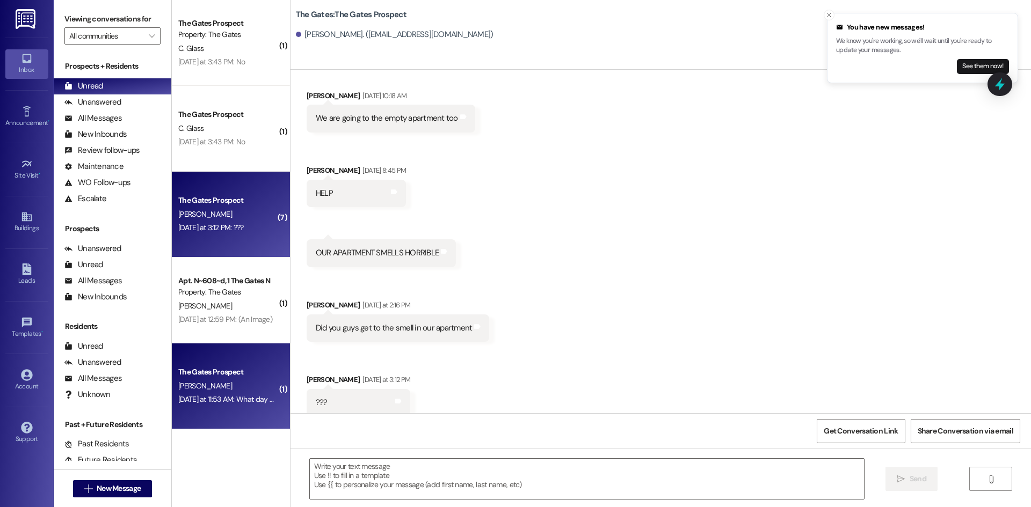
click at [180, 346] on div "The Gates Prospect B. Bennett Yesterday at 11:53 AM: What day would our move in…" at bounding box center [231, 387] width 118 height 86
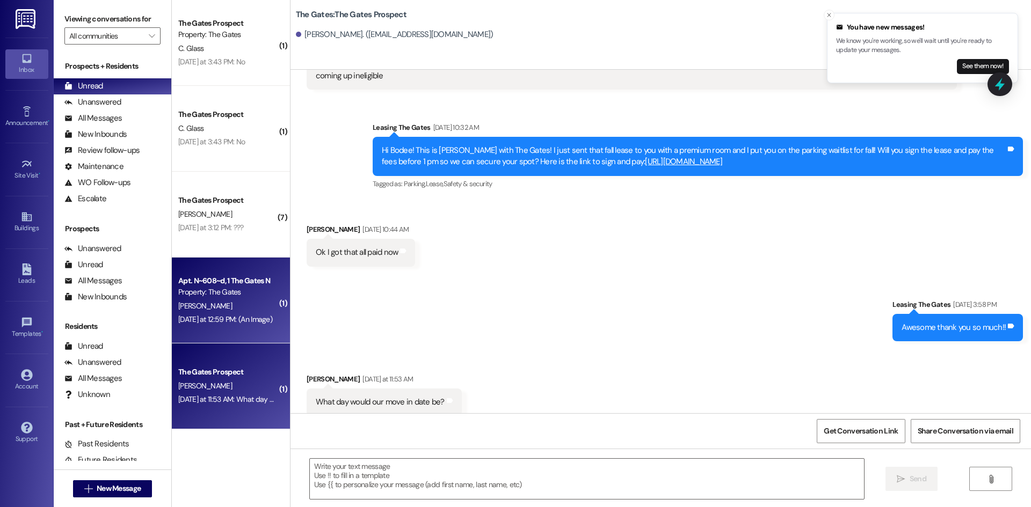
click at [180, 339] on div "Apt. N~608~d, 1 The Gates N Property: The Gates A. Gomez Yesterday at 12:59 PM:…" at bounding box center [231, 301] width 118 height 86
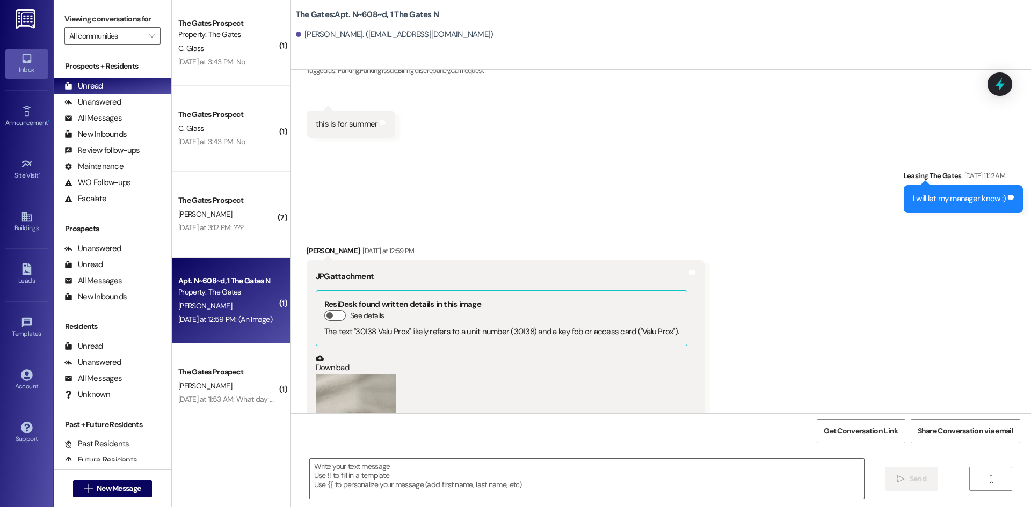
scroll to position [12358, 0]
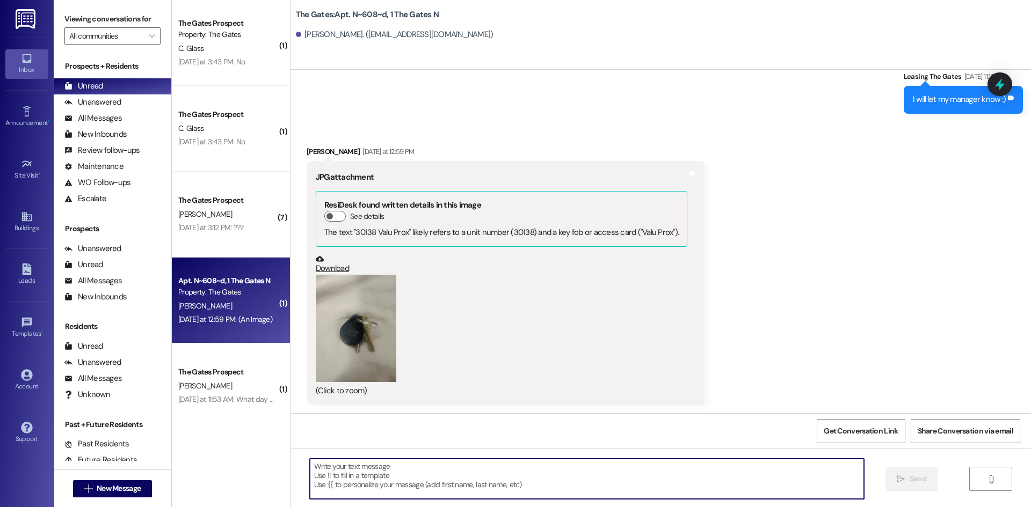
click at [376, 473] on textarea at bounding box center [587, 479] width 554 height 40
type textarea "Thank you!"
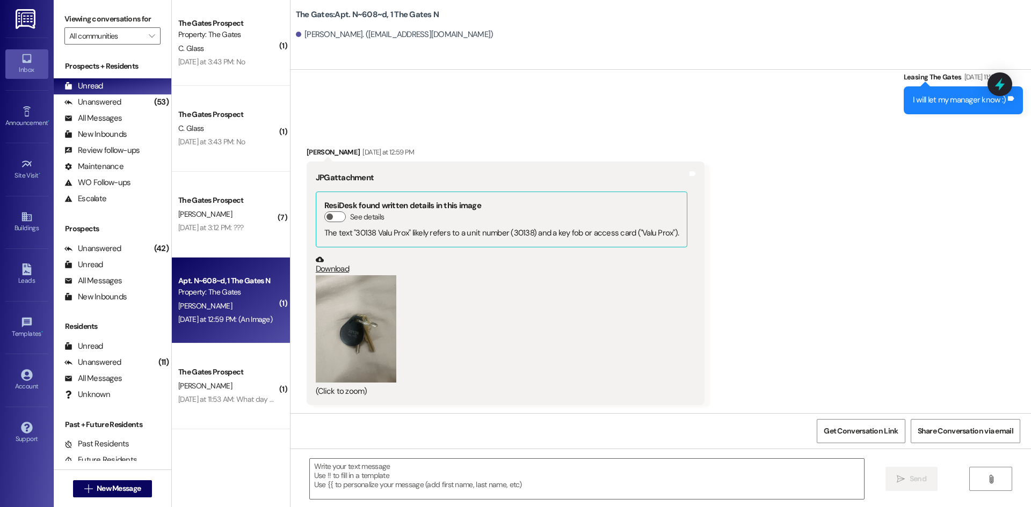
click at [340, 348] on button "Zoom image" at bounding box center [356, 328] width 81 height 107
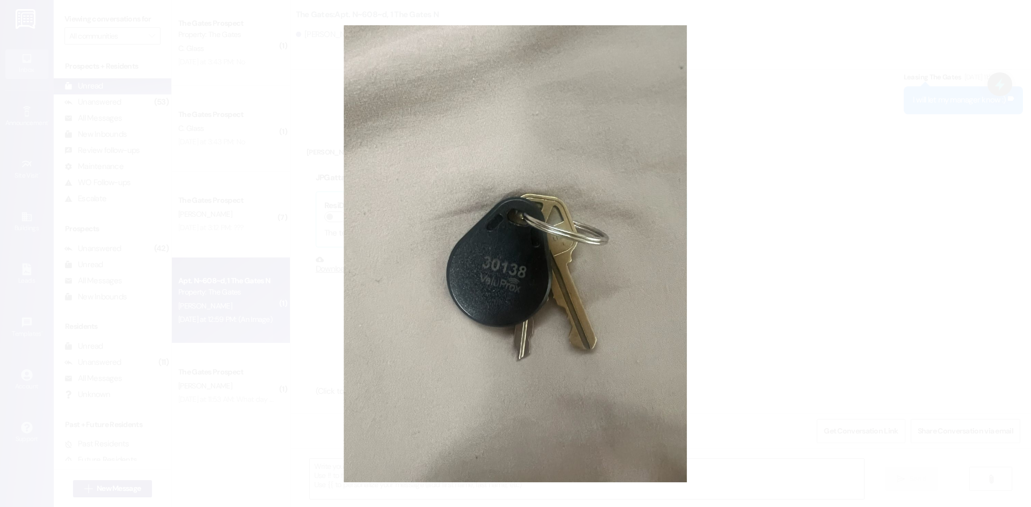
click at [243, 103] on button "Unzoom image" at bounding box center [515, 253] width 1031 height 507
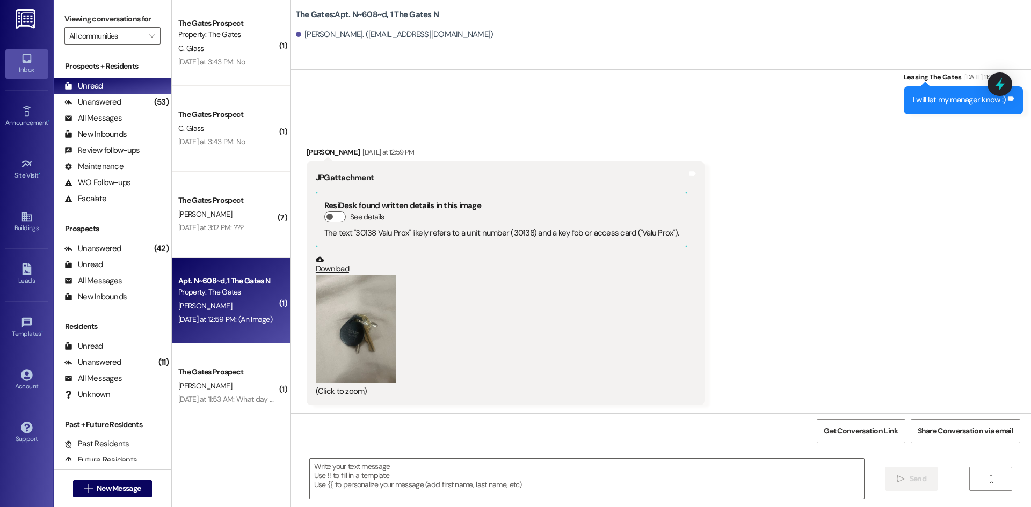
click at [338, 327] on button "Zoom image" at bounding box center [356, 328] width 81 height 107
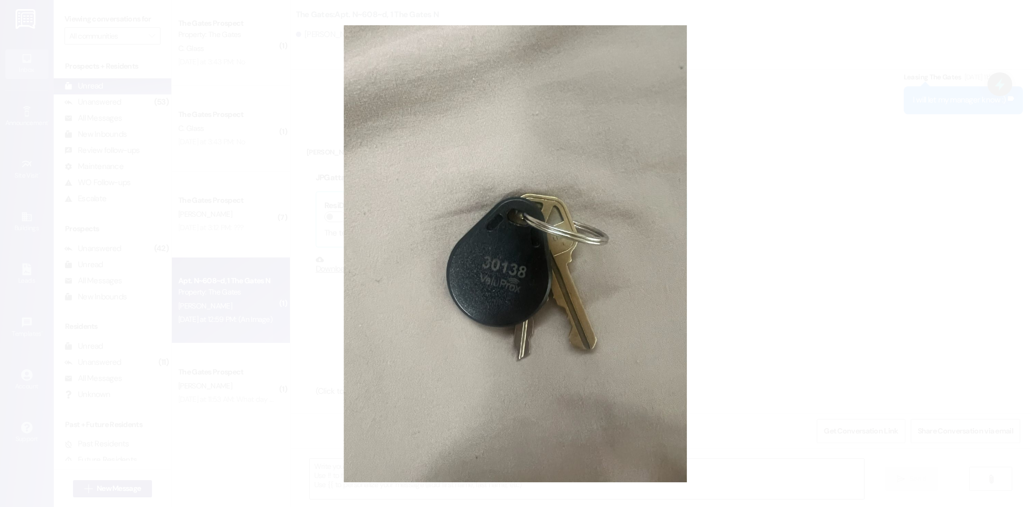
click at [925, 155] on button "Unzoom image" at bounding box center [515, 253] width 1031 height 507
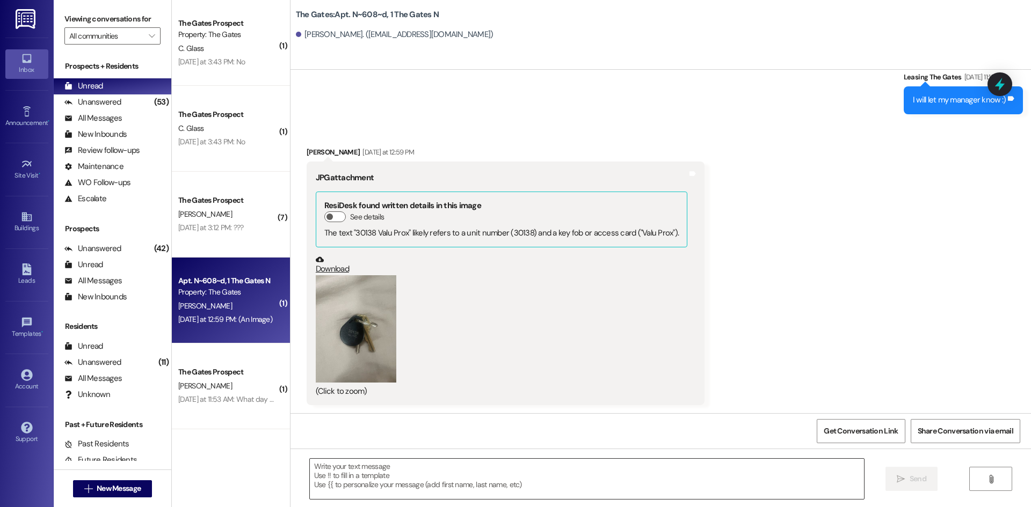
click at [531, 469] on textarea at bounding box center [587, 479] width 554 height 40
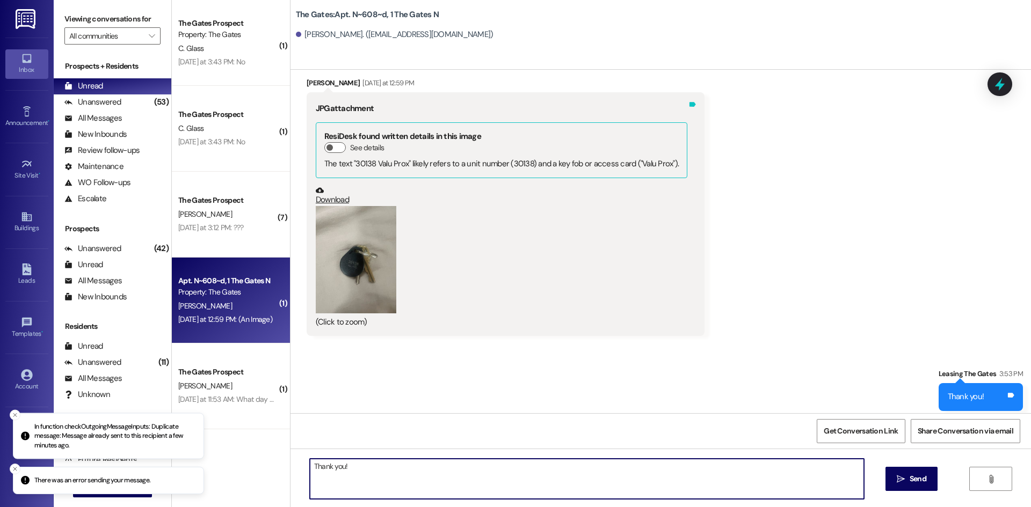
scroll to position [12433, 0]
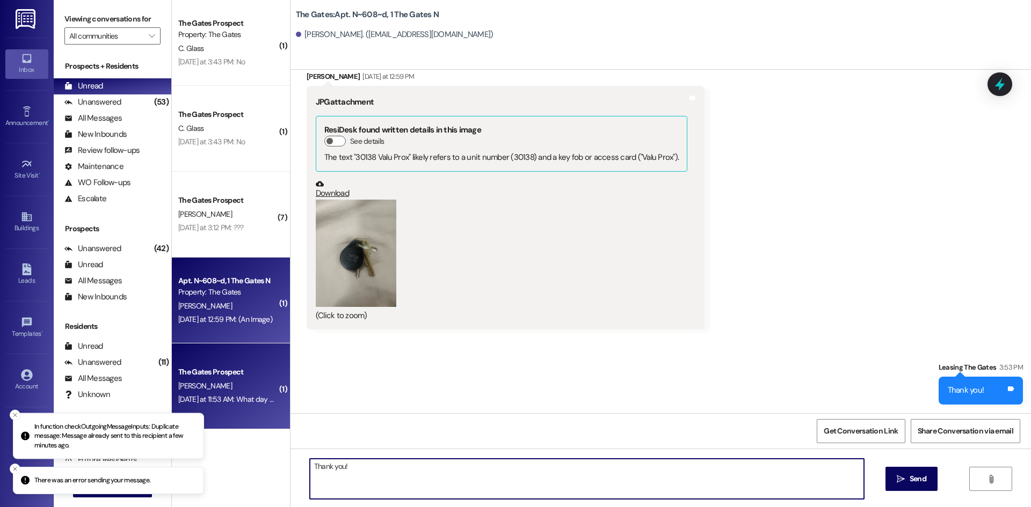
type textarea "Thank you!"
click at [206, 373] on div "The Gates Prospect" at bounding box center [227, 372] width 99 height 11
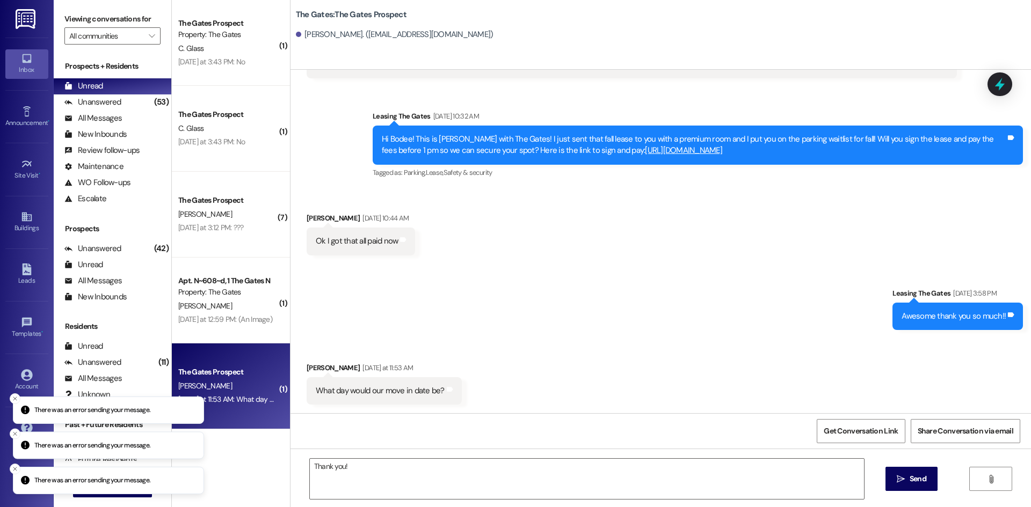
scroll to position [680, 0]
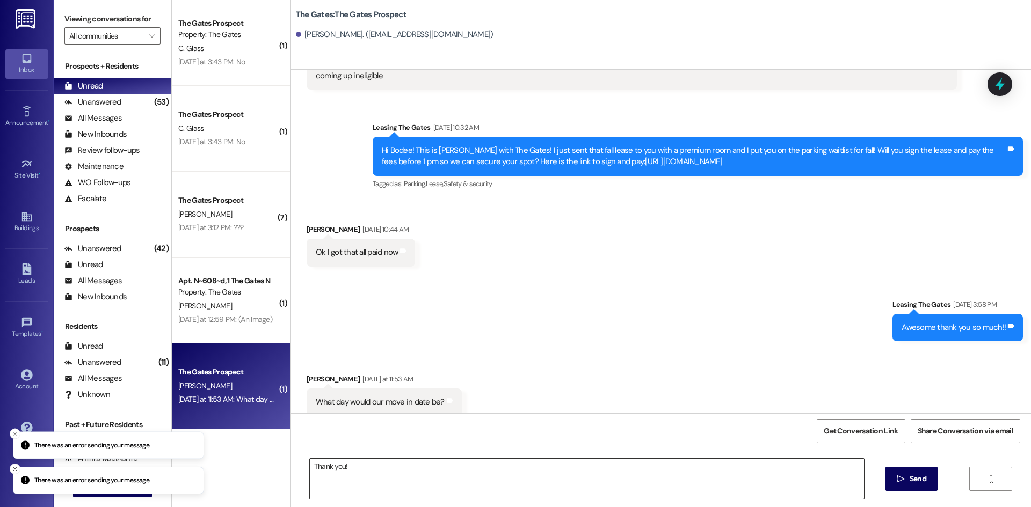
click at [477, 482] on textarea "Thank you!" at bounding box center [587, 479] width 554 height 40
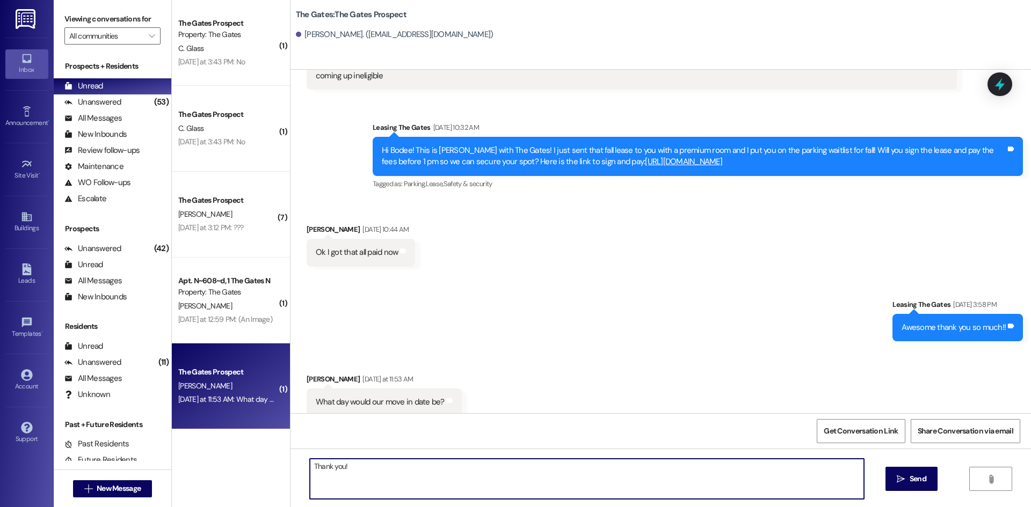
drag, startPoint x: 486, startPoint y: 475, endPoint x: 261, endPoint y: 466, distance: 225.6
click at [261, 466] on div "( 1 ) The Gates Prospect Property: The Gates C. Glass Yesterday at 3:43 PM: No …" at bounding box center [601, 253] width 859 height 507
type textarea "September 12th!"
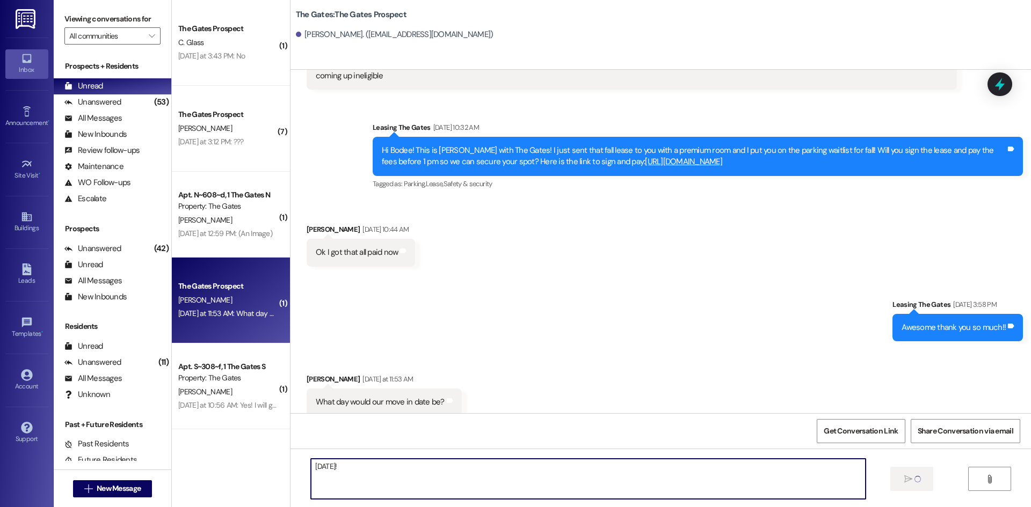
scroll to position [268, 0]
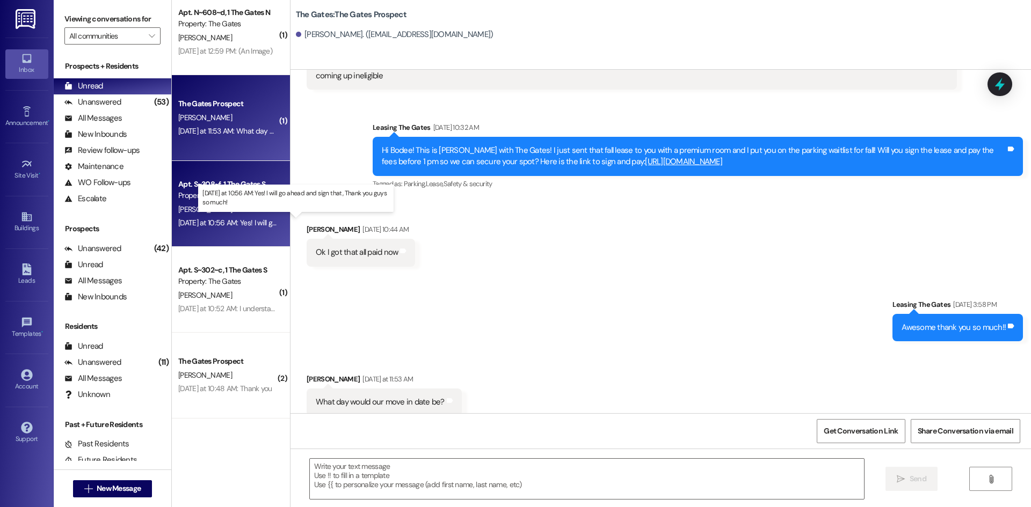
click at [227, 224] on div "Yesterday at 10:56 AM: Yes! I will go ahead and sign that, Thank you guys so mu…" at bounding box center [300, 223] width 245 height 10
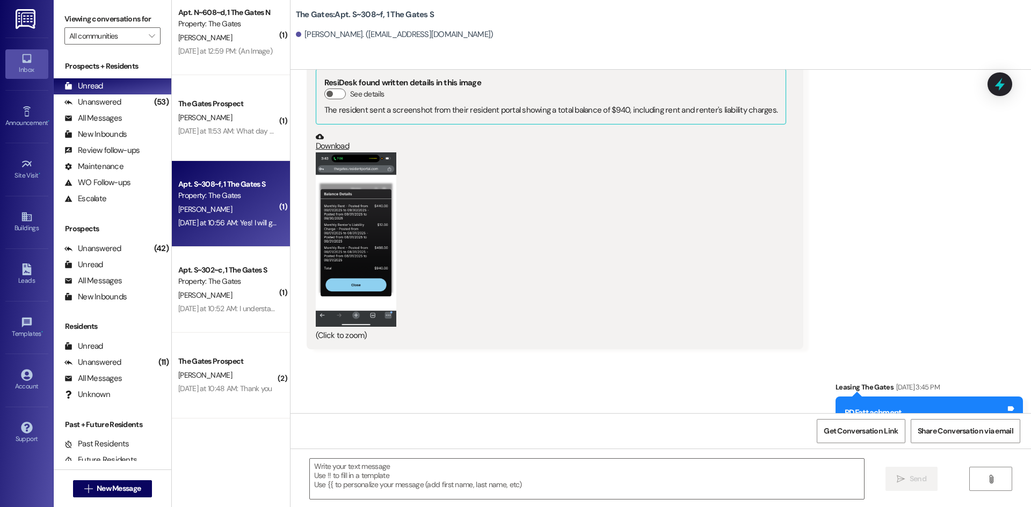
scroll to position [10367, 0]
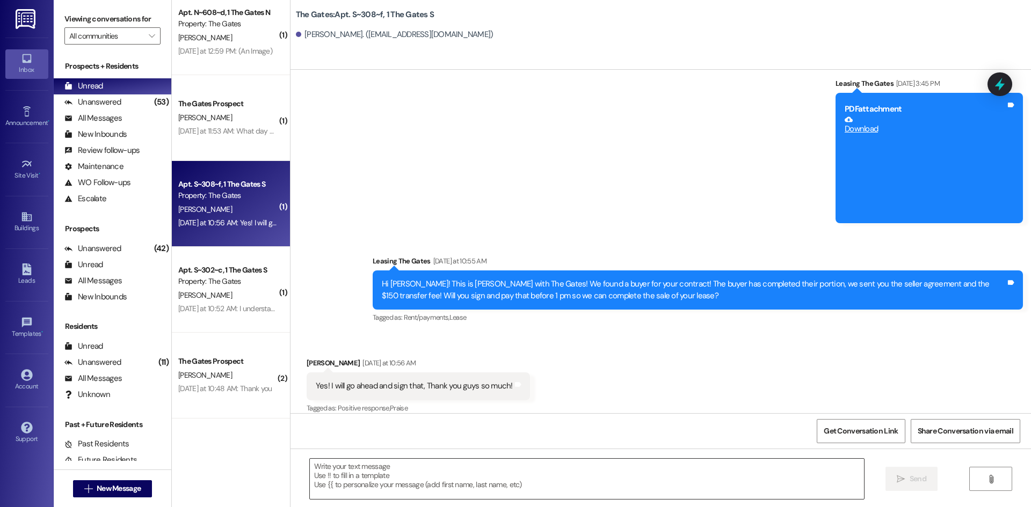
click at [450, 490] on textarea at bounding box center [587, 479] width 554 height 40
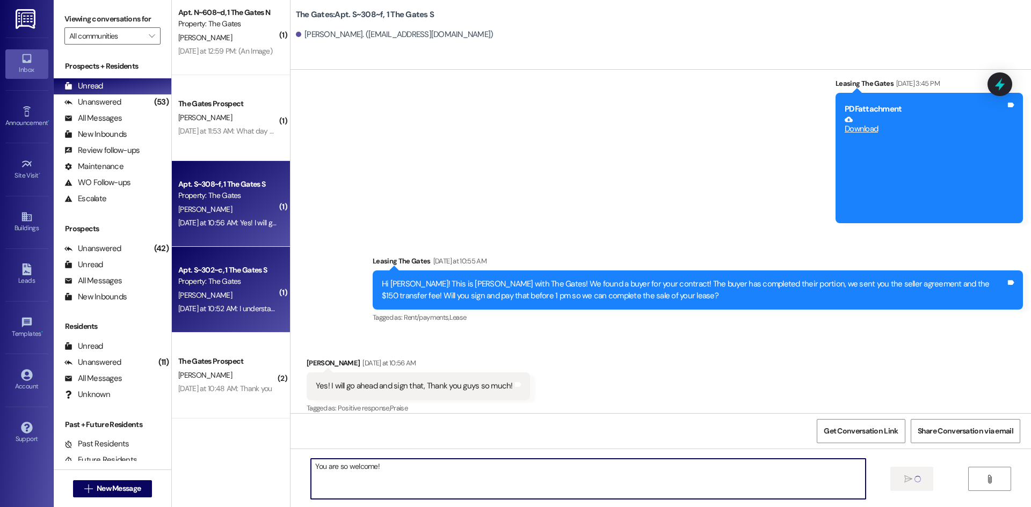
type textarea "You are so welcome!"
click at [189, 304] on div "Yesterday at 10:52 AM: I understand Yesterday at 10:52 AM: I understand" at bounding box center [228, 309] width 101 height 10
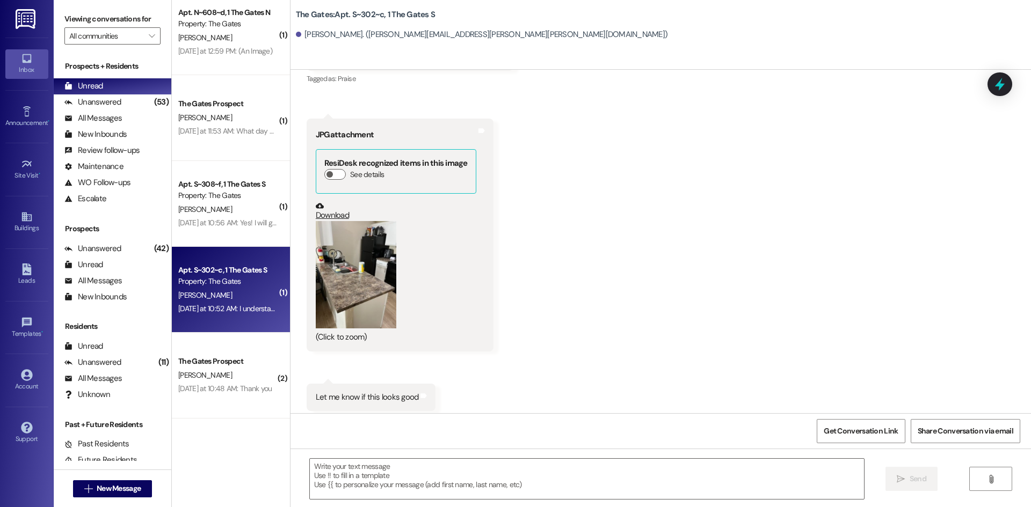
scroll to position [44872, 0]
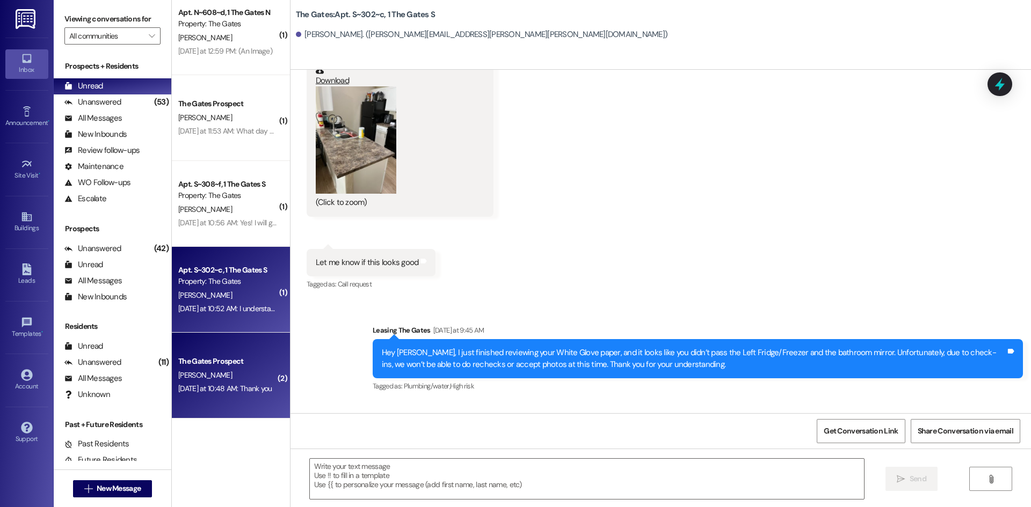
click at [241, 368] on div "The Gates Prospect" at bounding box center [227, 361] width 101 height 13
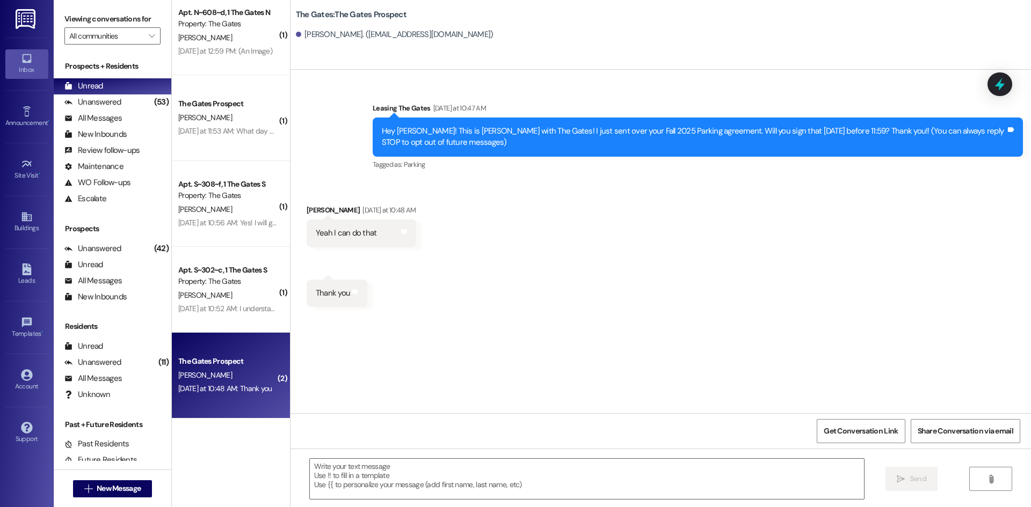
scroll to position [0, 0]
click at [370, 504] on div " Send " at bounding box center [660, 489] width 740 height 81
click at [369, 486] on textarea at bounding box center [587, 479] width 554 height 40
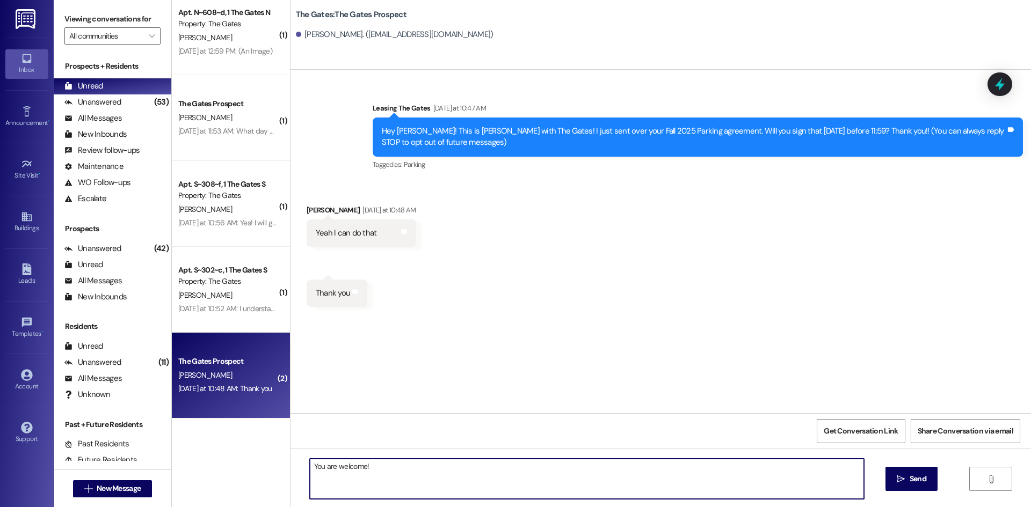
type textarea "You are welcome!"
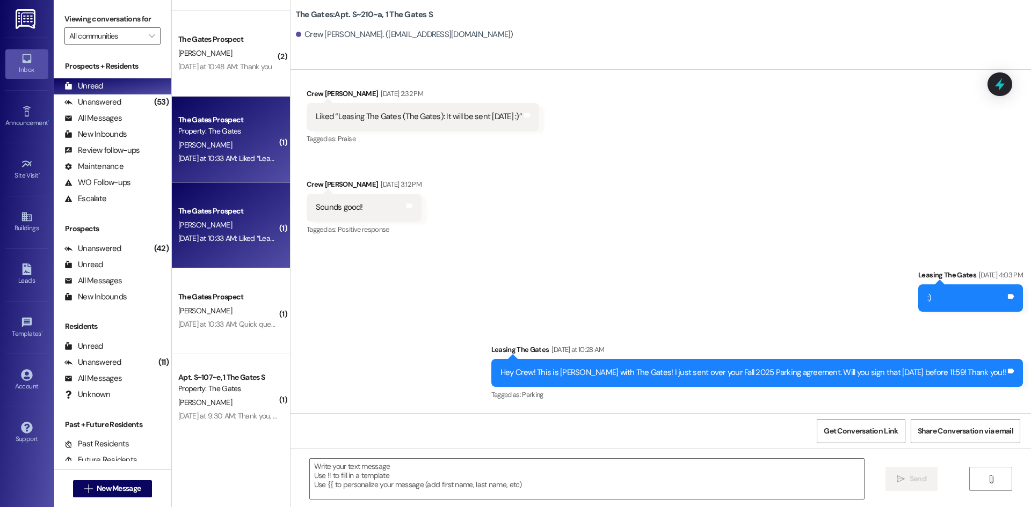
scroll to position [7406, 0]
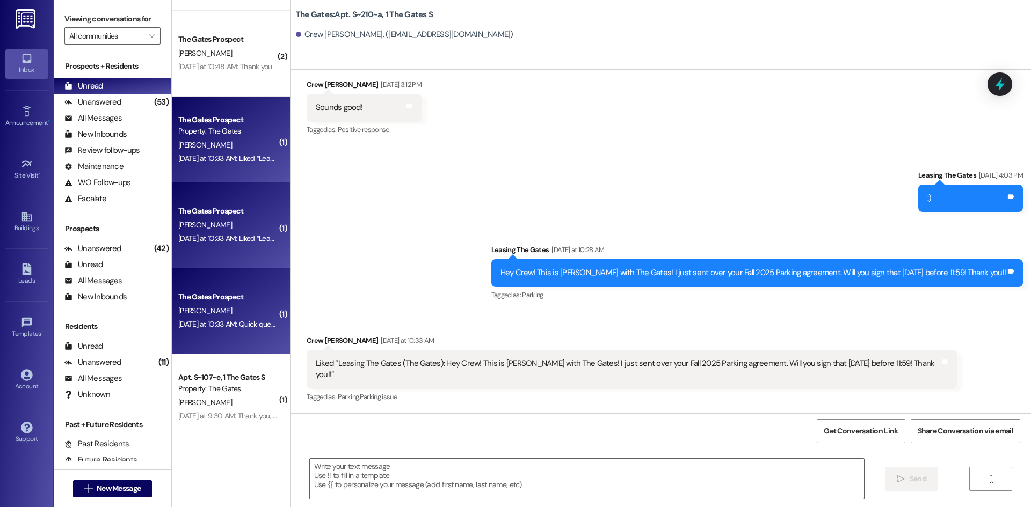
click at [243, 308] on div "[PERSON_NAME]" at bounding box center [227, 310] width 101 height 13
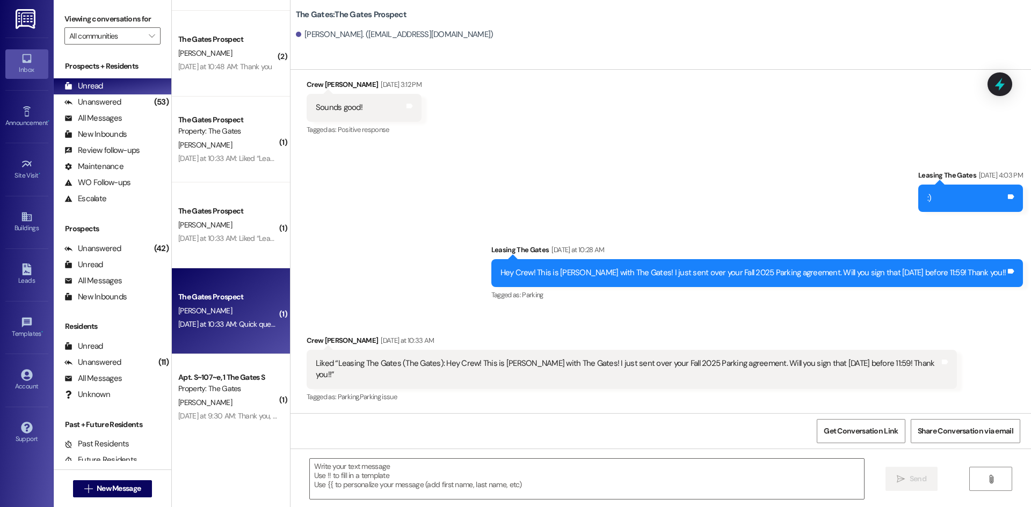
scroll to position [0, 0]
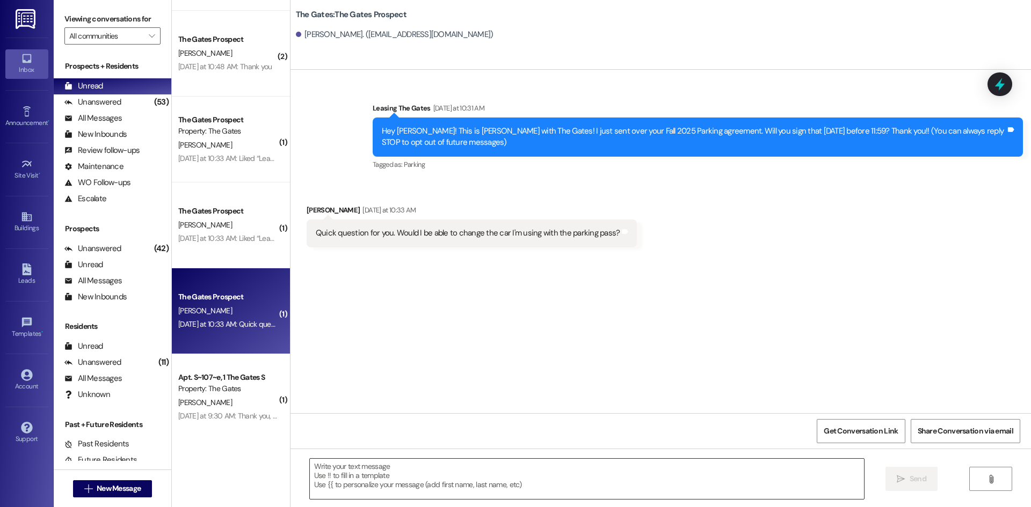
click at [447, 479] on textarea at bounding box center [587, 479] width 554 height 40
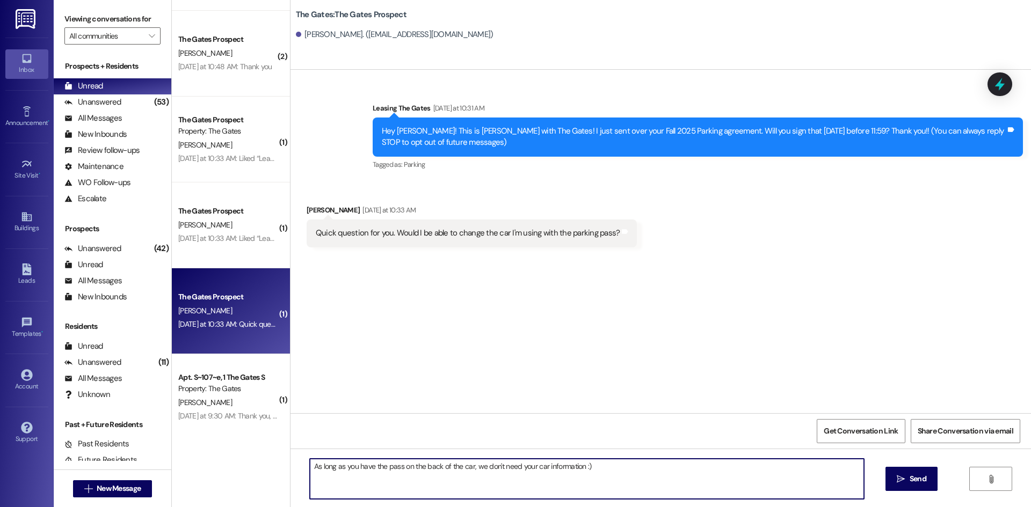
type textarea "As long as you have the pass on the back of the car, we don't need your car inf…"
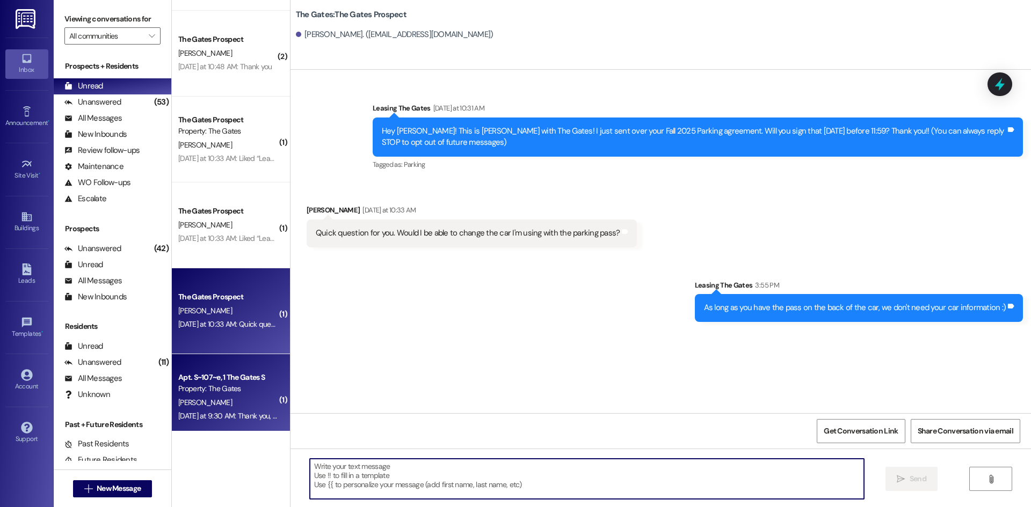
click at [221, 417] on div "Yesterday at 9:30 AM: Thank you, I will have that paid as soon as it's fixed Ye…" at bounding box center [285, 416] width 215 height 10
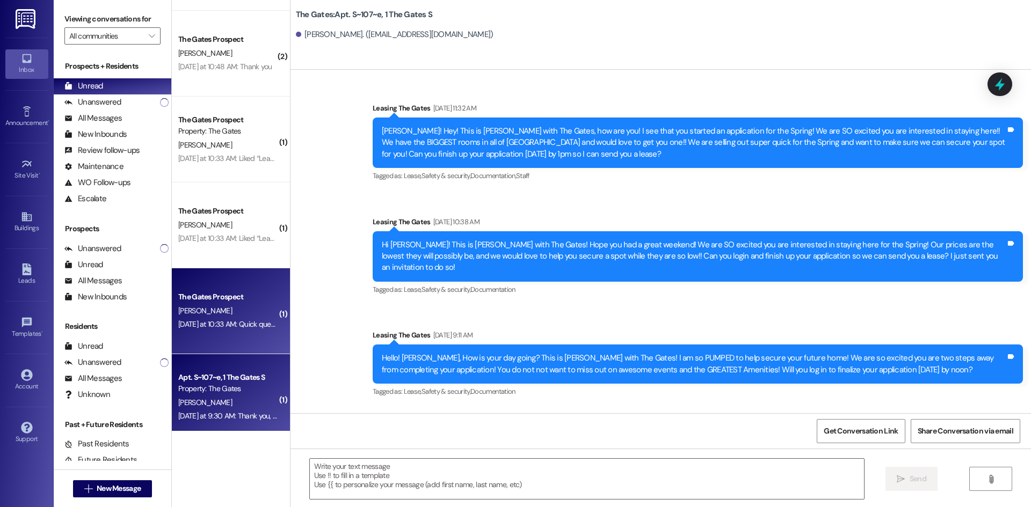
scroll to position [40910, 0]
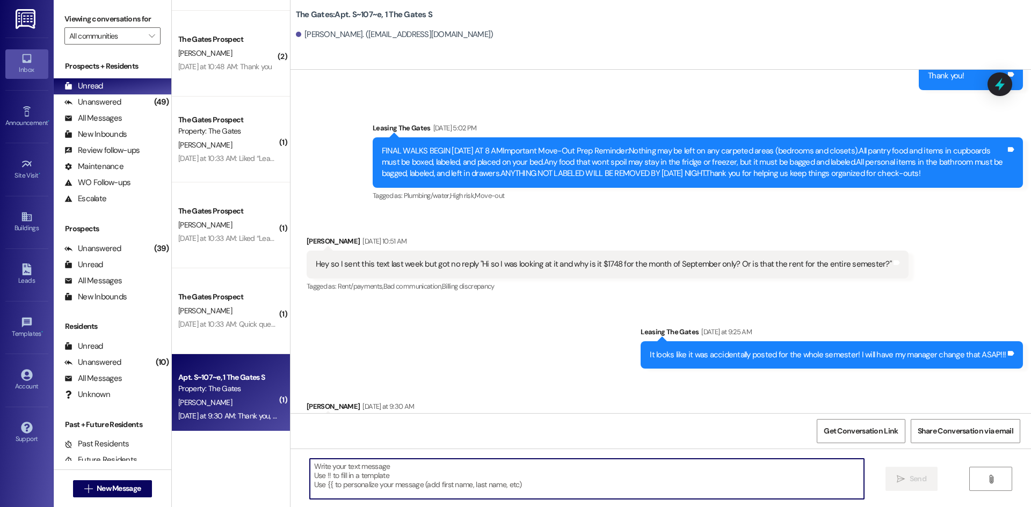
click at [403, 477] on textarea at bounding box center [587, 479] width 554 height 40
type textarea "Thank you!"
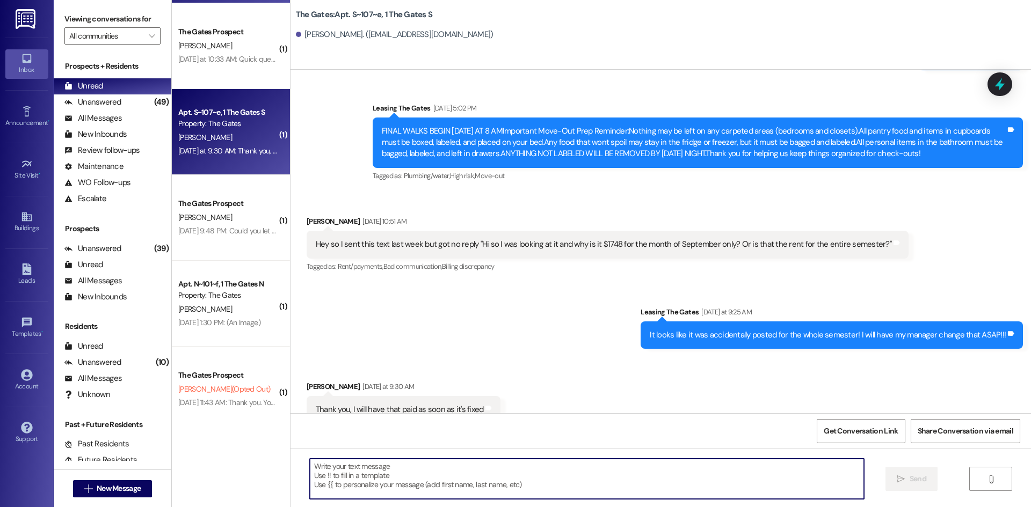
scroll to position [859, 0]
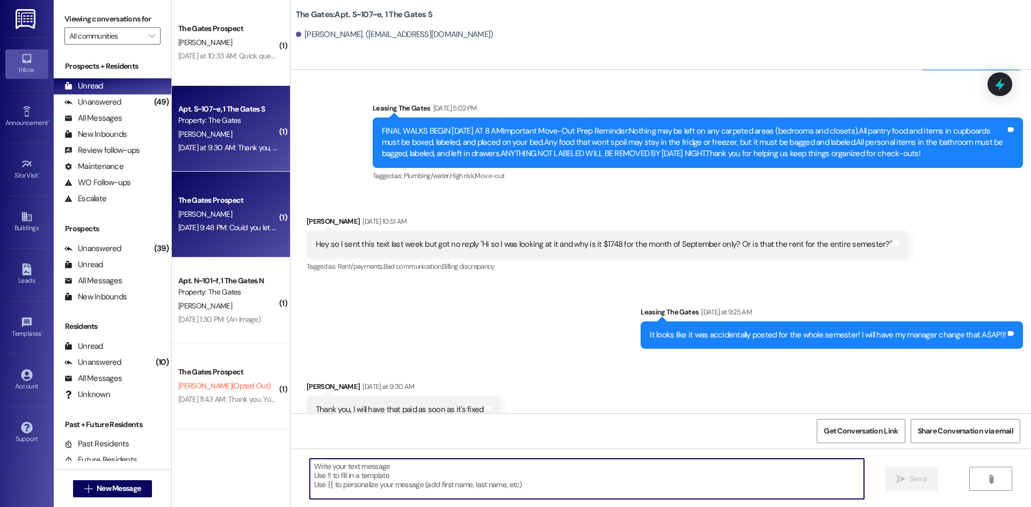
click at [216, 238] on div "The Gates Prospect C. Young Sep 08, 2025 at 9:48 PM: Could you let me know if y…" at bounding box center [231, 215] width 118 height 86
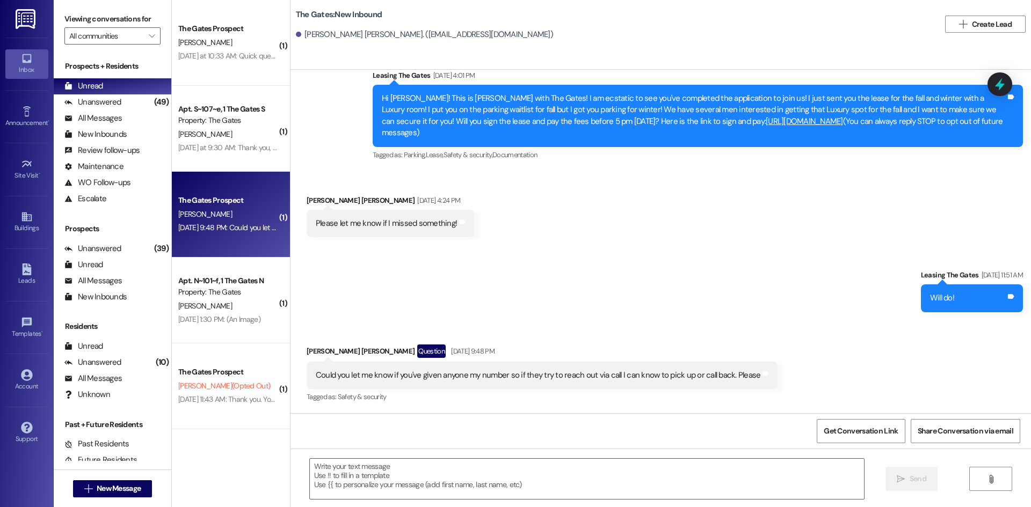
scroll to position [21, 0]
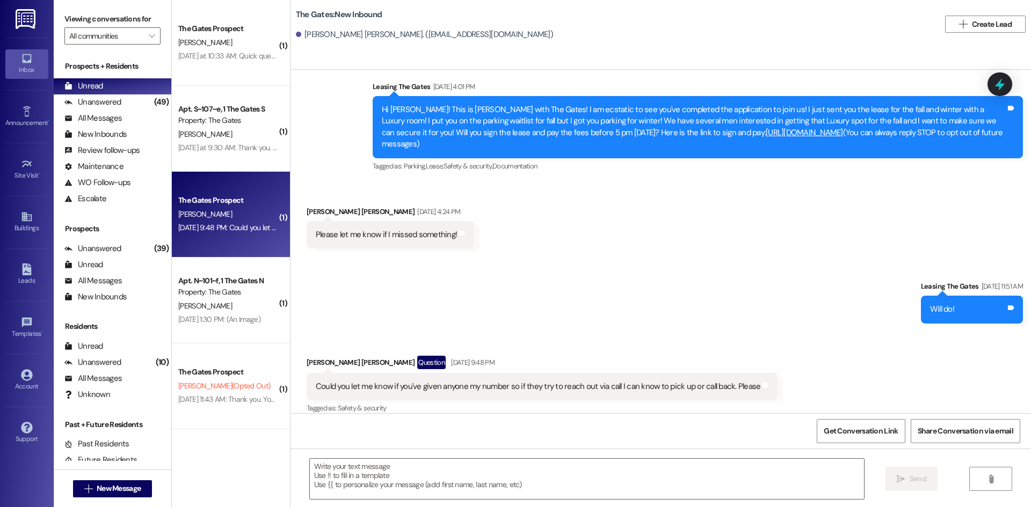
click at [361, 456] on div " Send " at bounding box center [660, 489] width 740 height 81
drag, startPoint x: 370, startPoint y: 477, endPoint x: 373, endPoint y: 439, distance: 38.2
click at [370, 477] on textarea at bounding box center [587, 479] width 554 height 40
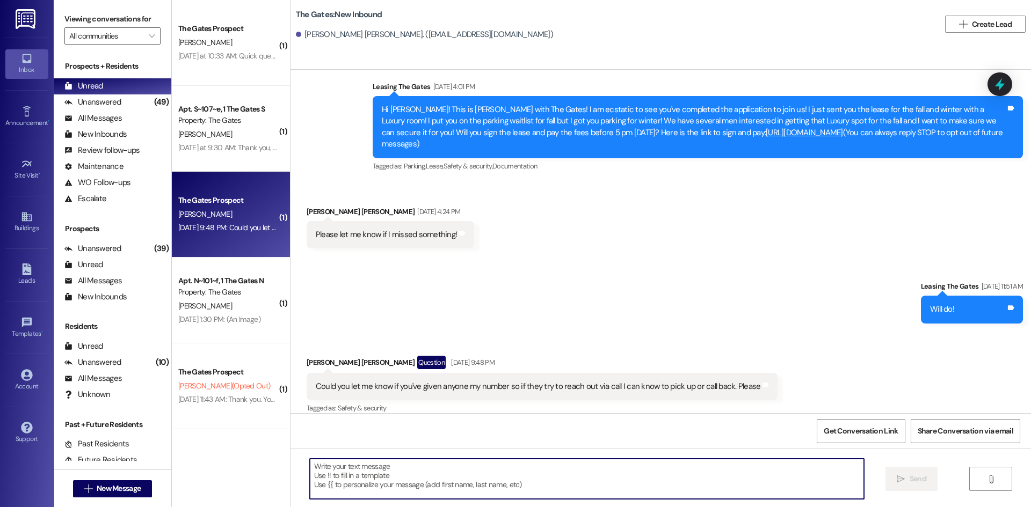
click at [377, 462] on textarea at bounding box center [587, 479] width 554 height 40
click at [376, 464] on textarea at bounding box center [587, 479] width 554 height 40
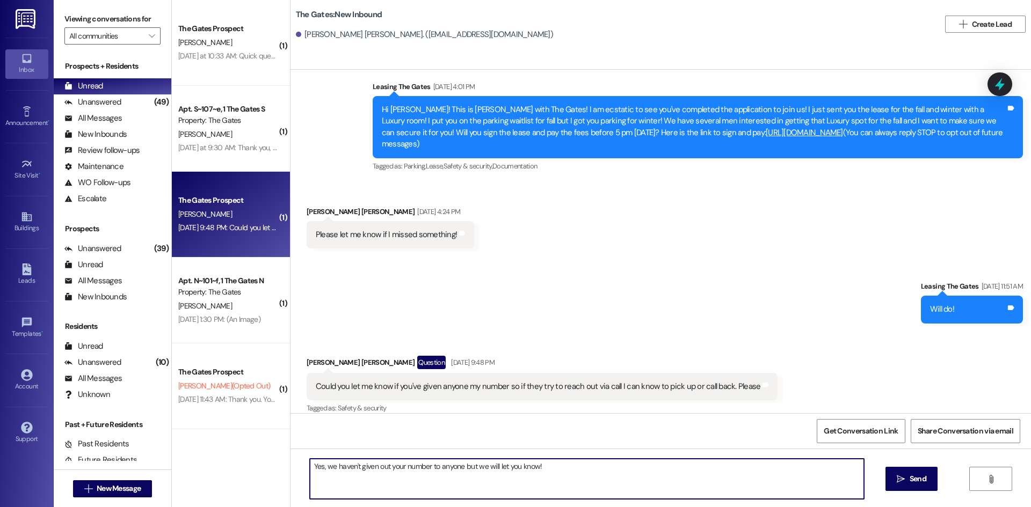
type textarea "Yes, we haven't given out your number to anyone but we will let you know!"
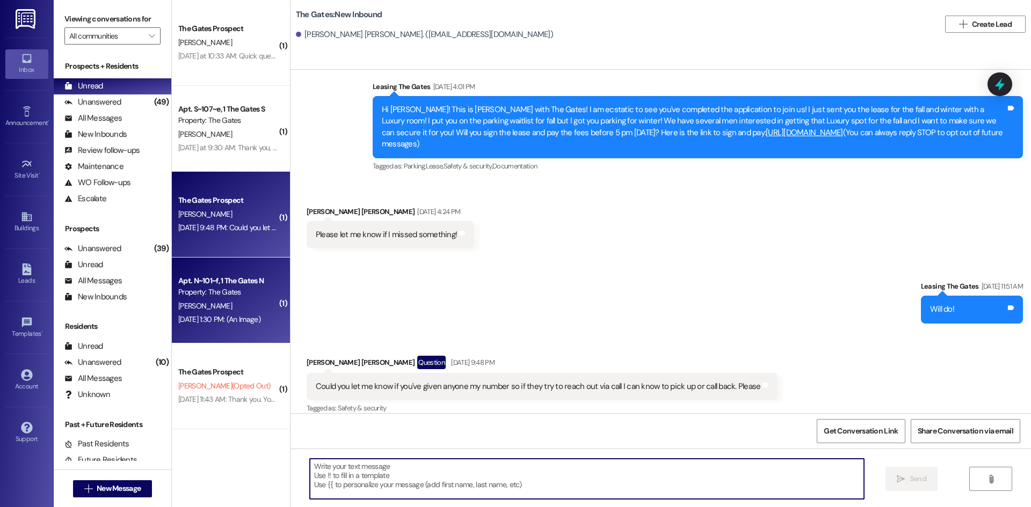
click at [221, 320] on div "Sep 08, 2025 at 1:30 PM: (An Image) Sep 08, 2025 at 1:30 PM: (An Image)" at bounding box center [219, 320] width 82 height 10
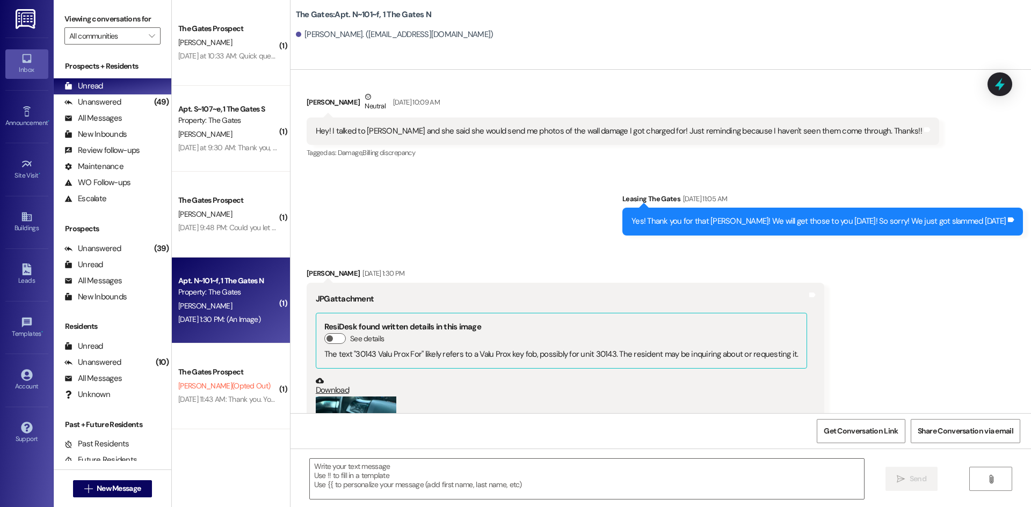
scroll to position [23374, 0]
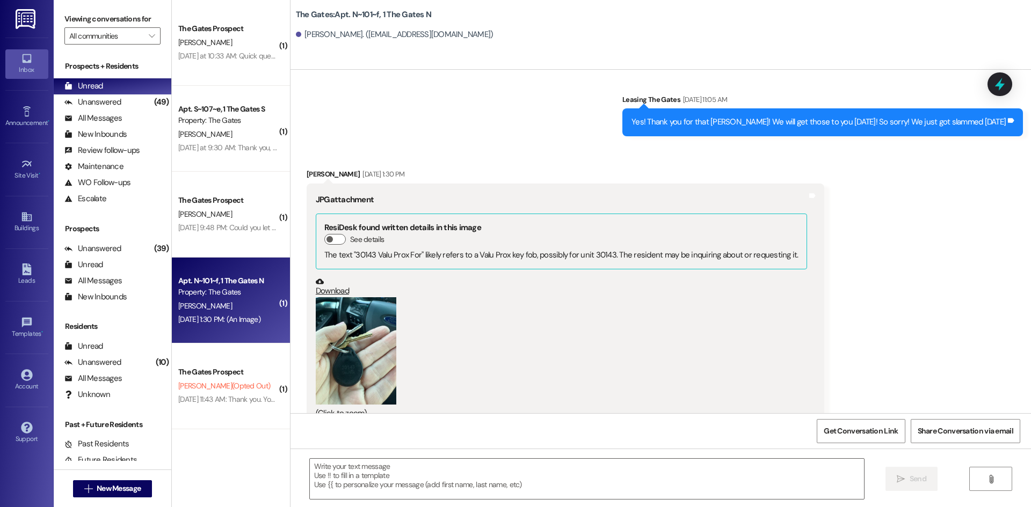
click at [365, 344] on button "Zoom image" at bounding box center [356, 350] width 81 height 107
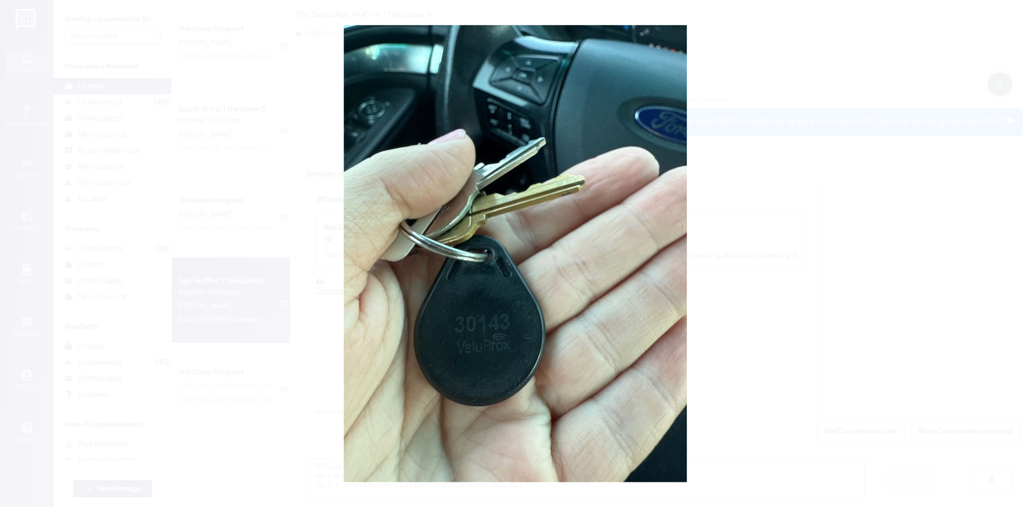
drag, startPoint x: 271, startPoint y: 241, endPoint x: 276, endPoint y: 240, distance: 5.4
click at [271, 242] on button "Unzoom image" at bounding box center [515, 253] width 1031 height 507
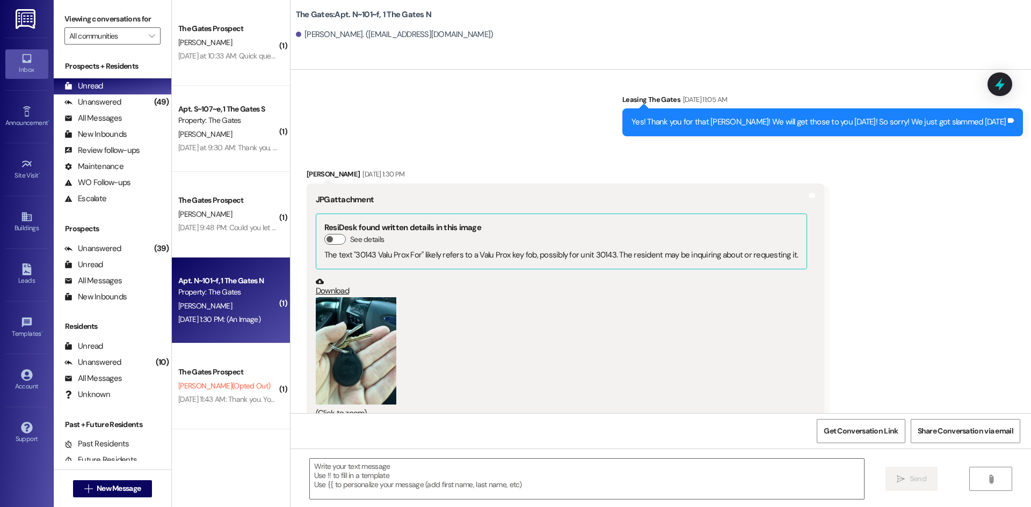
click at [361, 340] on button "Zoom image" at bounding box center [356, 350] width 81 height 107
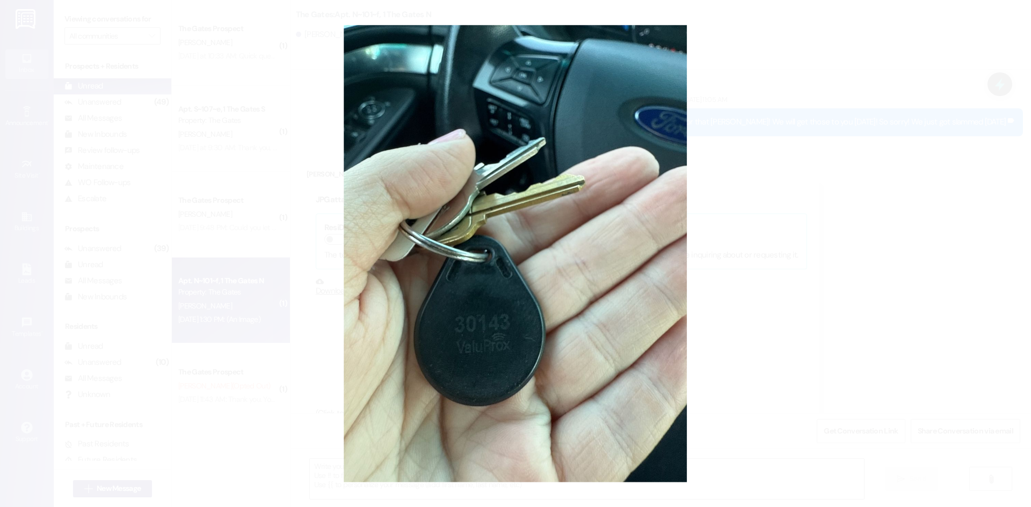
click at [341, 236] on button "Unzoom image" at bounding box center [515, 253] width 1031 height 507
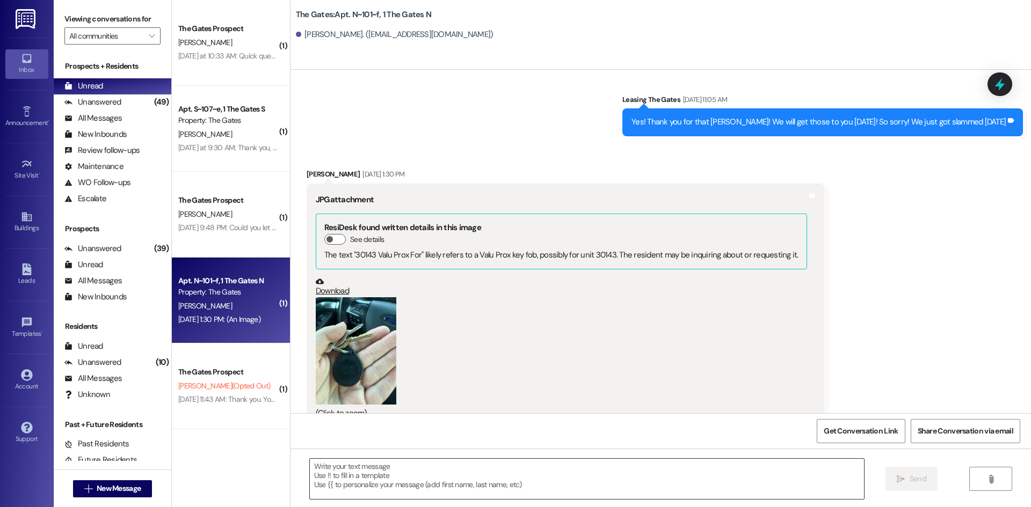
drag, startPoint x: 378, startPoint y: 487, endPoint x: 346, endPoint y: 496, distance: 33.9
click at [378, 487] on textarea at bounding box center [587, 479] width 554 height 40
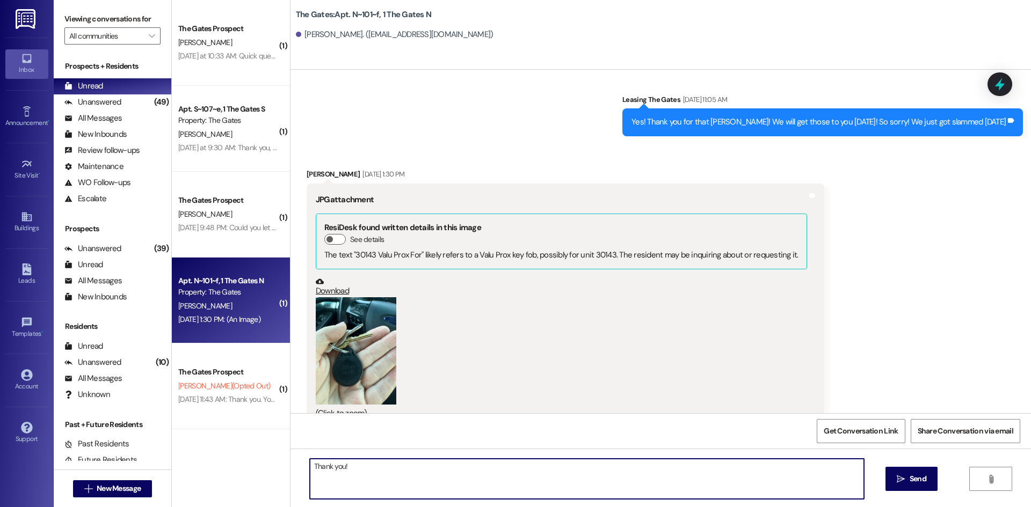
type textarea "Thank you!"
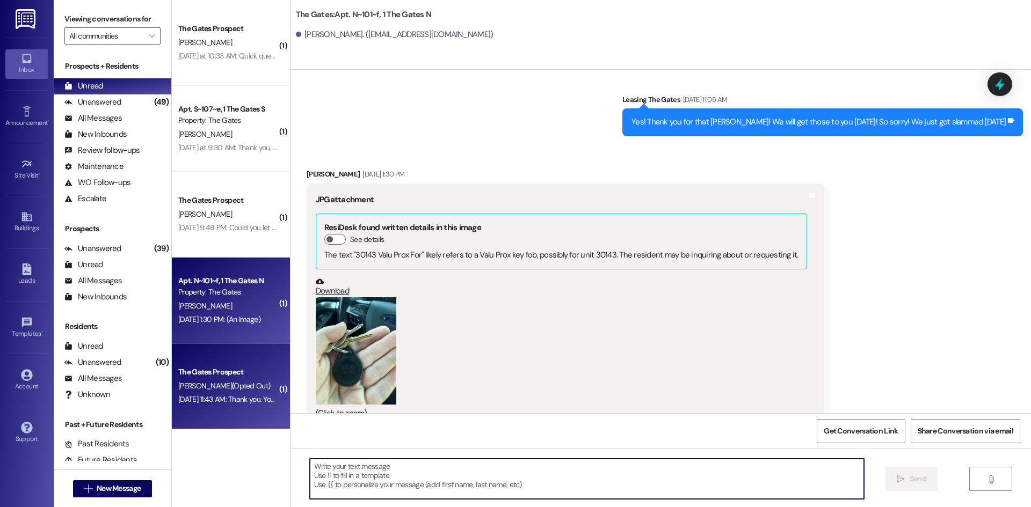
scroll to position [23374, 0]
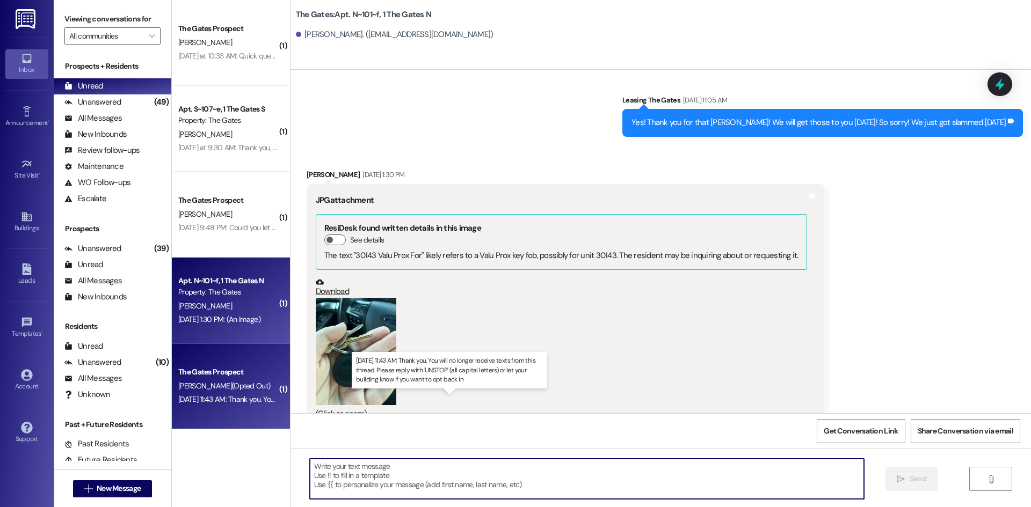
click at [207, 400] on div "Sep 08, 2025 at 11:43 AM: Thank you. You will no longer receive texts from this…" at bounding box center [443, 400] width 530 height 10
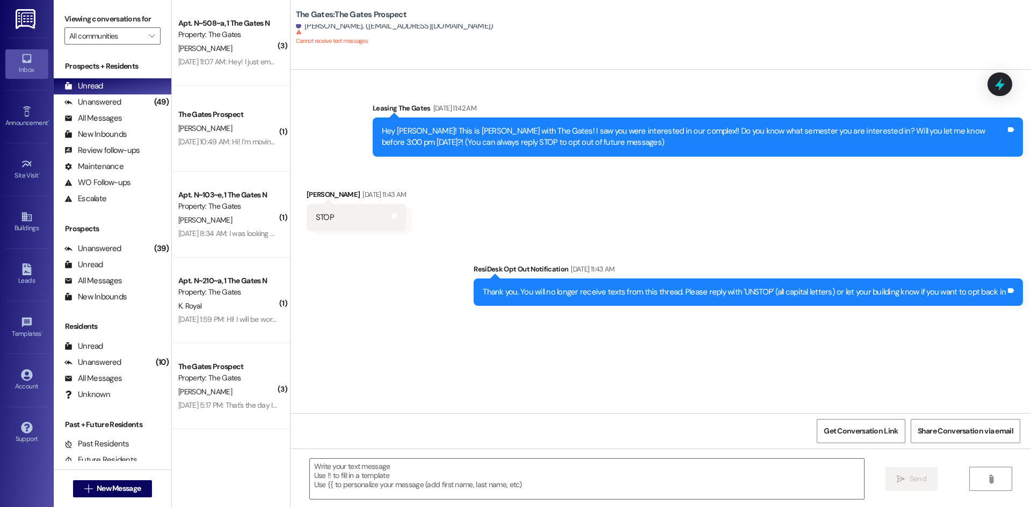
scroll to position [1235, 0]
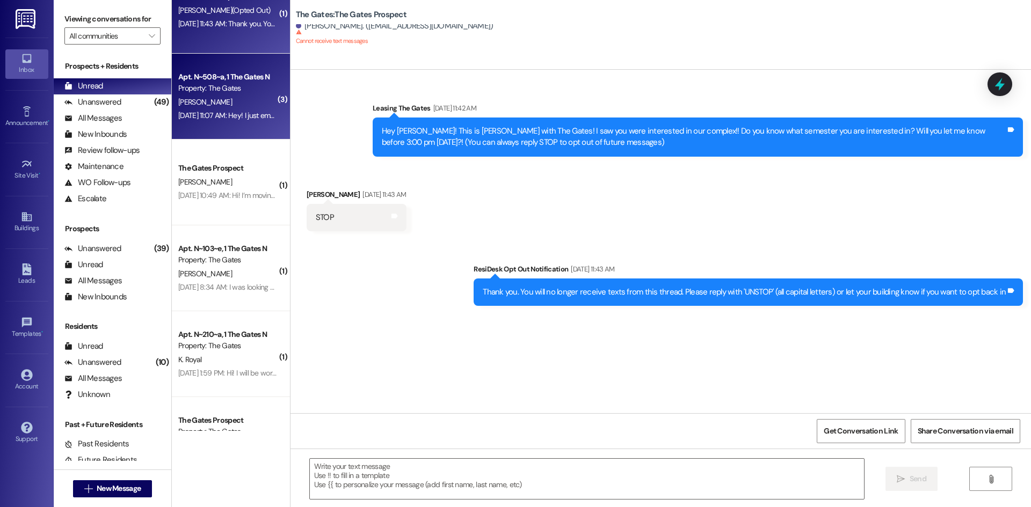
click at [226, 75] on div "Apt. N~508~a, 1 The Gates N" at bounding box center [227, 76] width 99 height 11
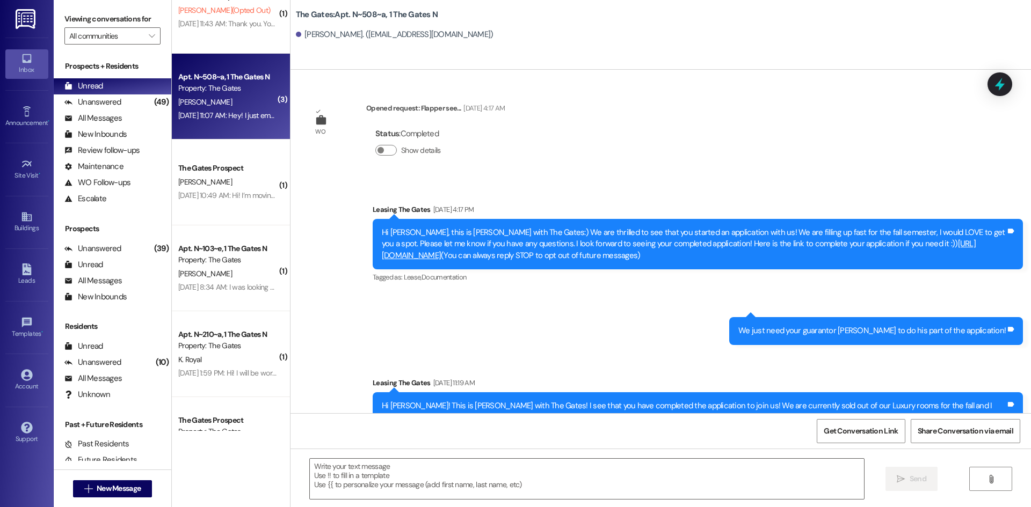
scroll to position [70971, 0]
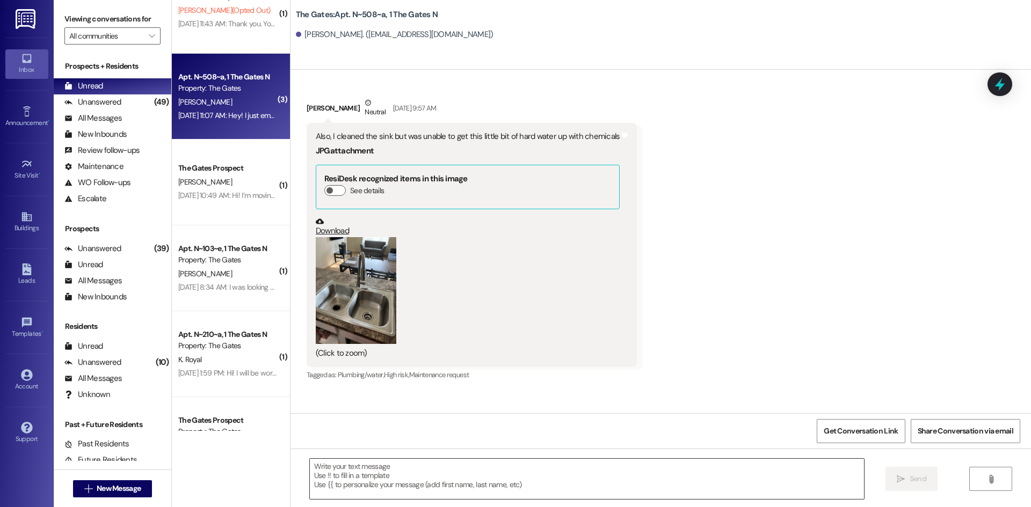
click at [382, 471] on textarea at bounding box center [587, 479] width 554 height 40
click at [401, 472] on textarea at bounding box center [587, 479] width 554 height 40
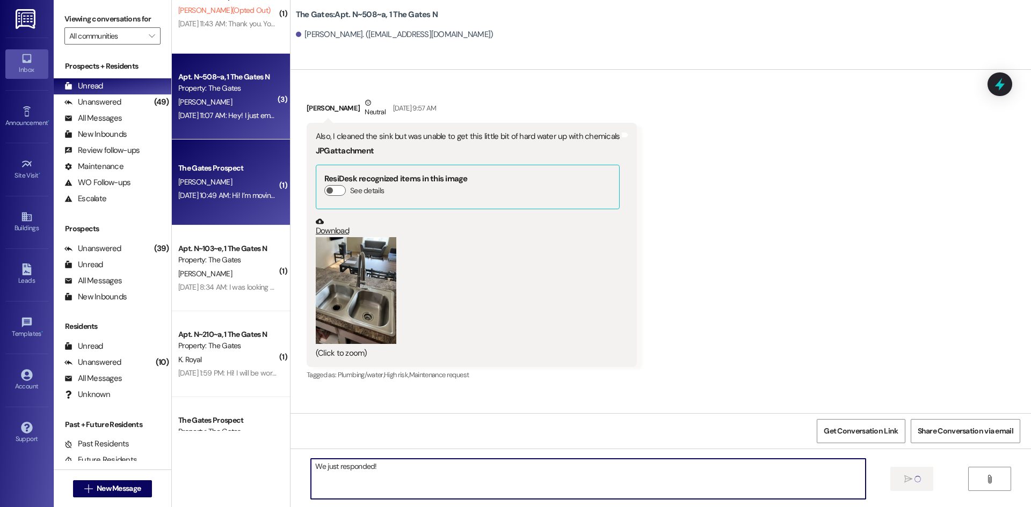
type textarea "We just responded!"
click at [247, 170] on div "The Gates Prospect" at bounding box center [227, 168] width 99 height 11
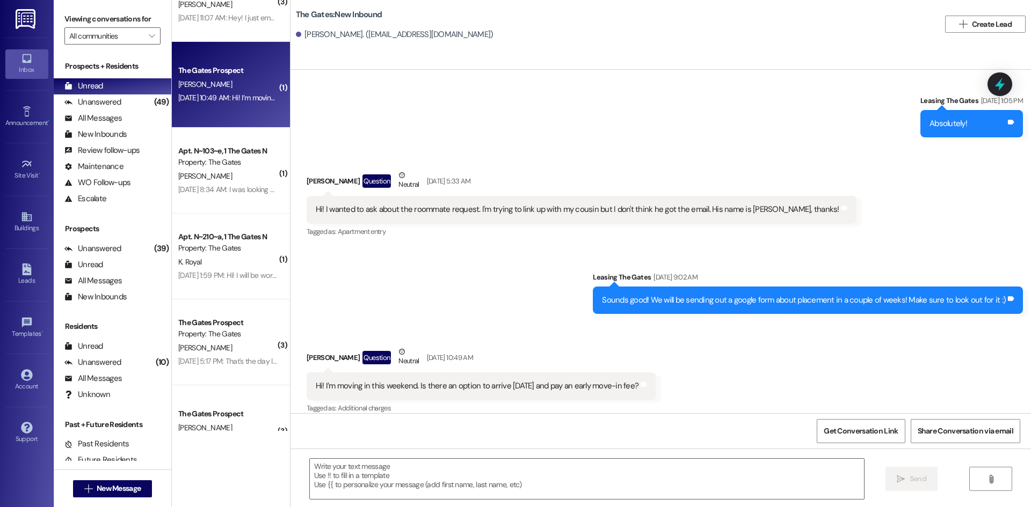
scroll to position [1342, 0]
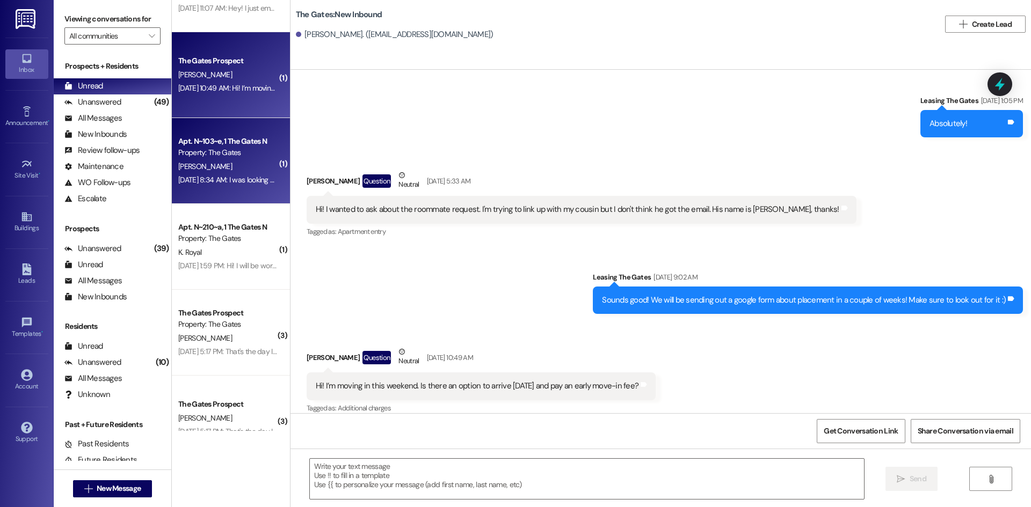
click at [195, 192] on div "Apt. N~103~e, 1 The Gates N Property: The Gates E. Clevenger Sep 08, 2025 at 8:…" at bounding box center [231, 161] width 118 height 86
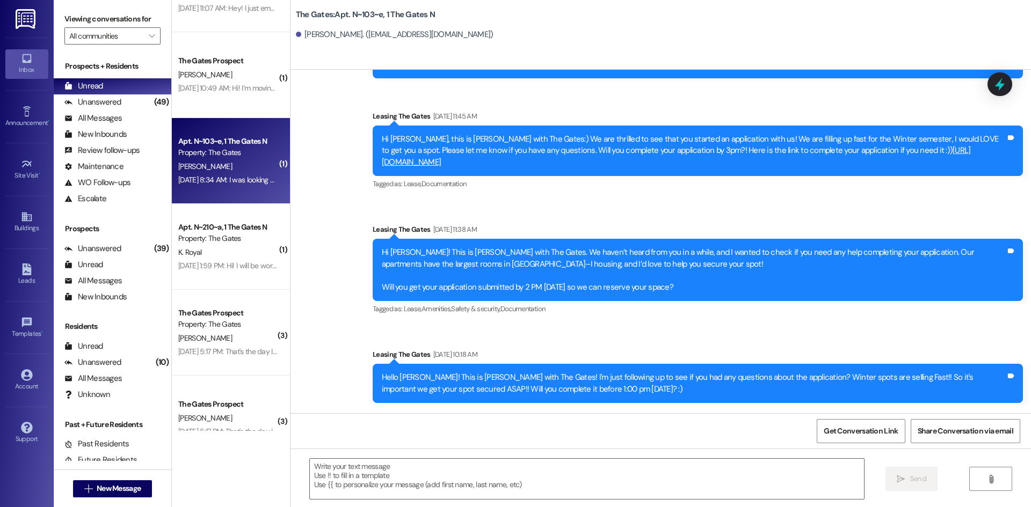
scroll to position [1307, 0]
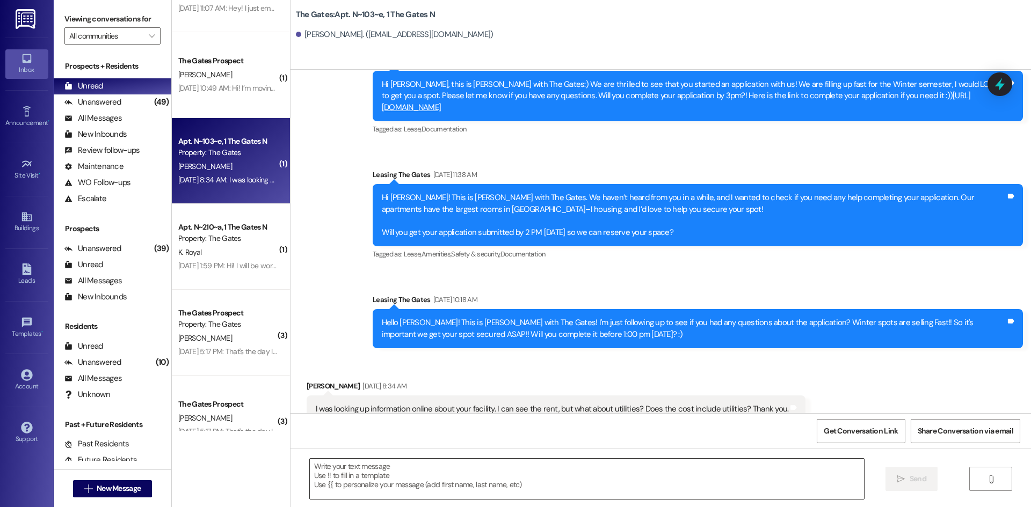
click at [400, 469] on textarea at bounding box center [587, 479] width 554 height 40
click at [424, 485] on textarea at bounding box center [587, 479] width 554 height 40
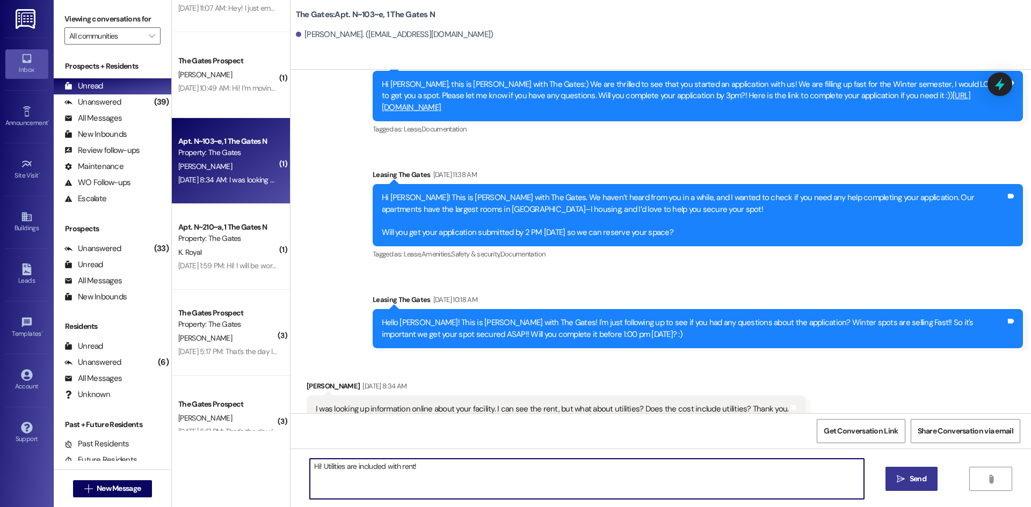
type textarea "Hi! Utilities are included with rent!"
click at [907, 482] on span "Send" at bounding box center [917, 478] width 21 height 11
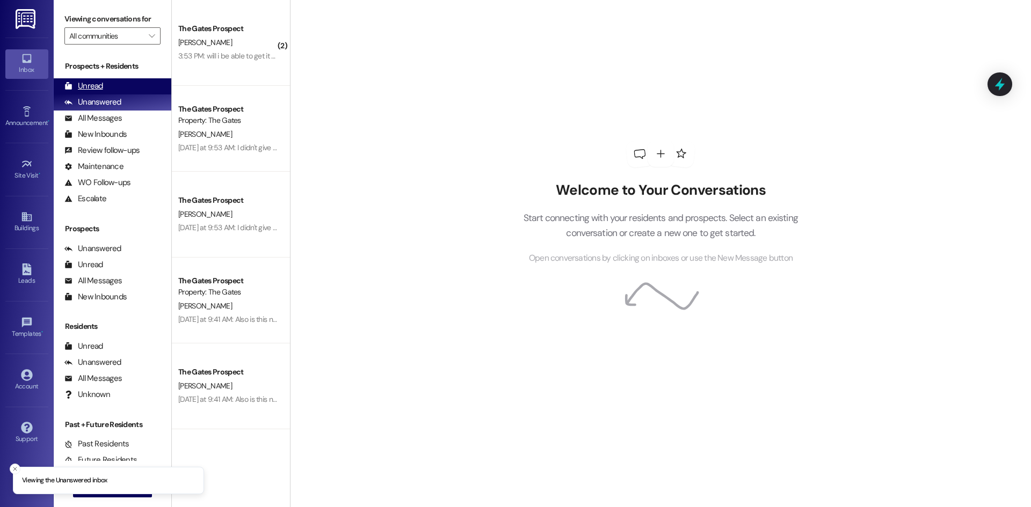
click at [143, 89] on div "Unread (0)" at bounding box center [113, 86] width 118 height 16
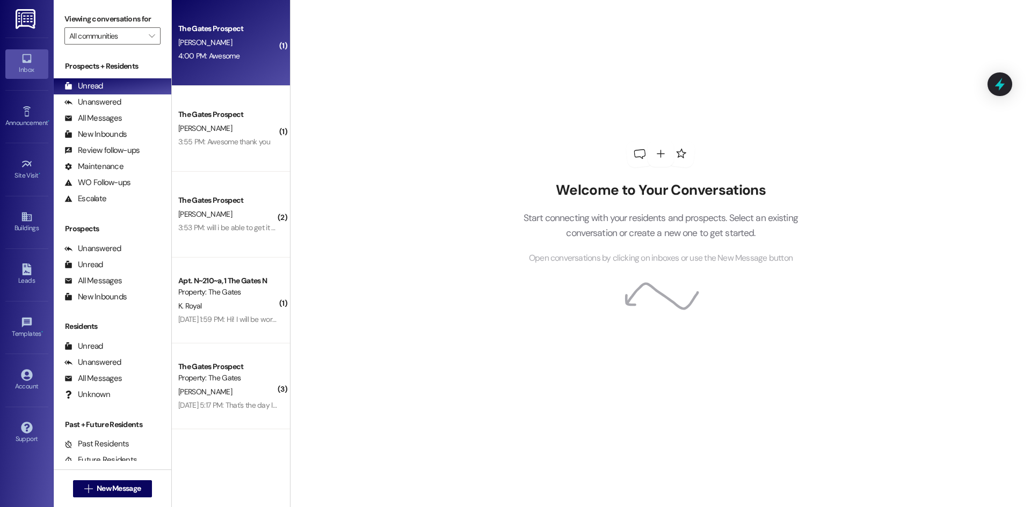
click at [200, 73] on div "The Gates Prospect [PERSON_NAME] 4:00 PM: Awesome 4:00 PM: Awesome" at bounding box center [231, 43] width 118 height 86
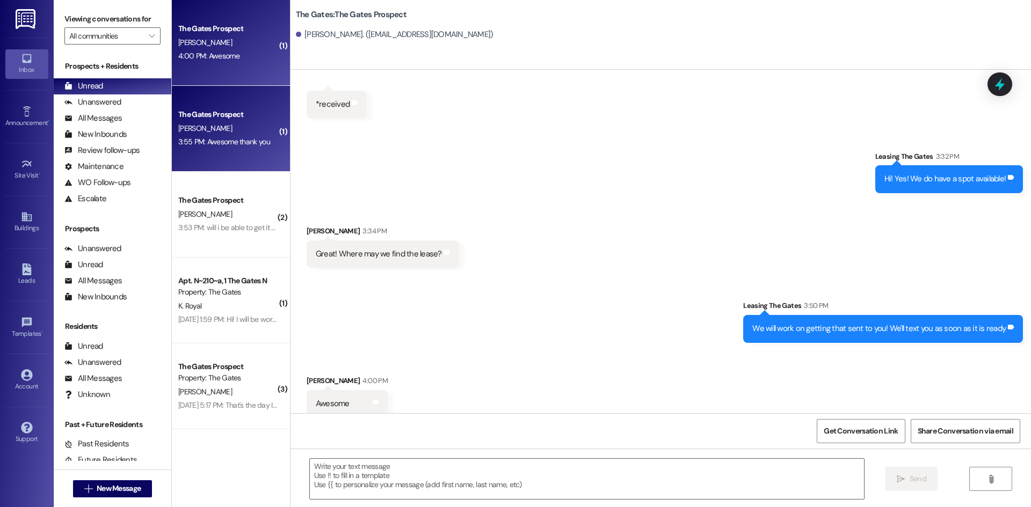
scroll to position [299, 0]
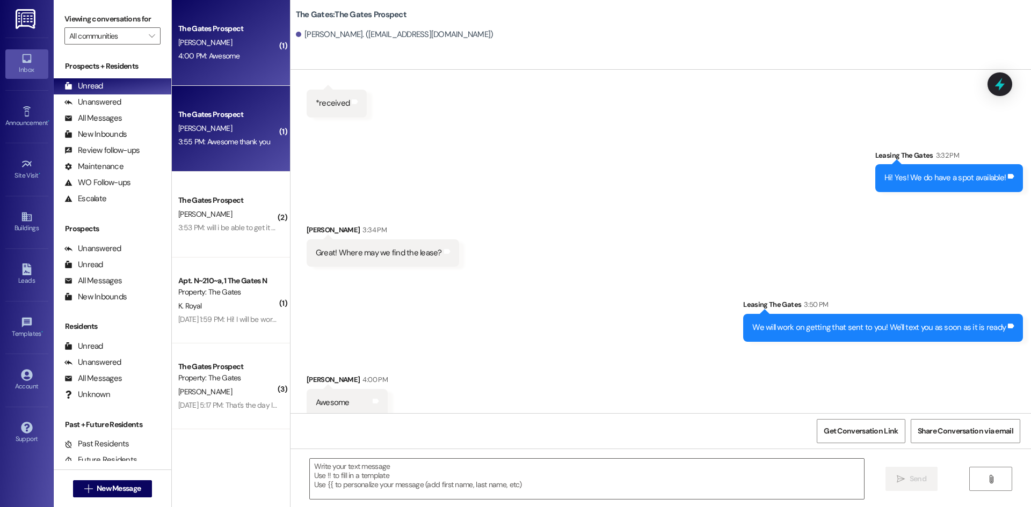
click at [227, 155] on div "The Gates Prospect [PERSON_NAME] 3:55 PM: Awesome thank you 3:55 PM: Awesome th…" at bounding box center [231, 129] width 118 height 86
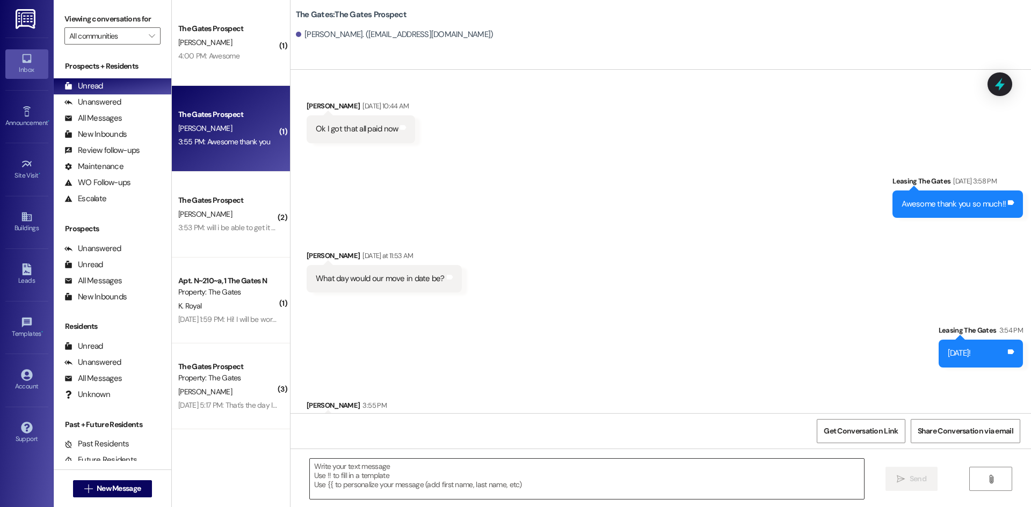
scroll to position [829, 0]
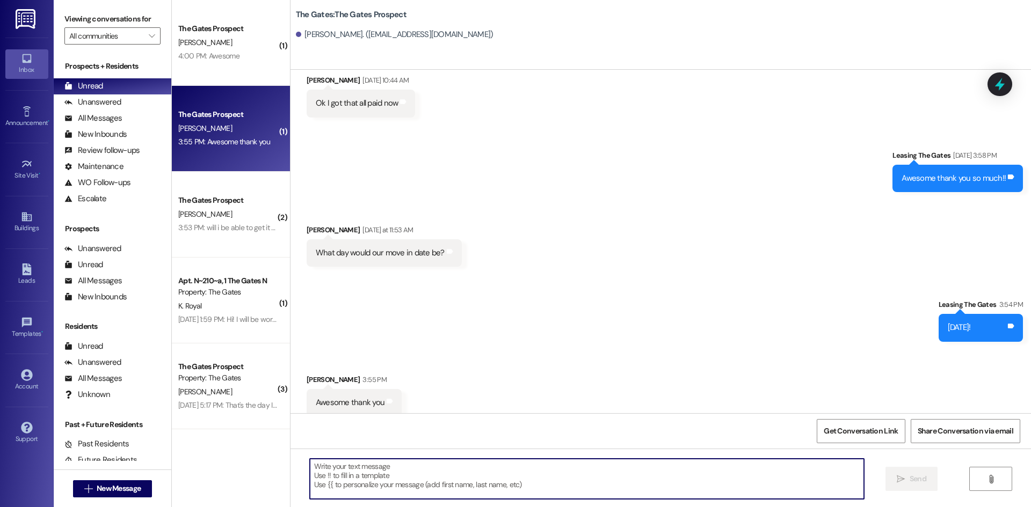
click at [361, 484] on textarea at bounding box center [587, 479] width 554 height 40
type textarea "You are welcome!"
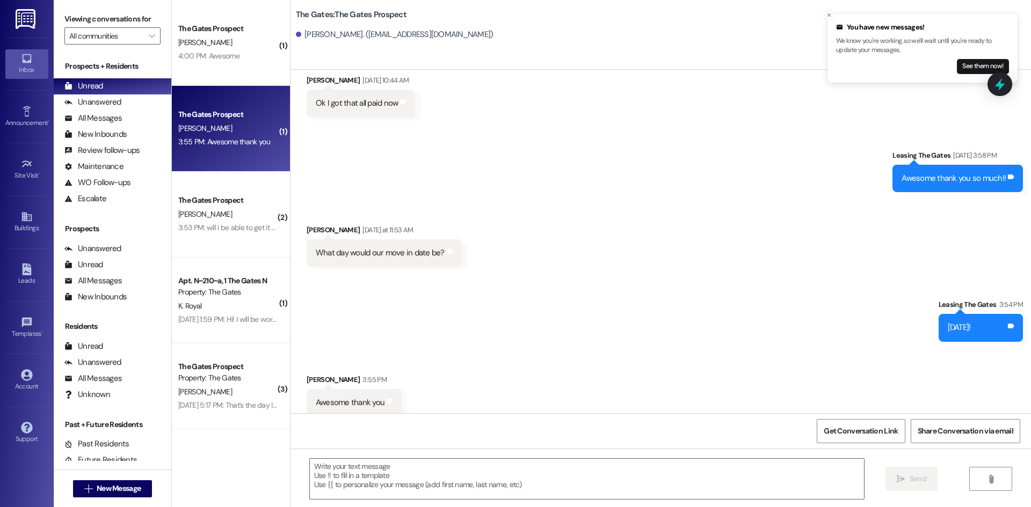
click at [229, 208] on div "[PERSON_NAME]" at bounding box center [227, 214] width 101 height 13
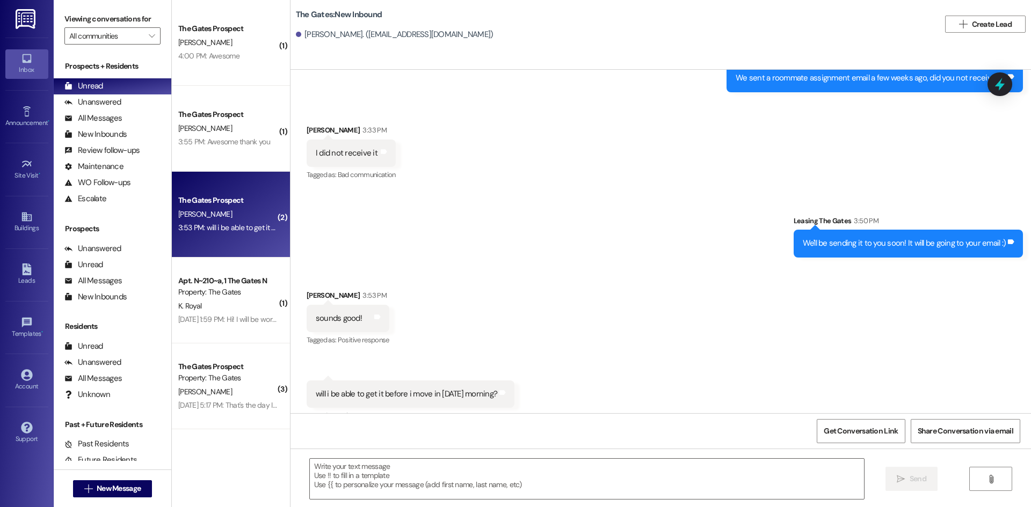
scroll to position [937, 0]
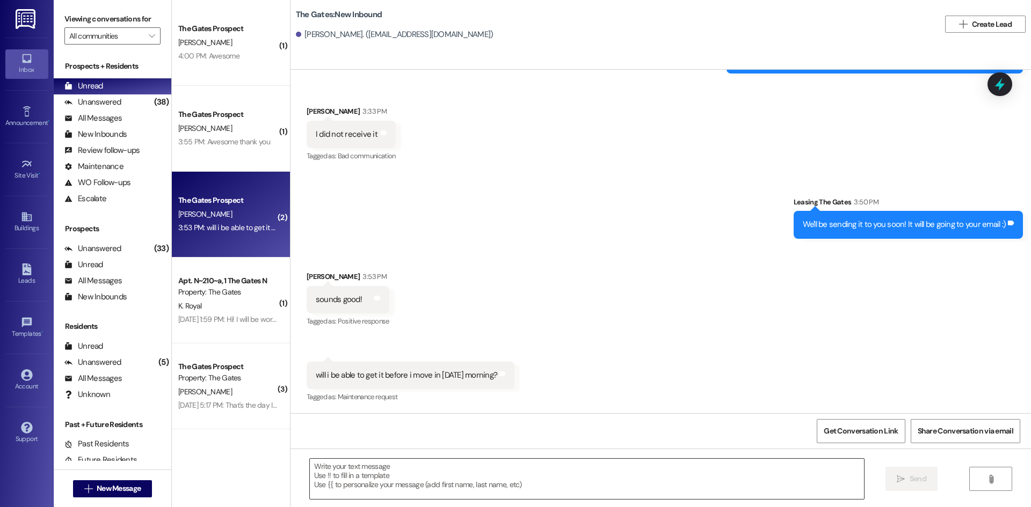
click at [424, 467] on textarea at bounding box center [587, 479] width 554 height 40
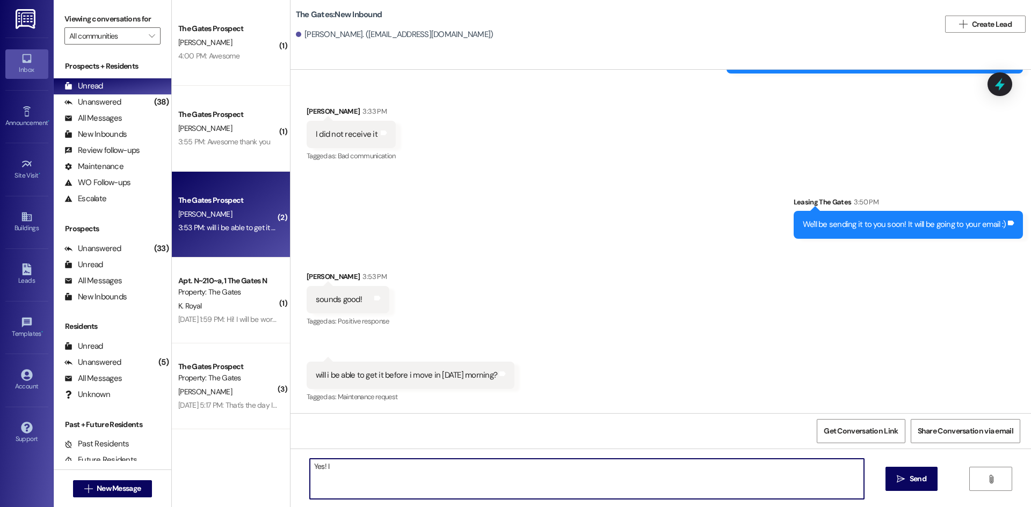
type textarea "Yes!"
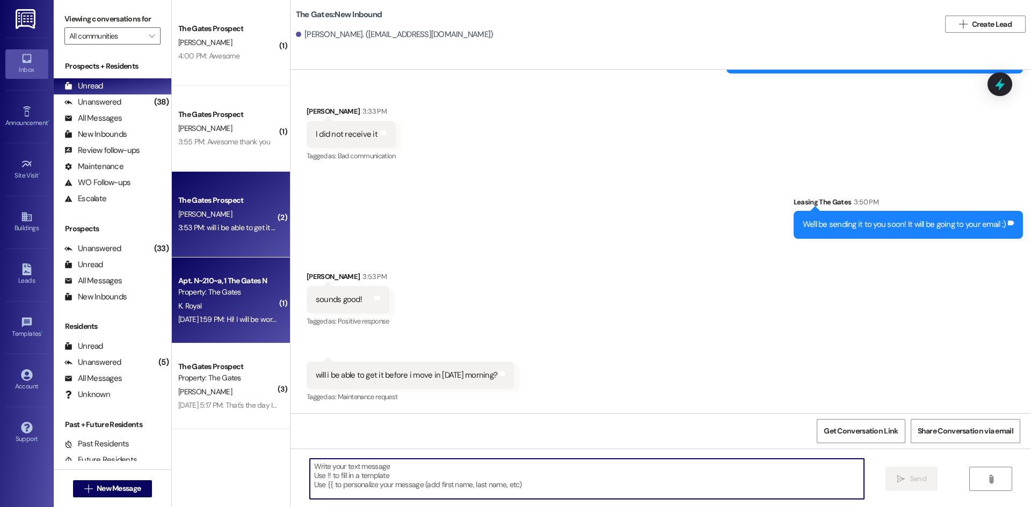
click at [229, 305] on div "K. Royal" at bounding box center [227, 306] width 101 height 13
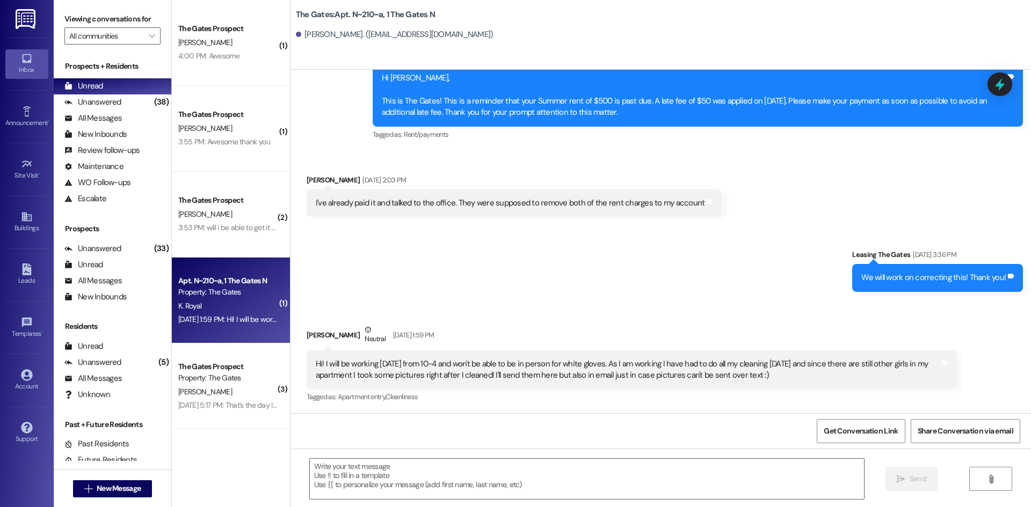
scroll to position [3787, 0]
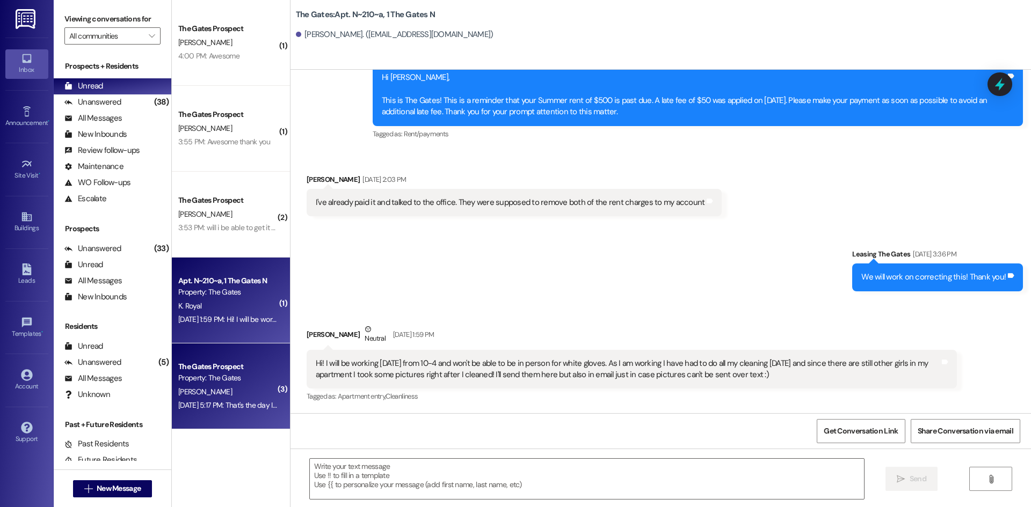
click at [237, 375] on div "Property: The Gates" at bounding box center [227, 378] width 99 height 11
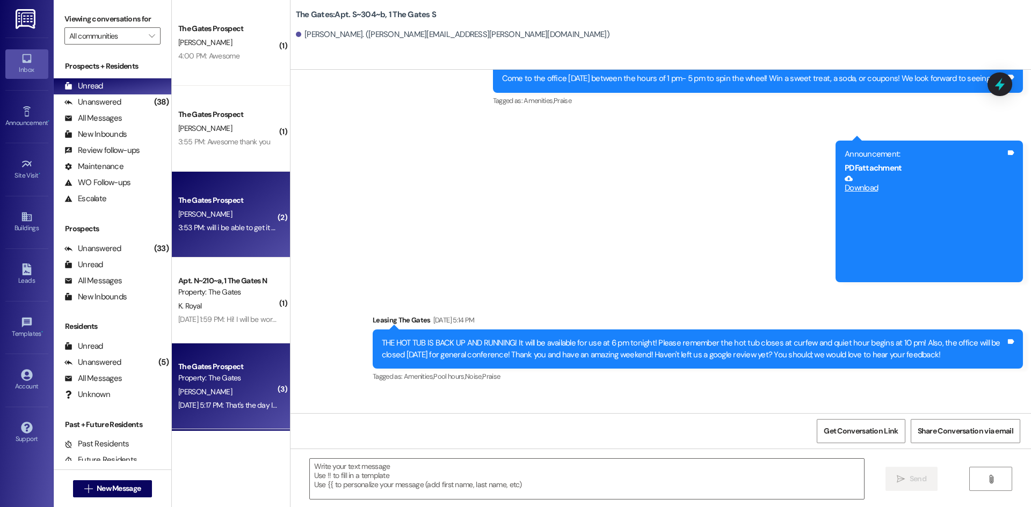
scroll to position [24271, 0]
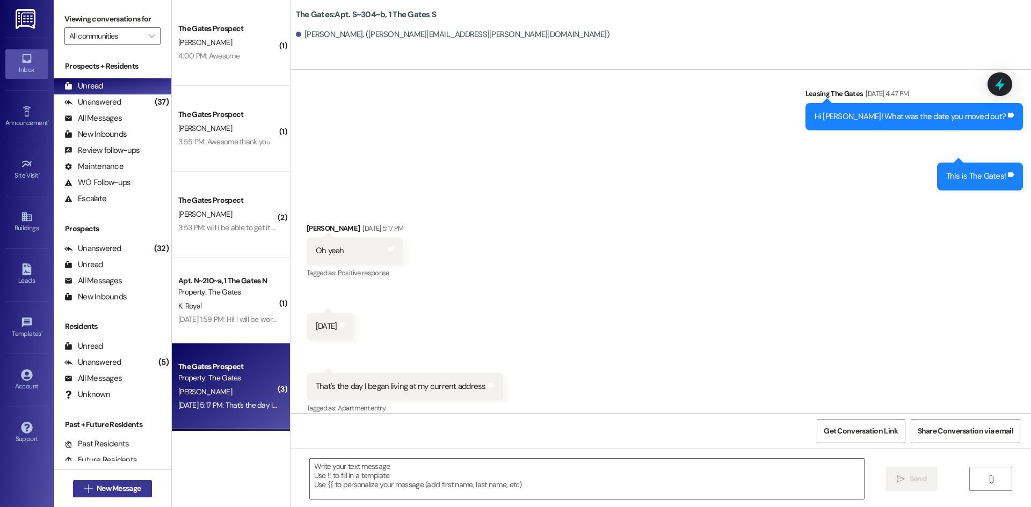
click at [123, 489] on span "New Message" at bounding box center [119, 488] width 44 height 11
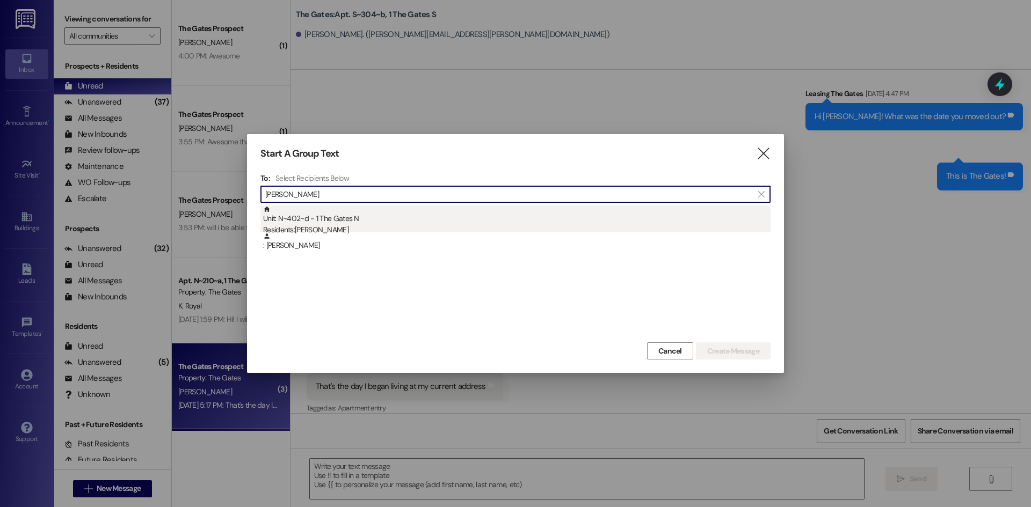
type input "Sophie Bryant"
click at [339, 219] on div "Unit: N~402~d - 1 The Gates N Residents: Sophie Bryant" at bounding box center [516, 221] width 507 height 31
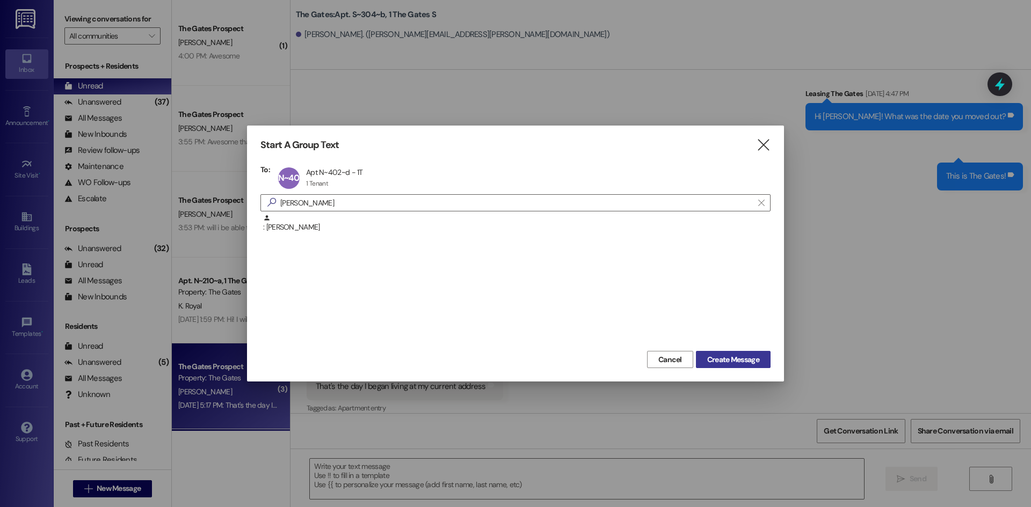
click at [743, 361] on span "Create Message" at bounding box center [733, 359] width 52 height 11
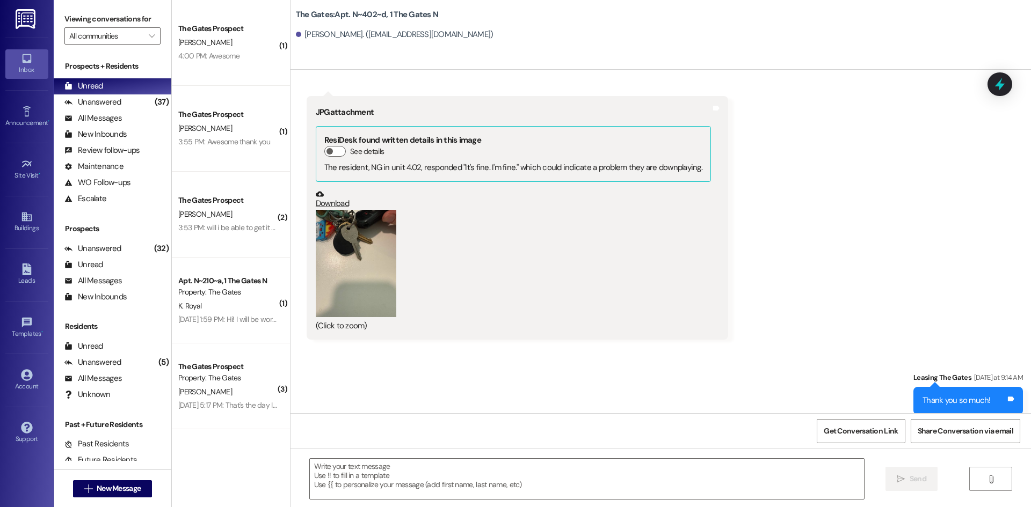
scroll to position [6513, 0]
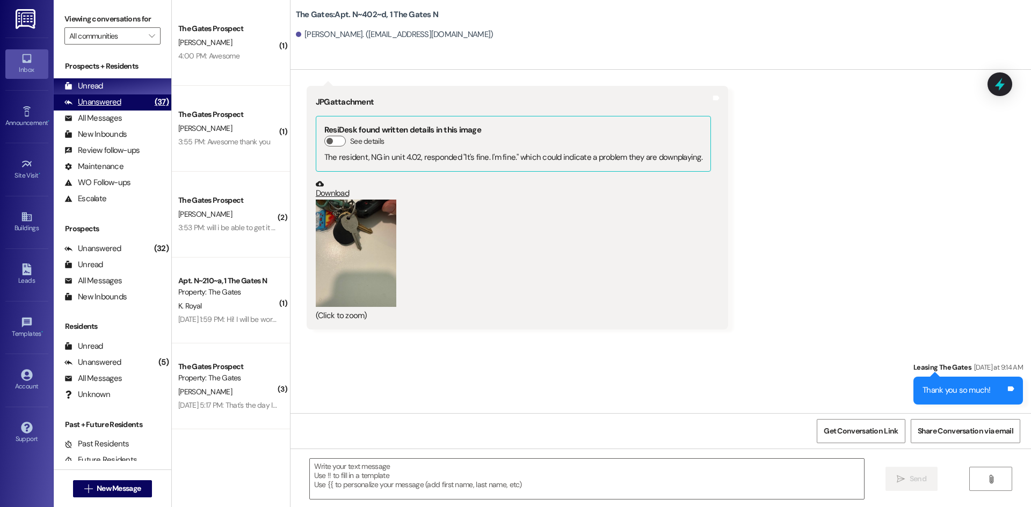
click at [78, 105] on div "Unanswered" at bounding box center [92, 102] width 57 height 11
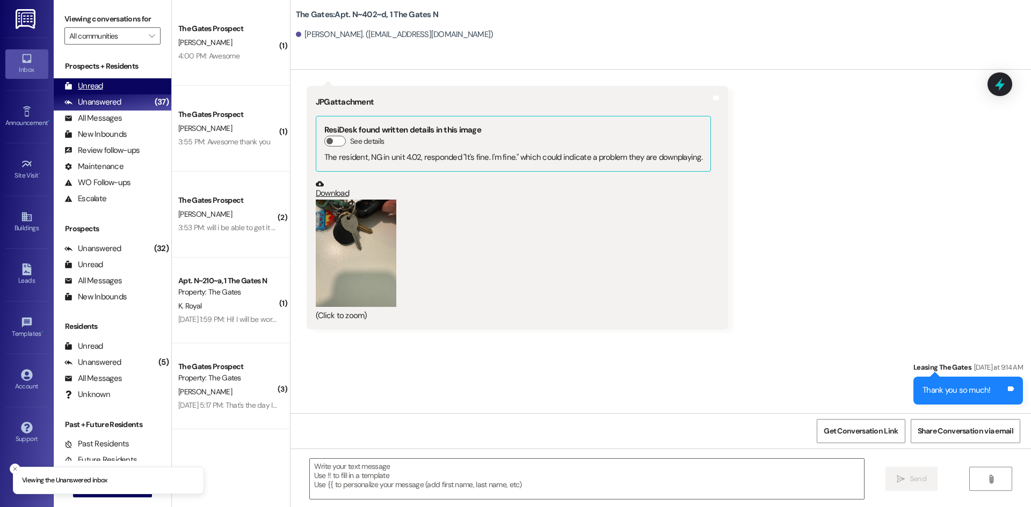
click at [91, 83] on div "Unread" at bounding box center [83, 86] width 39 height 11
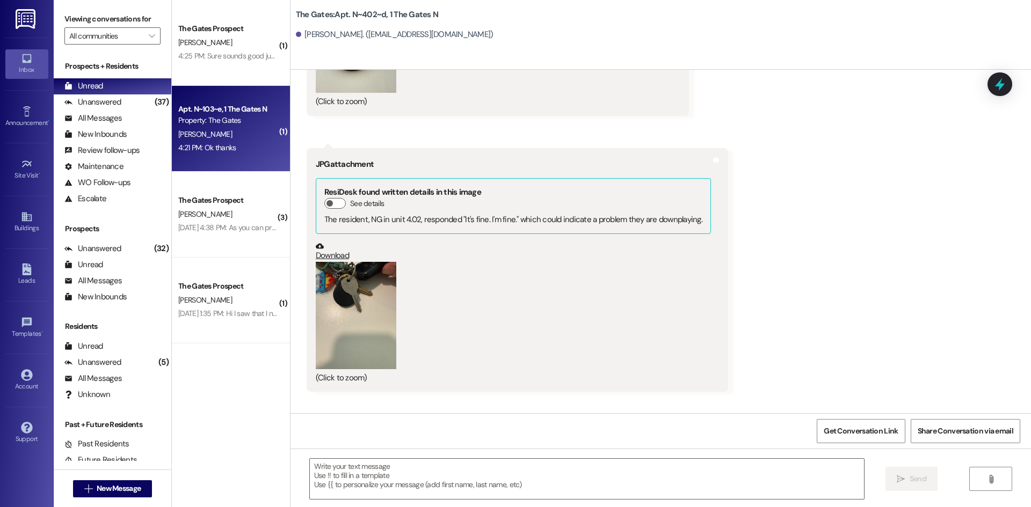
scroll to position [6438, 0]
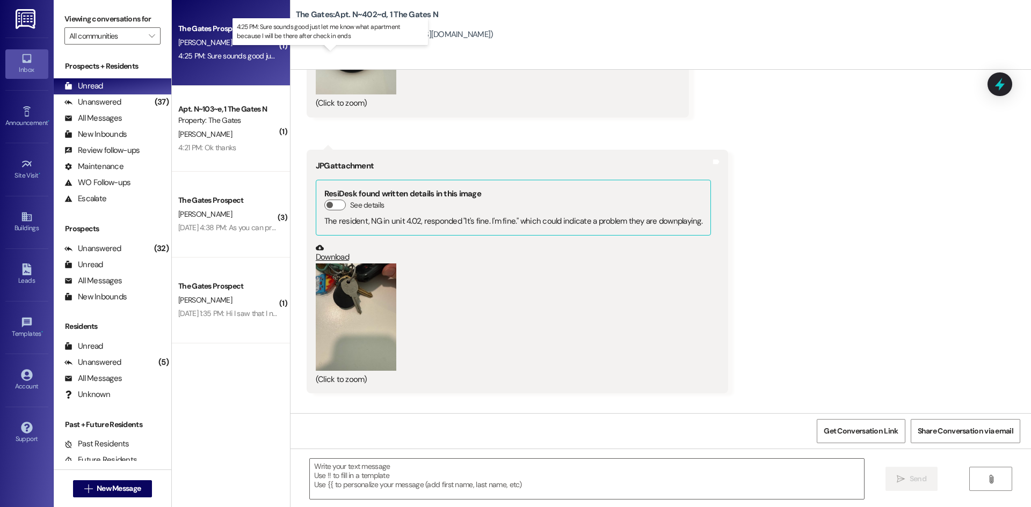
click at [218, 57] on div "4:25 PM: Sure sounds good just let me know what apartment because I will be the…" at bounding box center [339, 56] width 323 height 10
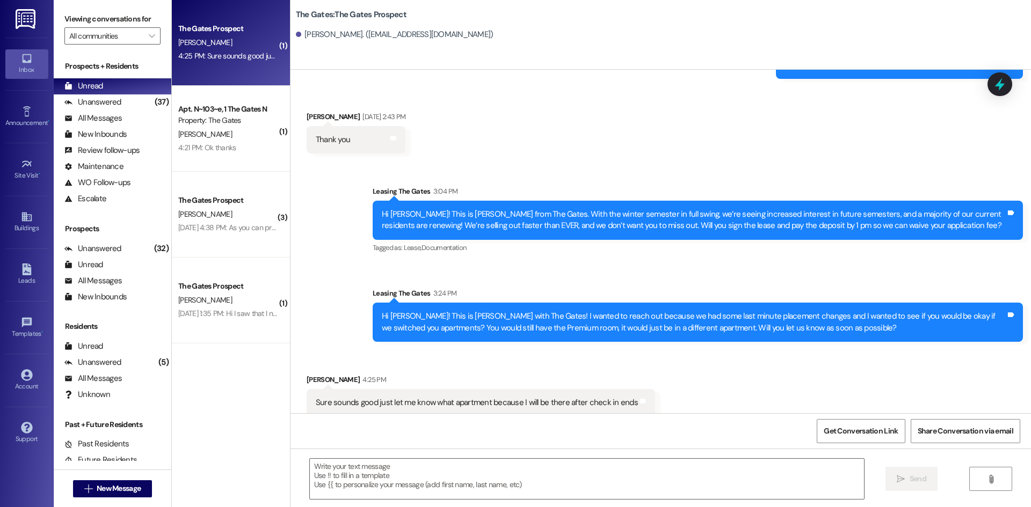
scroll to position [1948, 0]
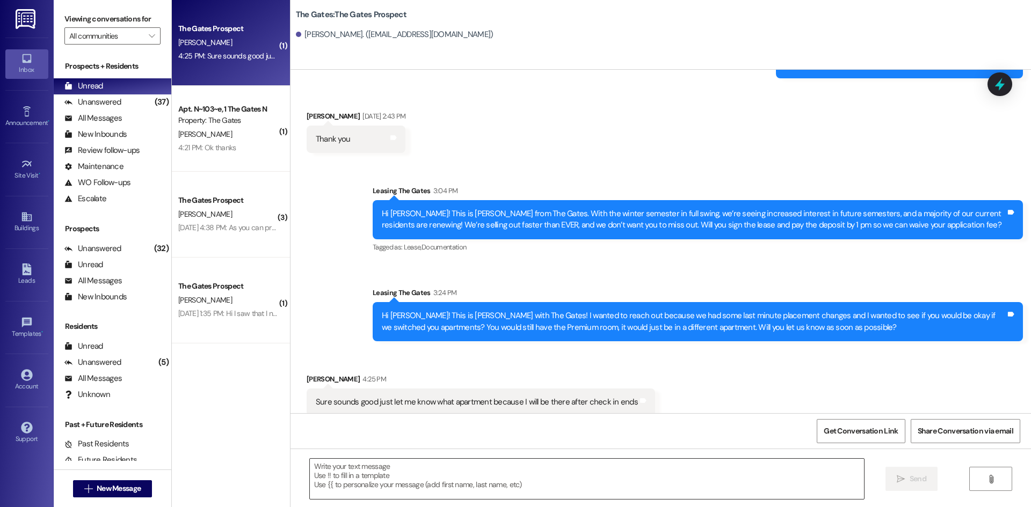
click at [373, 469] on textarea at bounding box center [587, 479] width 554 height 40
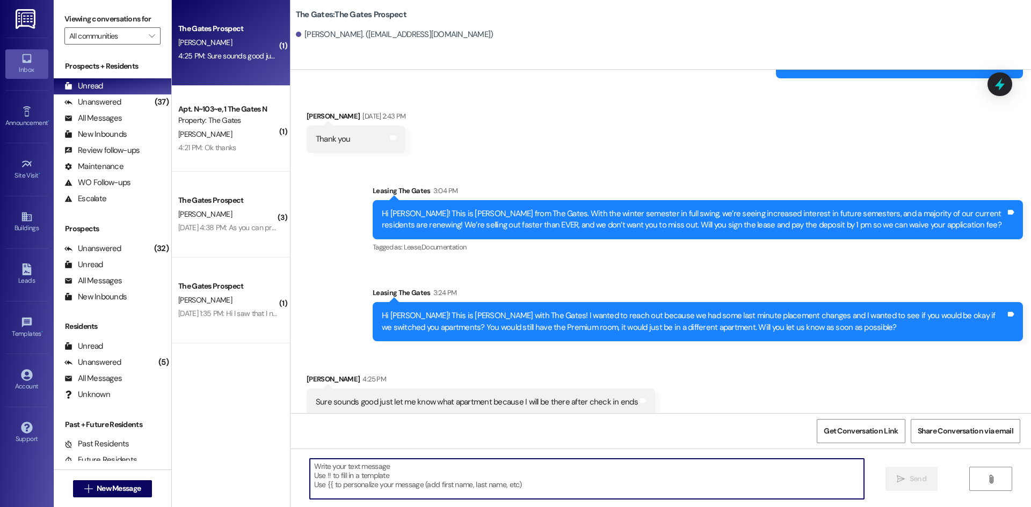
click at [564, 458] on div " Send " at bounding box center [660, 489] width 740 height 81
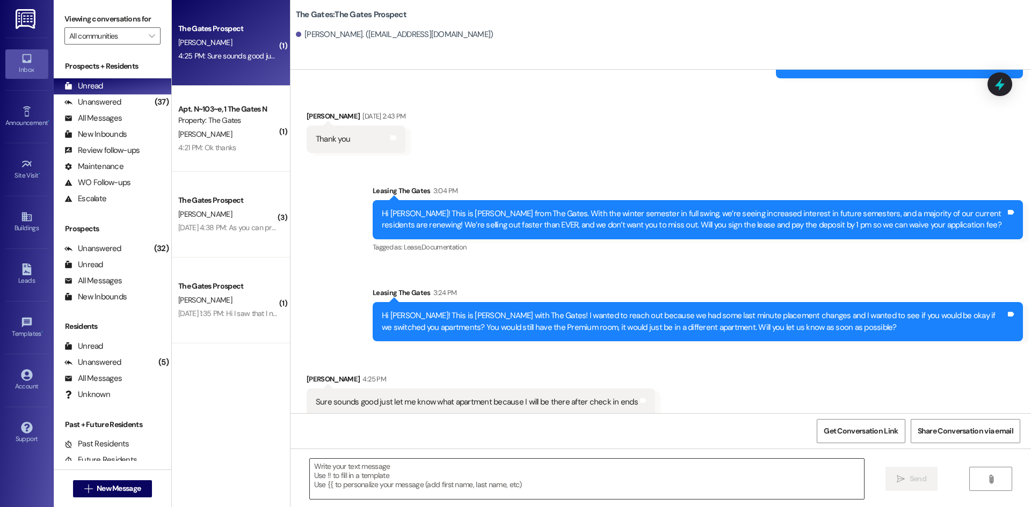
click at [563, 475] on textarea at bounding box center [587, 479] width 554 height 40
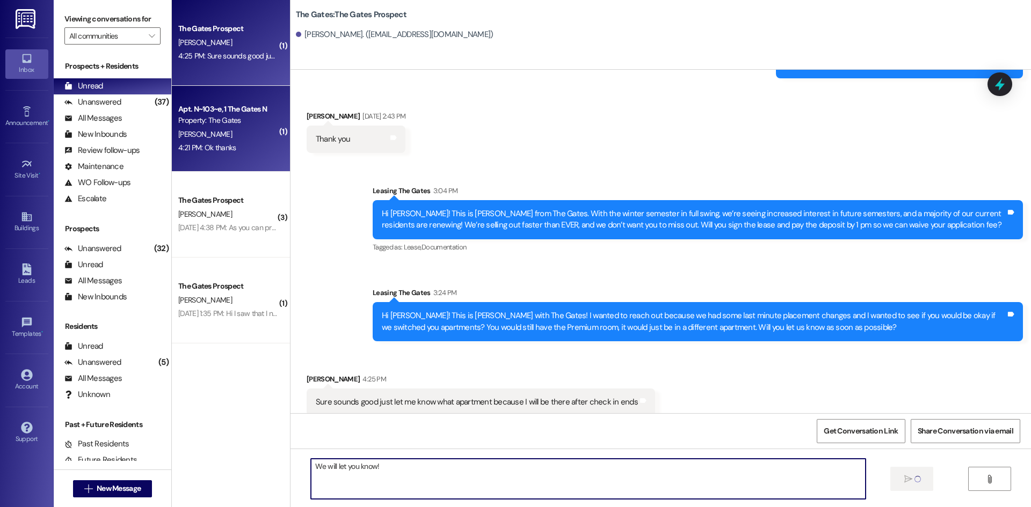
type textarea "We will let you know!"
click at [190, 142] on div "4:21 PM: Ok thanks 4:21 PM: Ok thanks" at bounding box center [227, 147] width 101 height 13
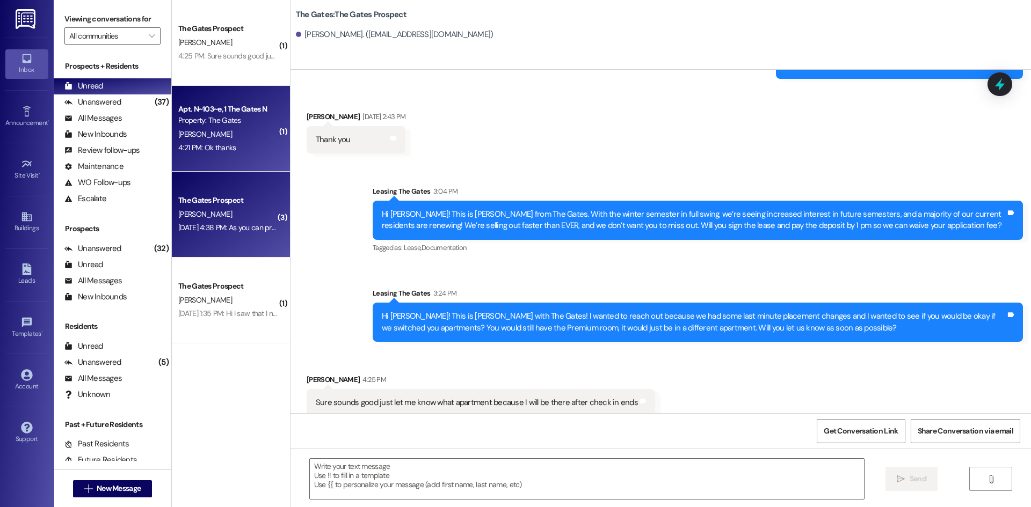
scroll to position [1472, 0]
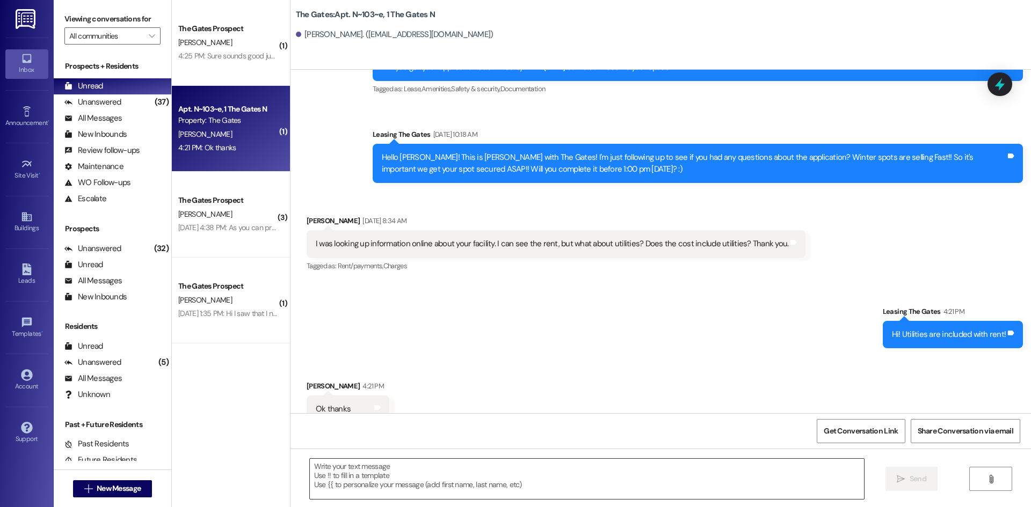
click at [400, 475] on textarea at bounding box center [587, 479] width 554 height 40
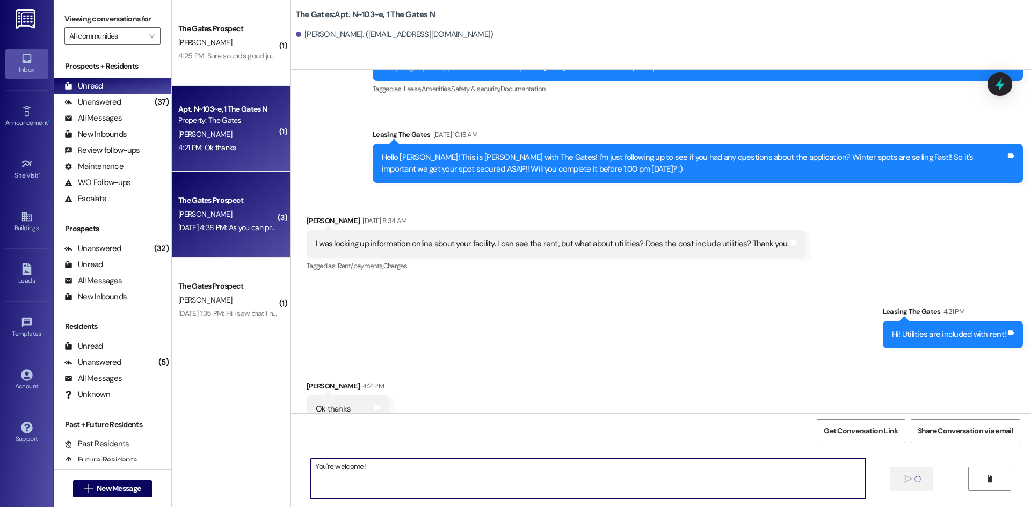
type textarea "You're welcome!"
click at [246, 198] on div "The Gates Prospect" at bounding box center [227, 200] width 99 height 11
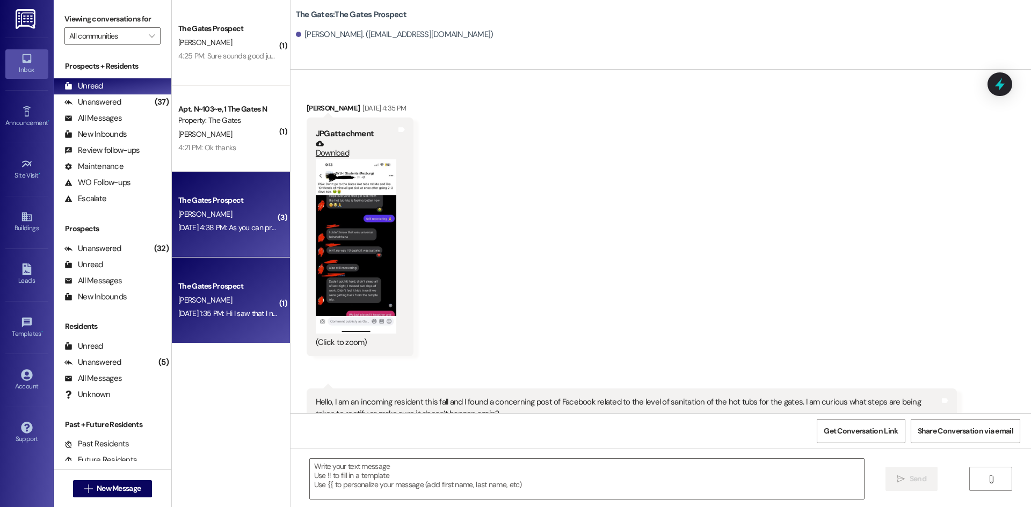
scroll to position [118, 0]
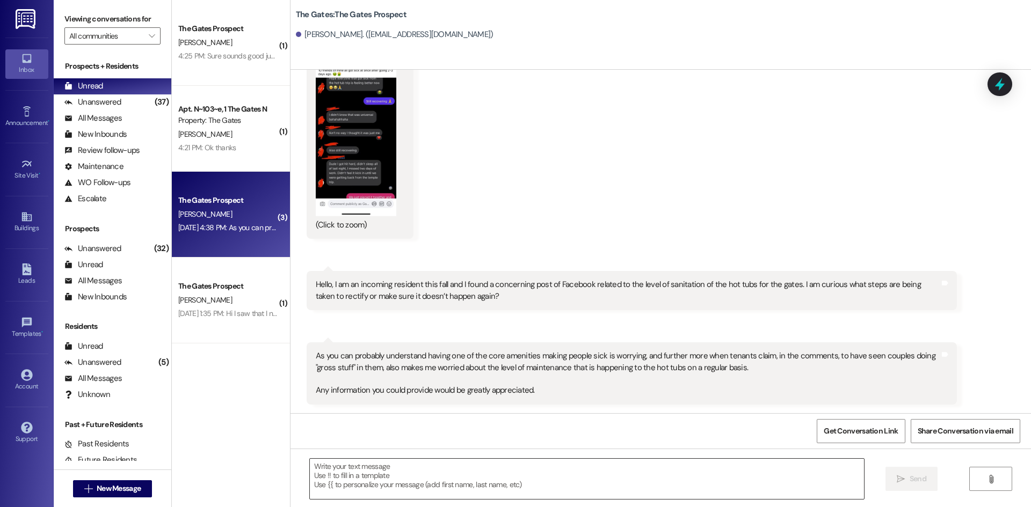
click at [374, 479] on textarea at bounding box center [587, 479] width 554 height 40
